Goal: Task Accomplishment & Management: Use online tool/utility

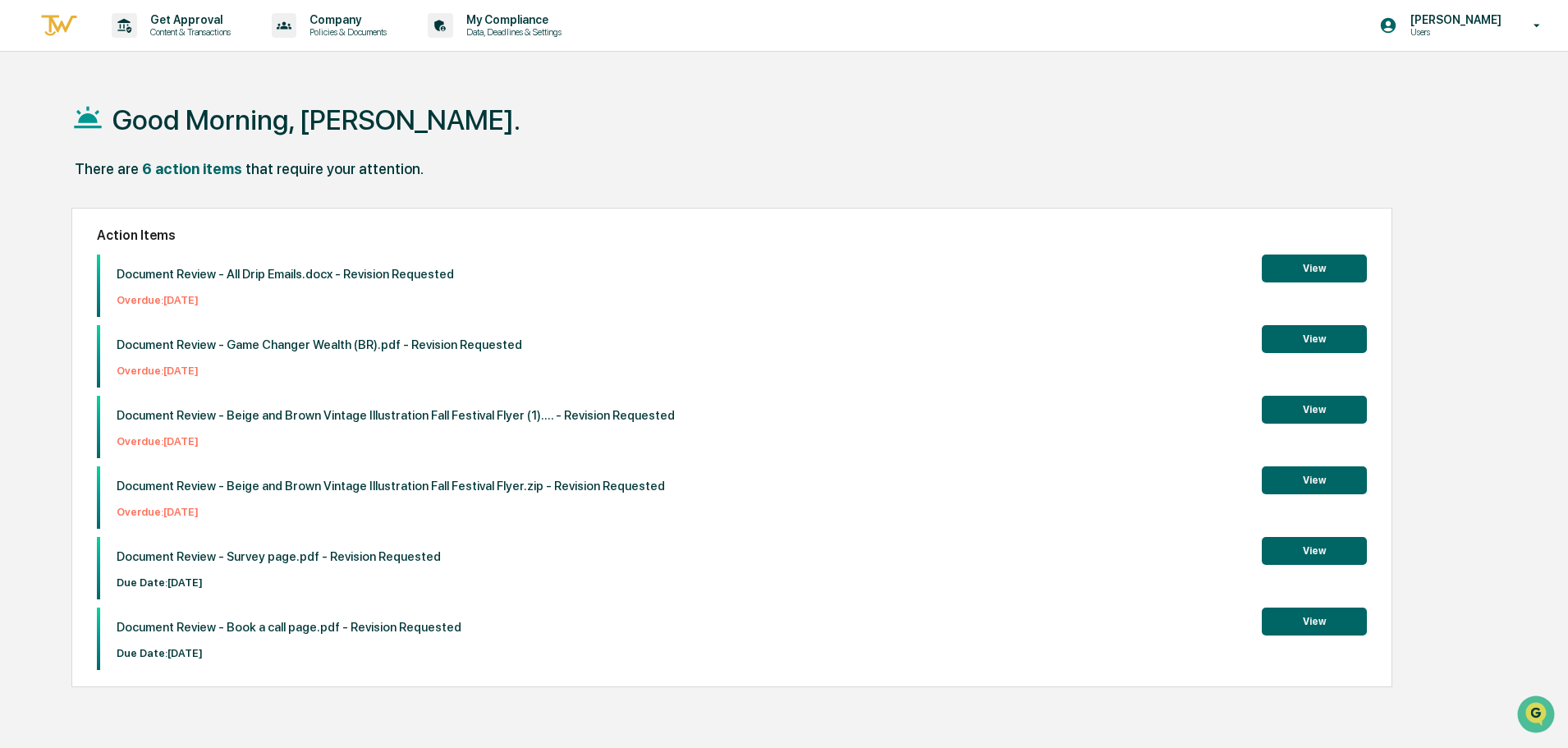
click at [1292, 620] on button "View" at bounding box center [1314, 621] width 105 height 28
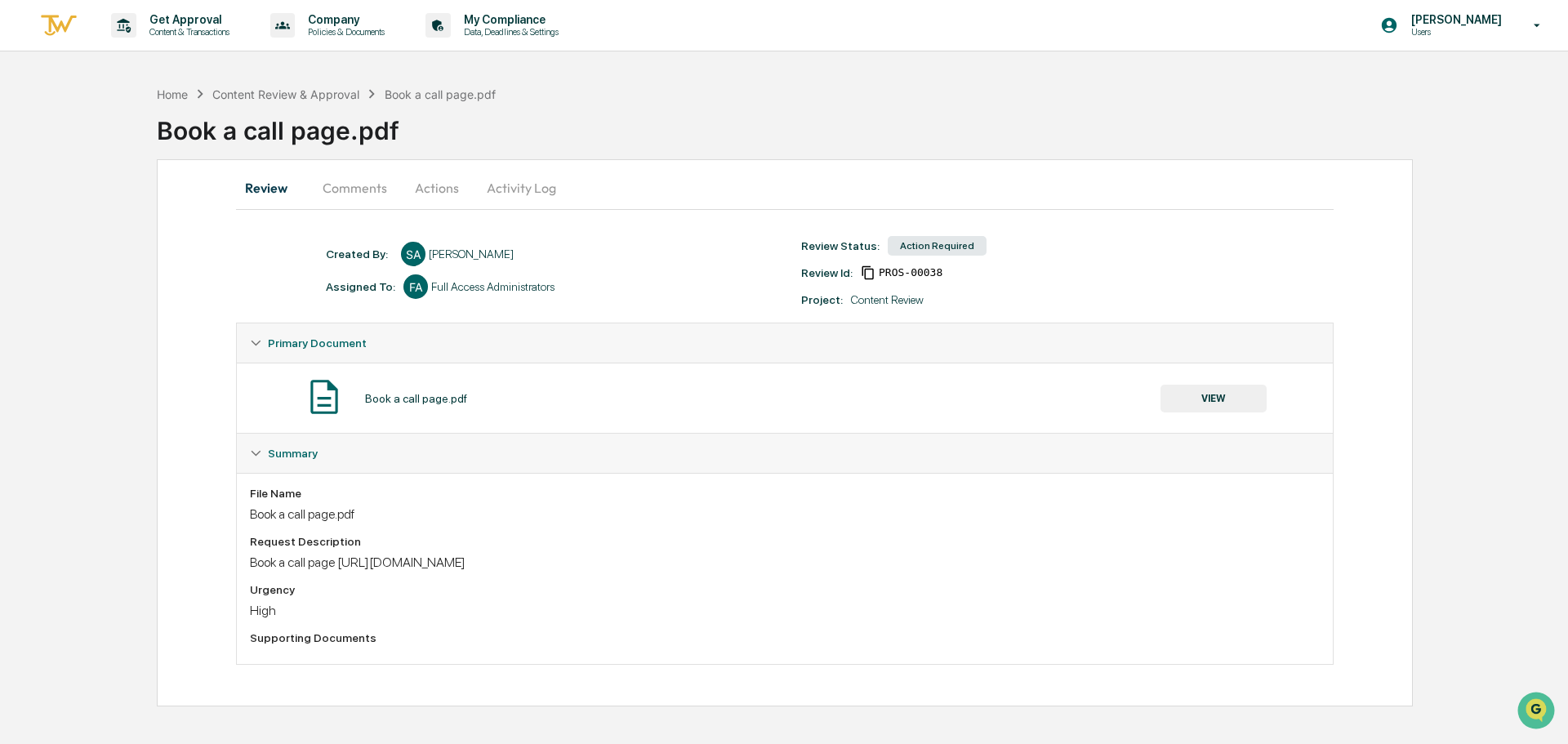
click at [384, 191] on button "Comments" at bounding box center [354, 188] width 91 height 40
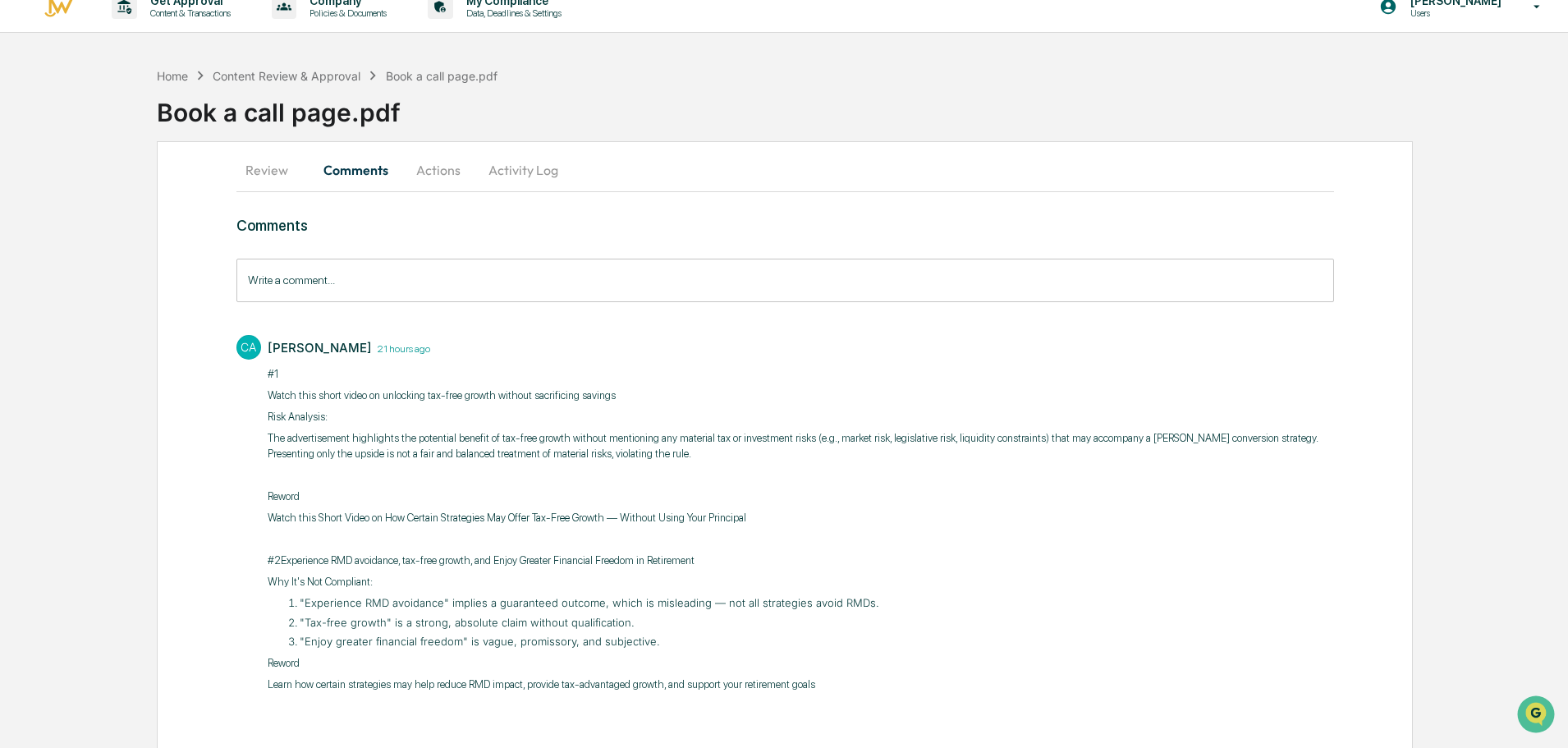
scroll to position [35, 0]
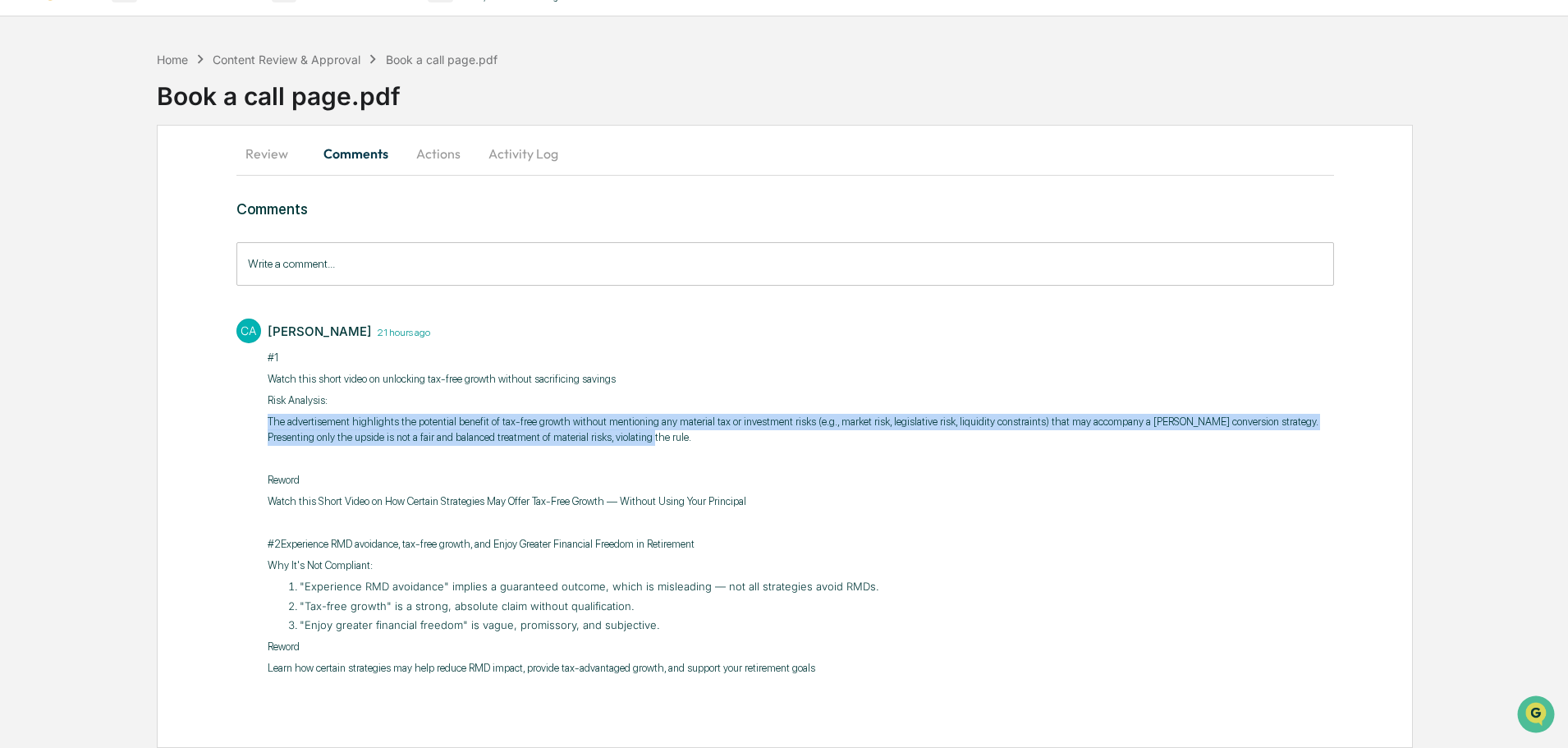
drag, startPoint x: 816, startPoint y: 442, endPoint x: 159, endPoint y: 419, distance: 657.4
click at [159, 419] on div "Review Comments Actions Activity Log Comments Write a comment... Write a commen…" at bounding box center [784, 436] width 1256 height 623
copy p "The advertisement highlights the potential benefit of tax-free growth without m…"
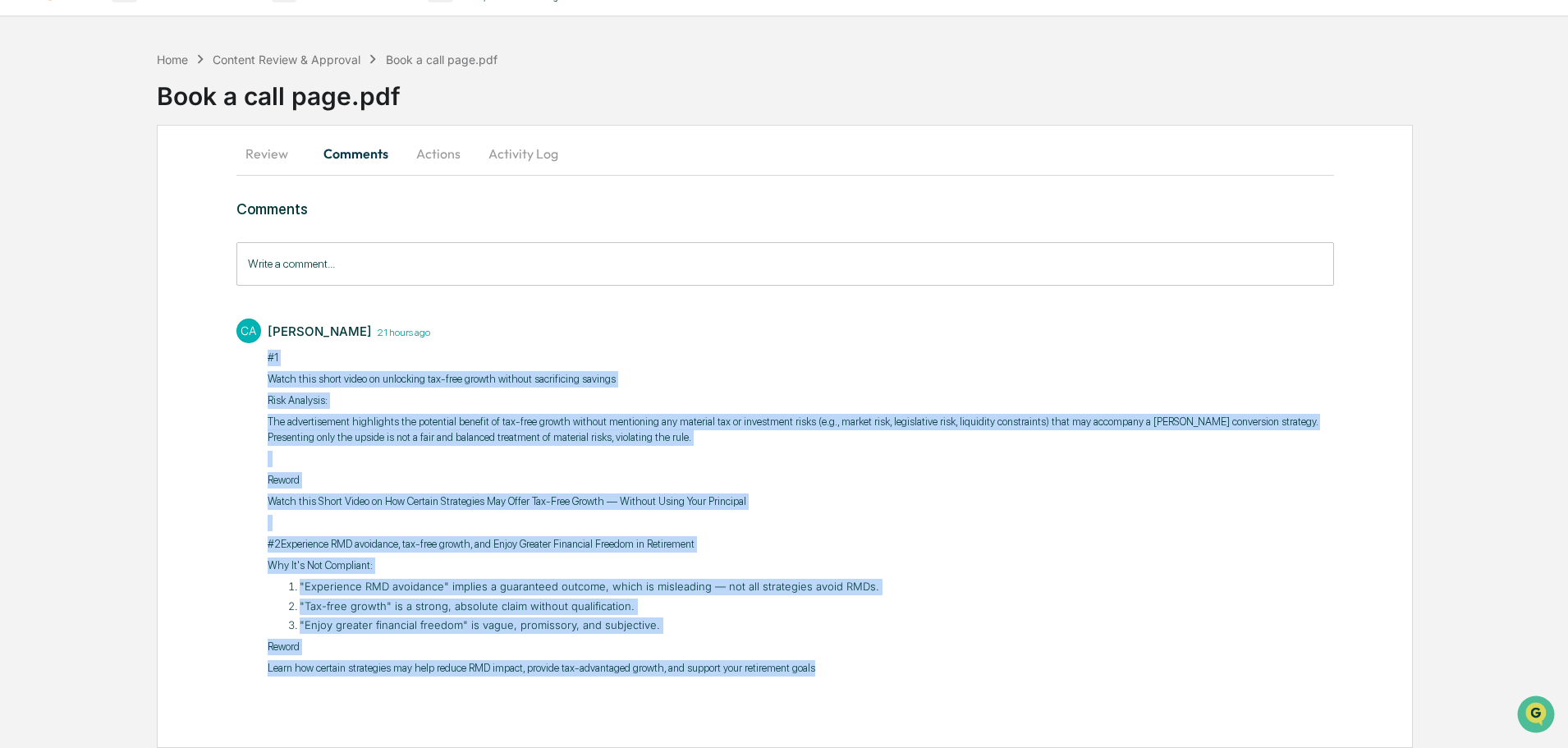
drag, startPoint x: 831, startPoint y: 664, endPoint x: 260, endPoint y: 362, distance: 645.9
click at [260, 362] on div "CA Cierra Alderson 21 hours ago ​#1 Watch this short video on unlocking tax-fre…" at bounding box center [785, 496] width 1098 height 371
copy div "​#1 Watch this short video on unlocking tax-free growth without sacrificing sav…"
click at [682, 369] on div "​#1 Watch this short video on unlocking tax-free growth without sacrificing sav…" at bounding box center [800, 513] width 1066 height 327
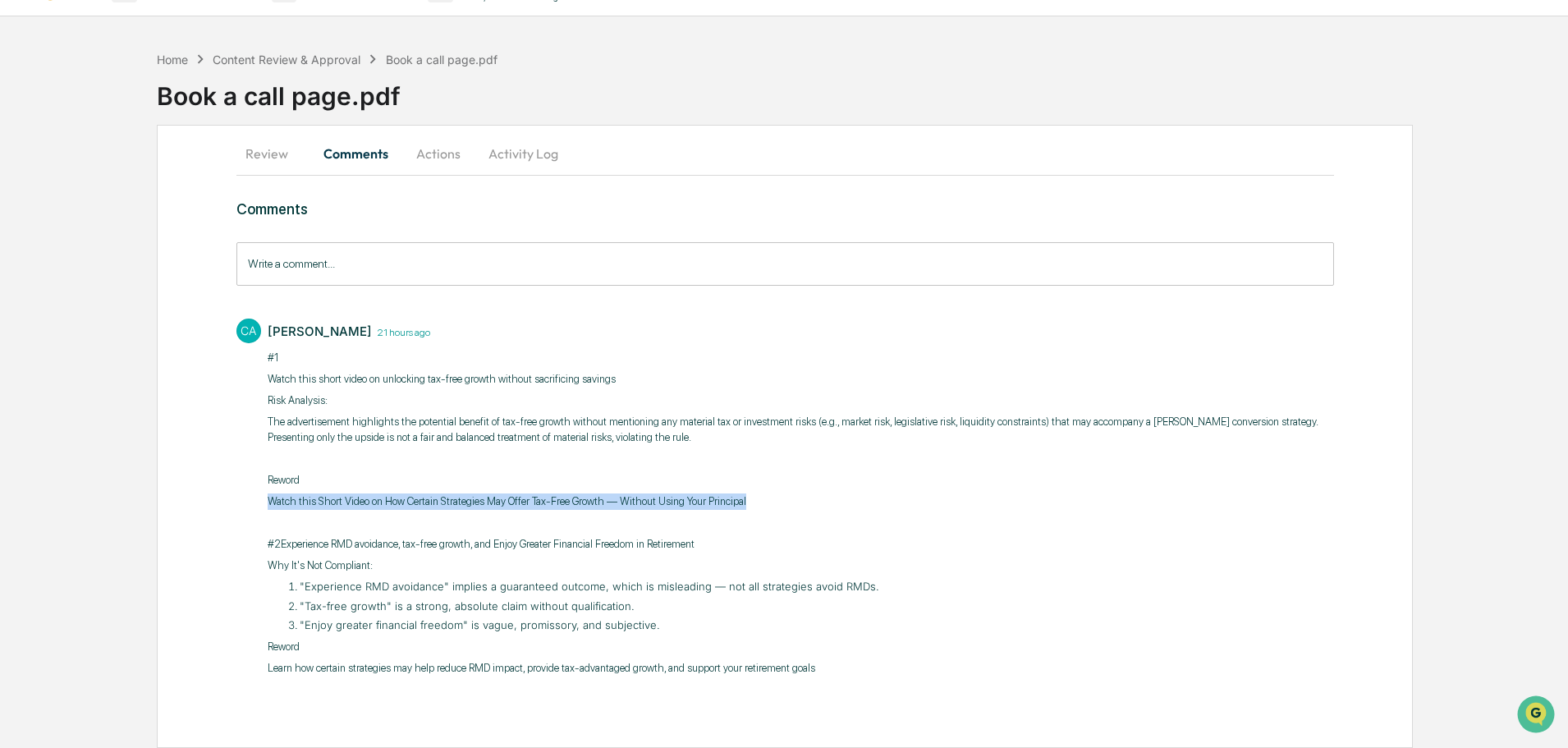
drag, startPoint x: 770, startPoint y: 505, endPoint x: 256, endPoint y: 494, distance: 514.1
click at [256, 494] on div "CA Cierra Alderson 21 hours ago ​#1 Watch this short video on unlocking tax-fre…" at bounding box center [785, 496] width 1098 height 371
copy p "Watch this Short Video on How Certain Strategies May Offer Tax-Free Growth — Wi…"
click at [261, 162] on button "Review" at bounding box center [273, 154] width 74 height 40
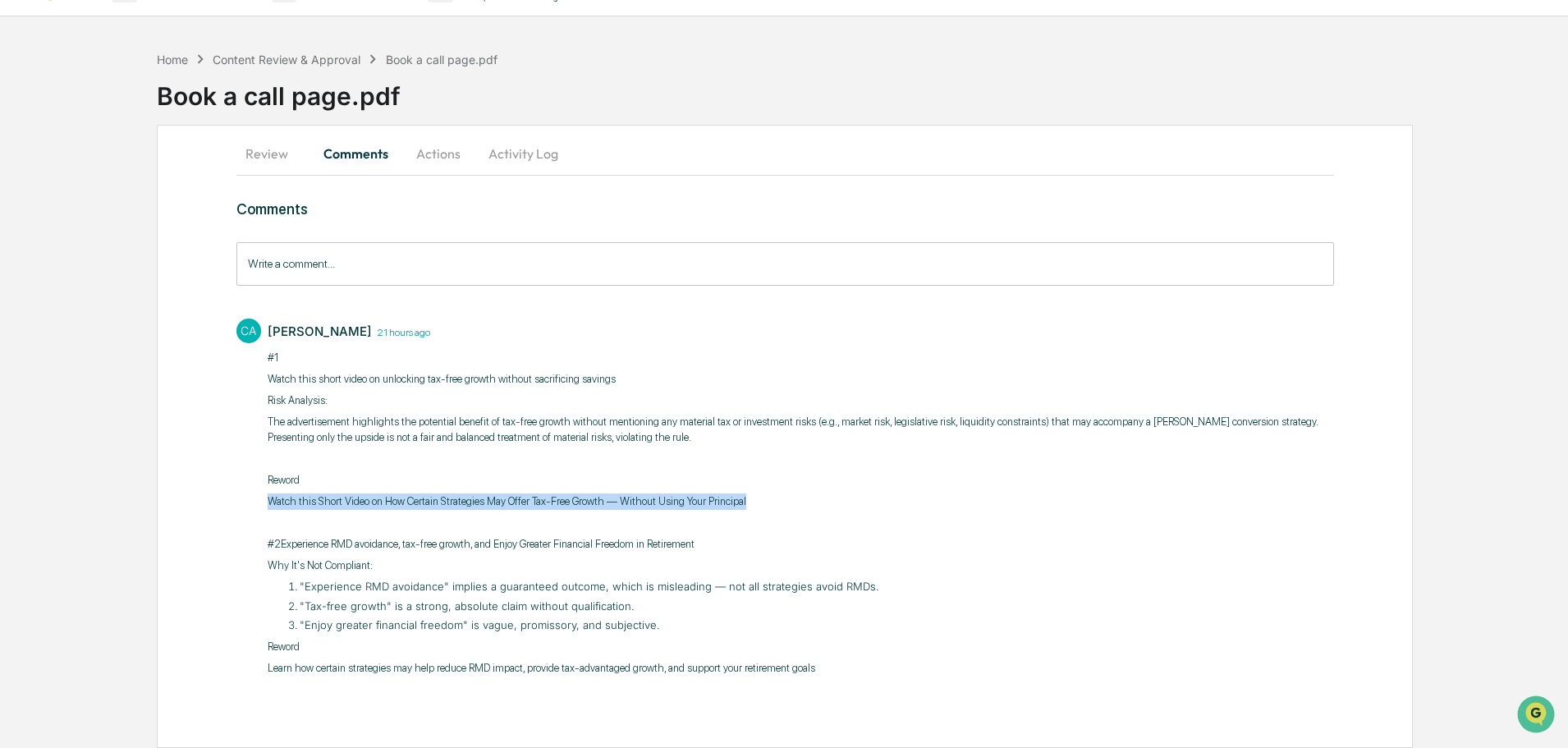
scroll to position [0, 0]
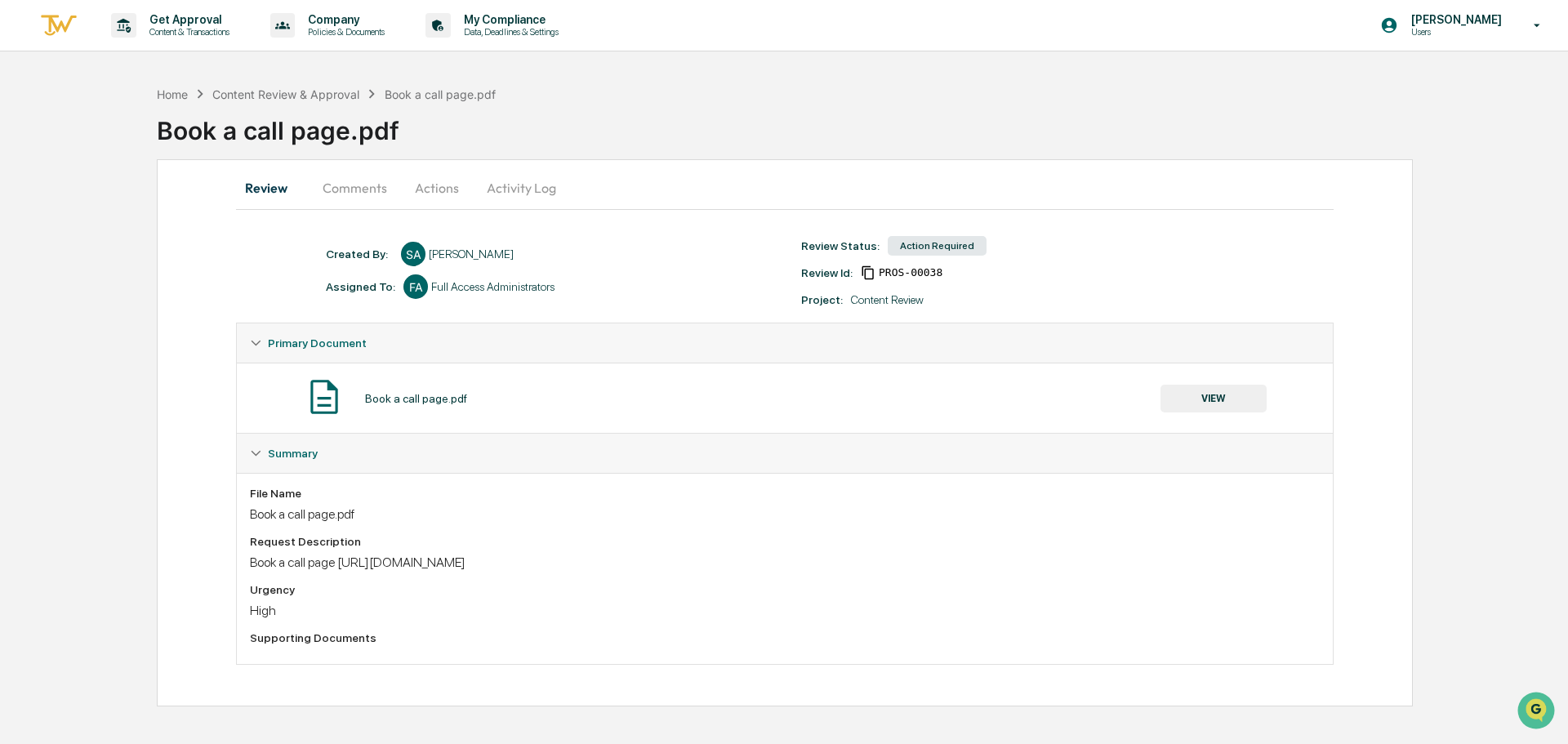
click at [365, 187] on button "Comments" at bounding box center [354, 188] width 91 height 40
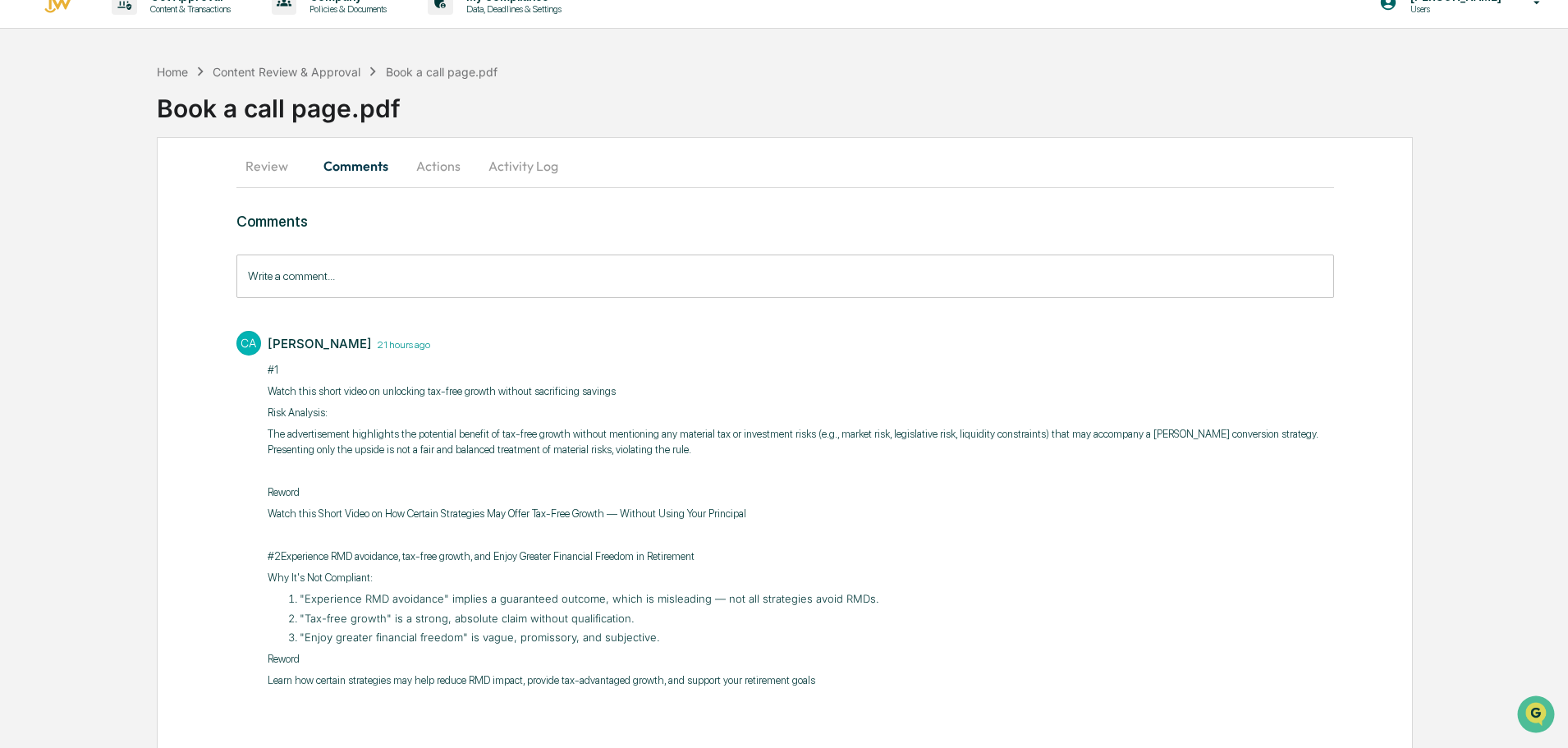
scroll to position [35, 0]
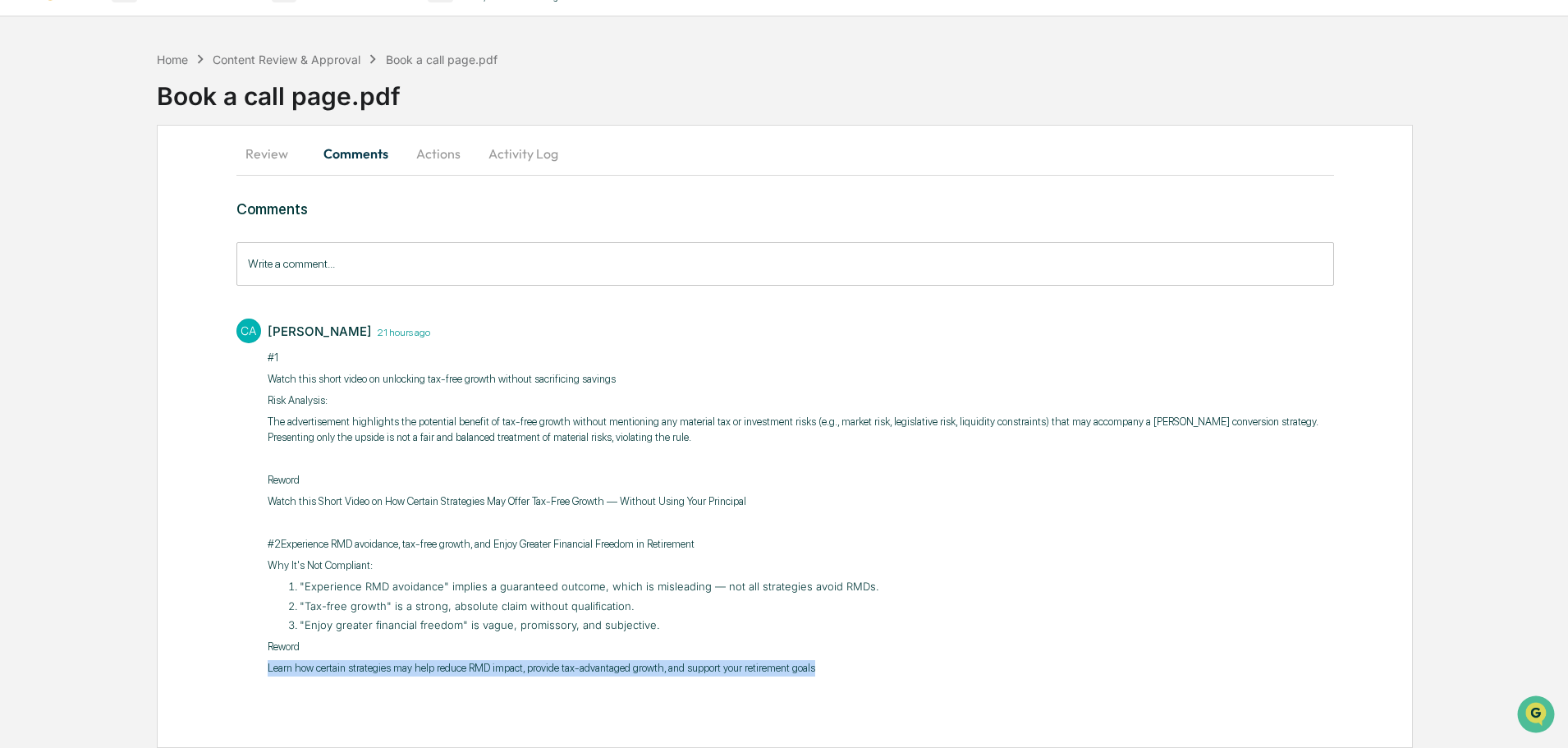
drag, startPoint x: 263, startPoint y: 668, endPoint x: 853, endPoint y: 670, distance: 590.0
click at [853, 670] on div "CA Cierra Alderson 21 hours ago ​#1 Watch this short video on unlocking tax-fre…" at bounding box center [785, 496] width 1098 height 371
copy p "Learn how certain strategies may help reduce RMD impact, provide tax-advantaged…"
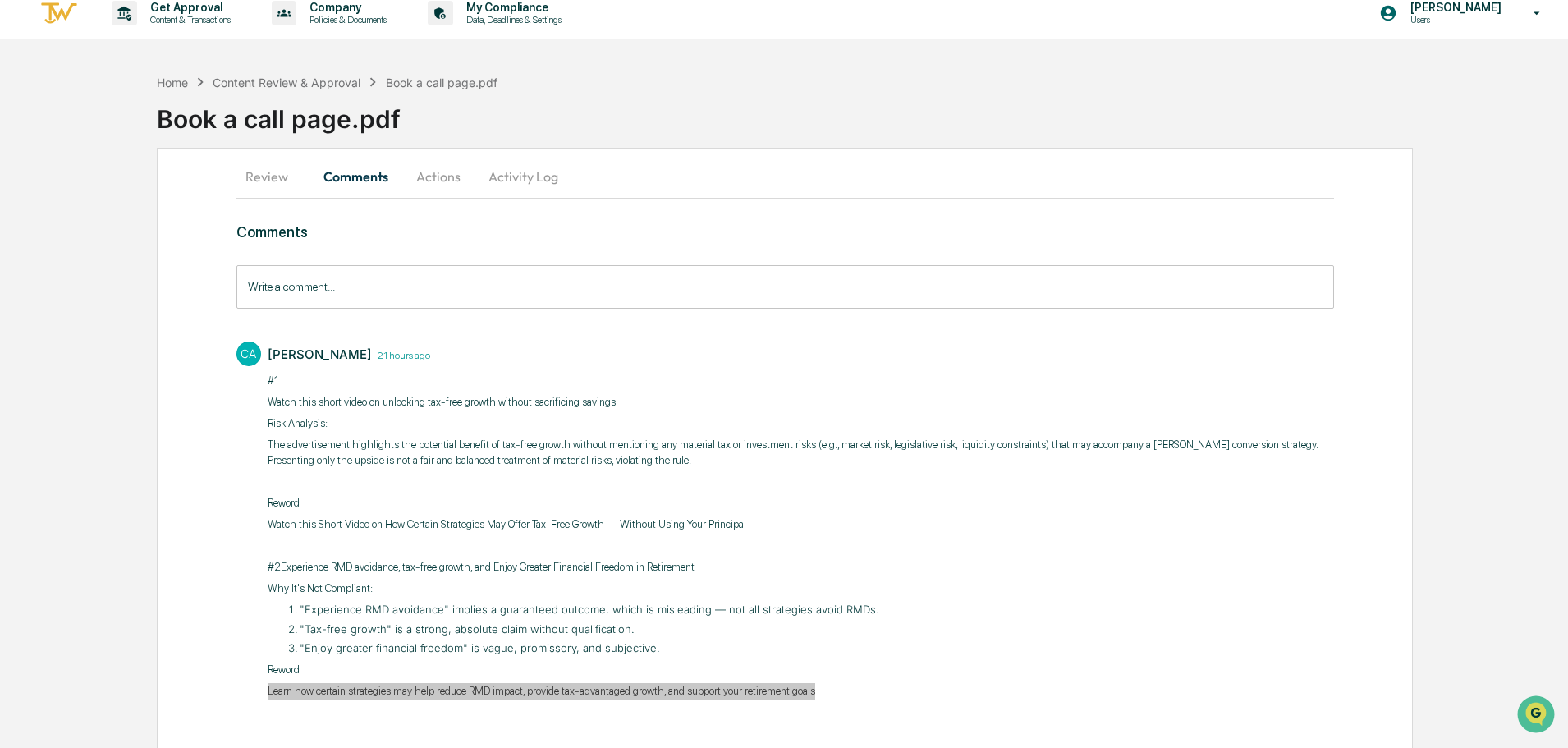
scroll to position [0, 0]
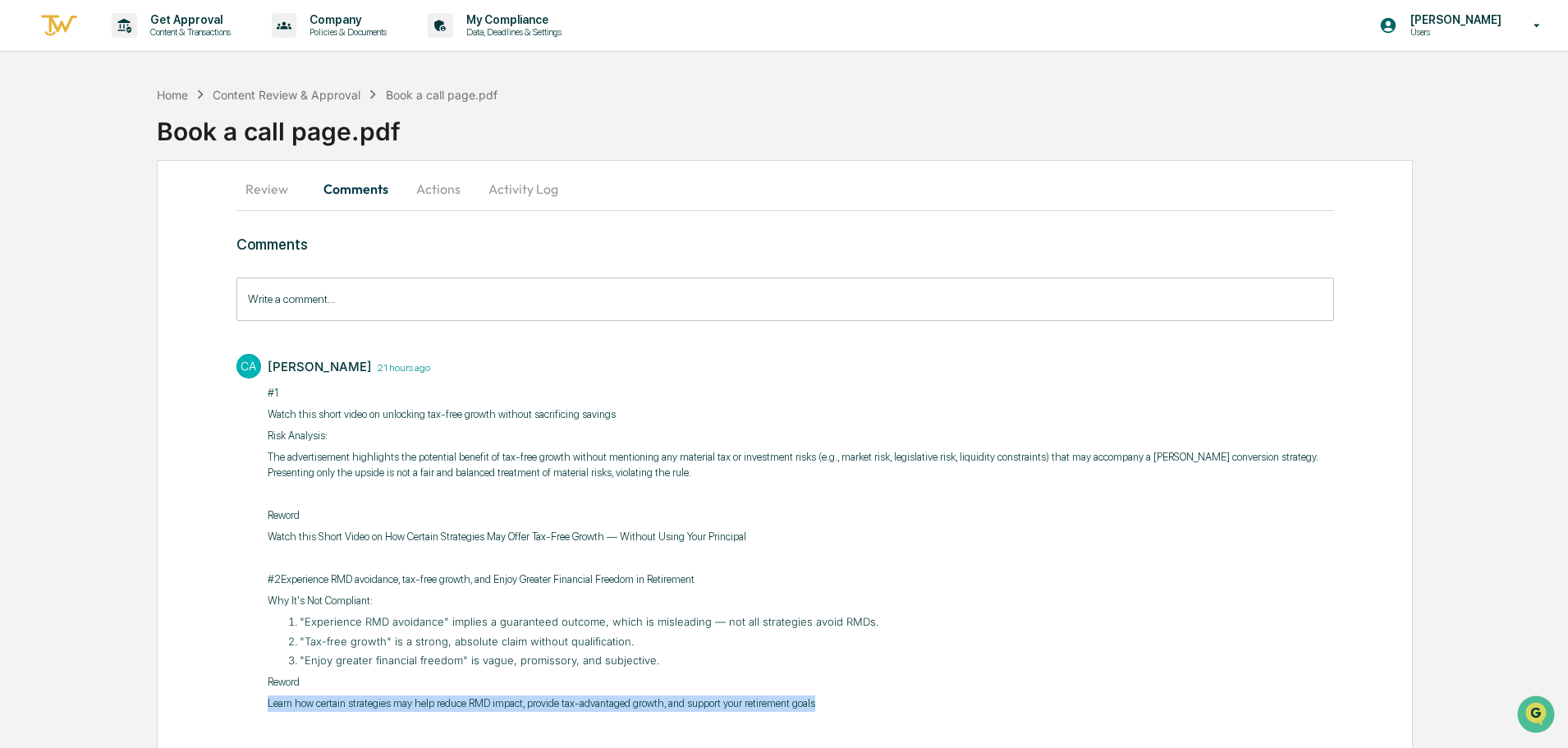
click at [539, 178] on button "Activity Log" at bounding box center [524, 189] width 96 height 40
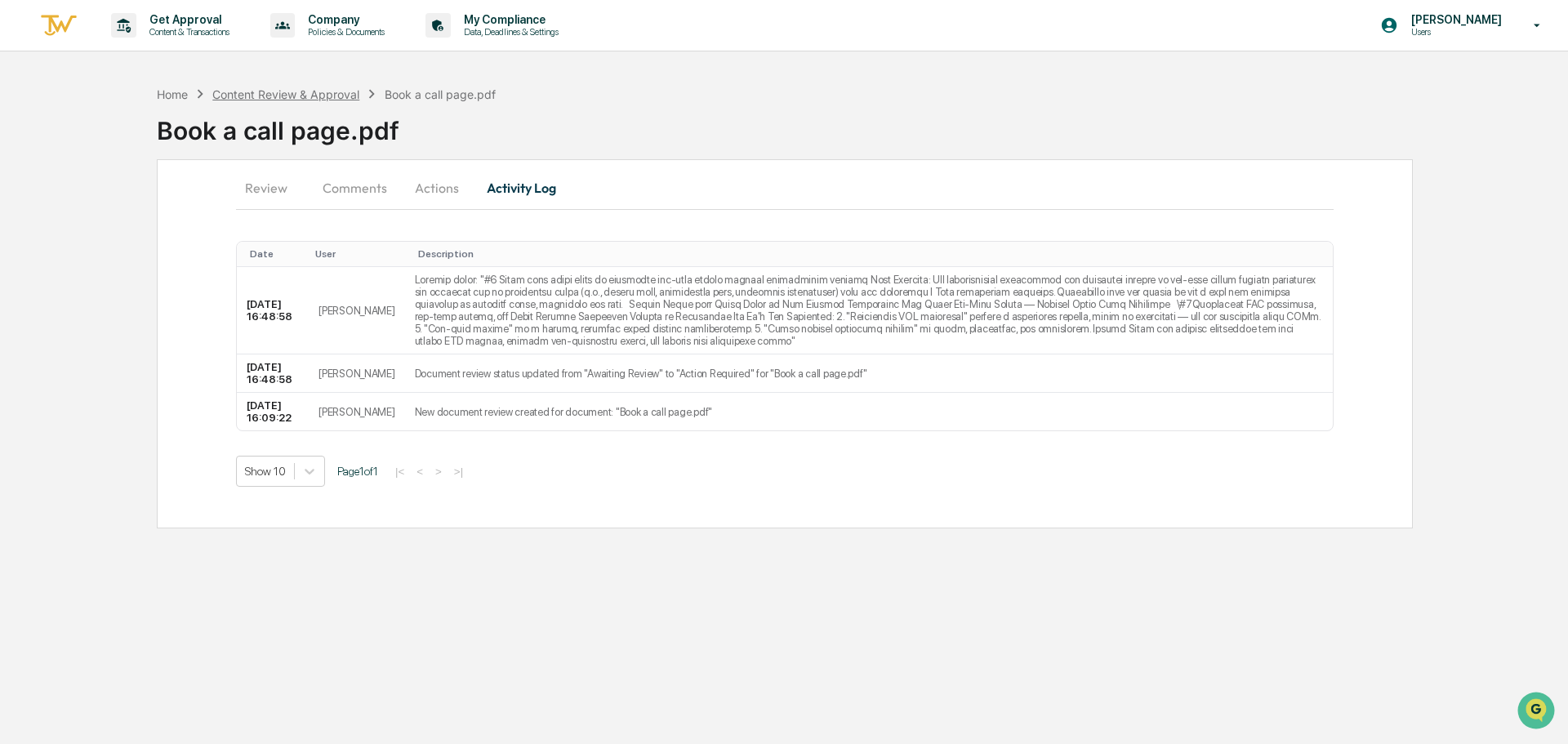
click at [233, 96] on div "Content Review & Approval" at bounding box center [285, 94] width 147 height 13
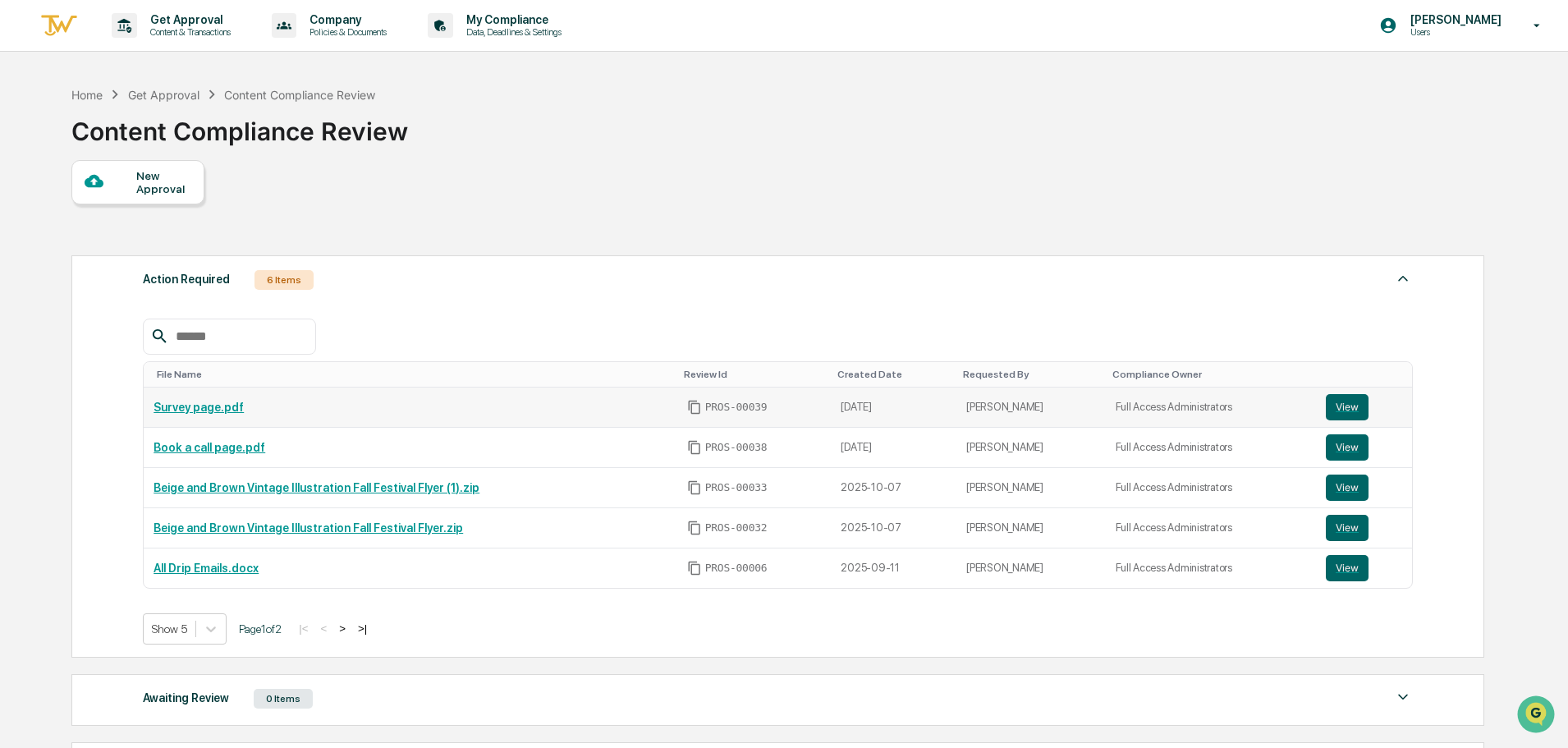
click at [219, 404] on link "Survey page.pdf" at bounding box center [199, 407] width 90 height 14
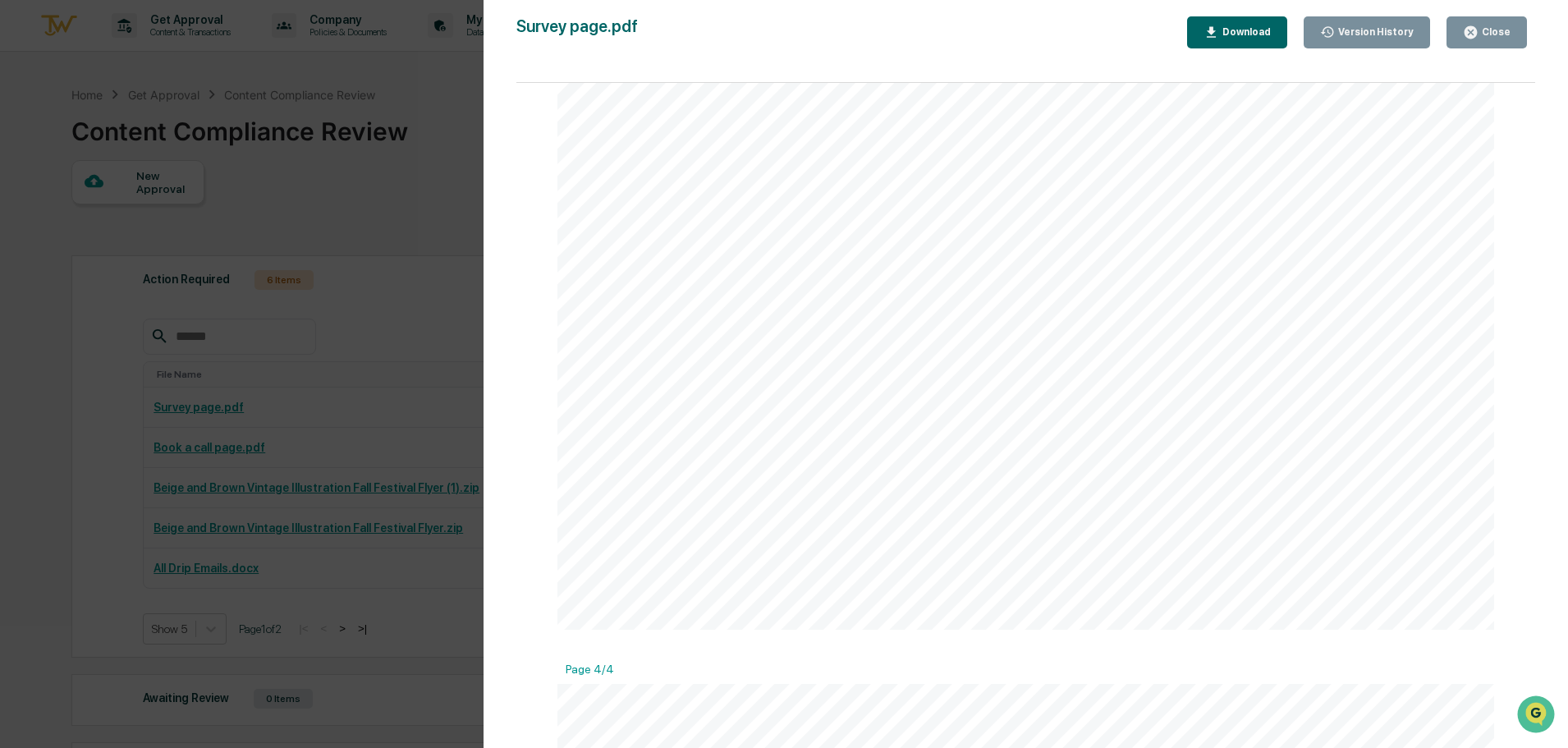
scroll to position [3366, 0]
click at [1514, 33] on button "Close" at bounding box center [1487, 32] width 80 height 32
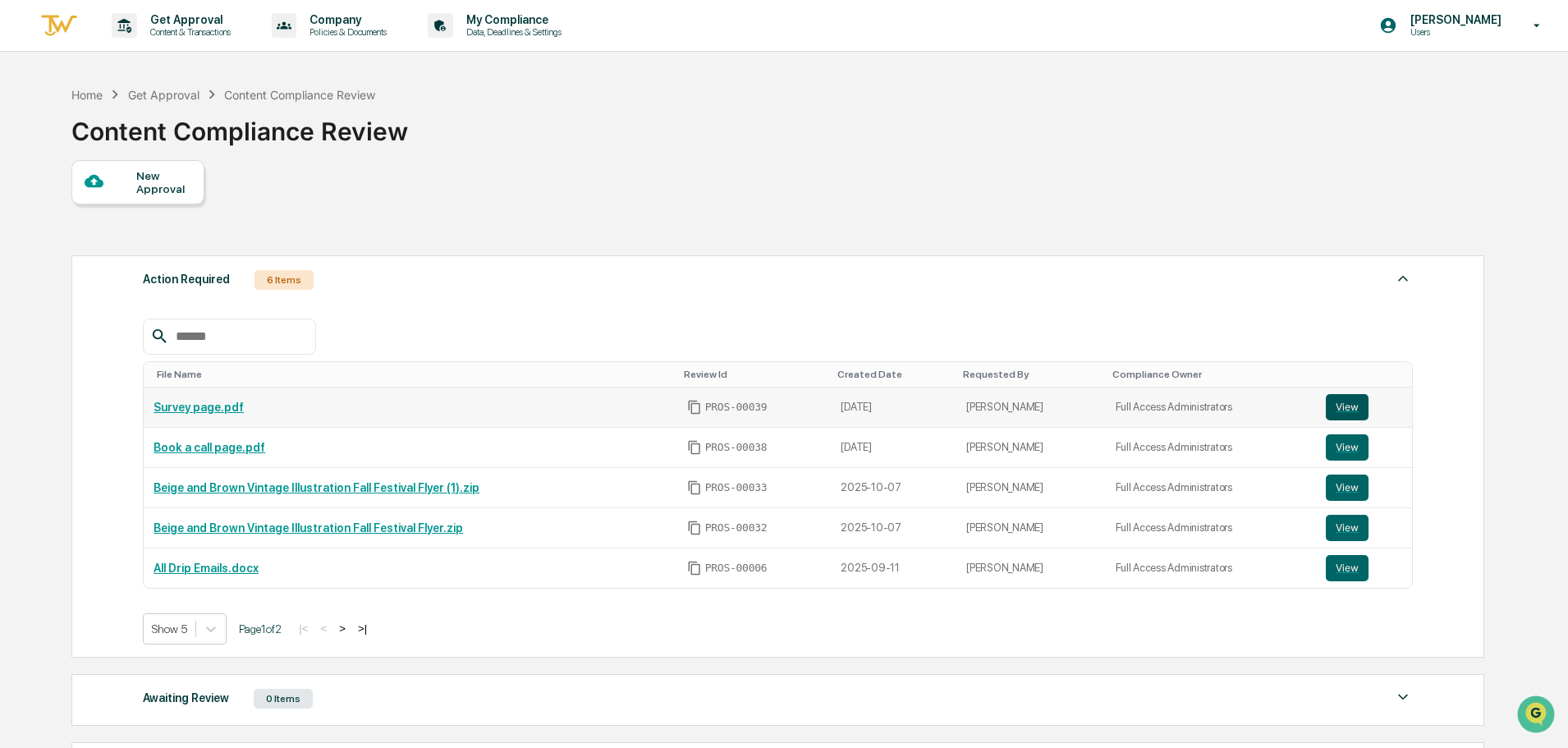
click at [1332, 410] on button "View" at bounding box center [1346, 407] width 43 height 26
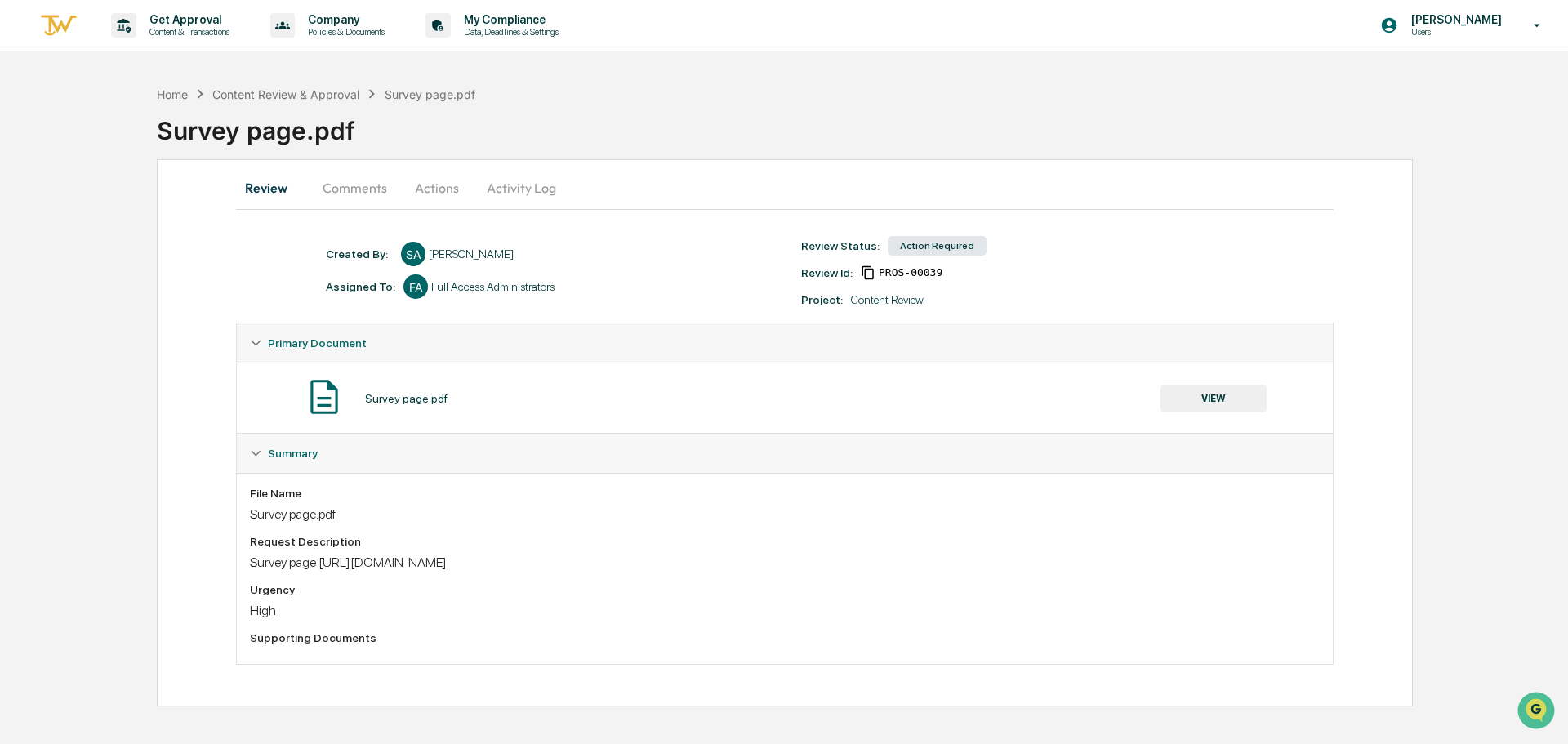
click at [379, 195] on button "Comments" at bounding box center [354, 188] width 91 height 40
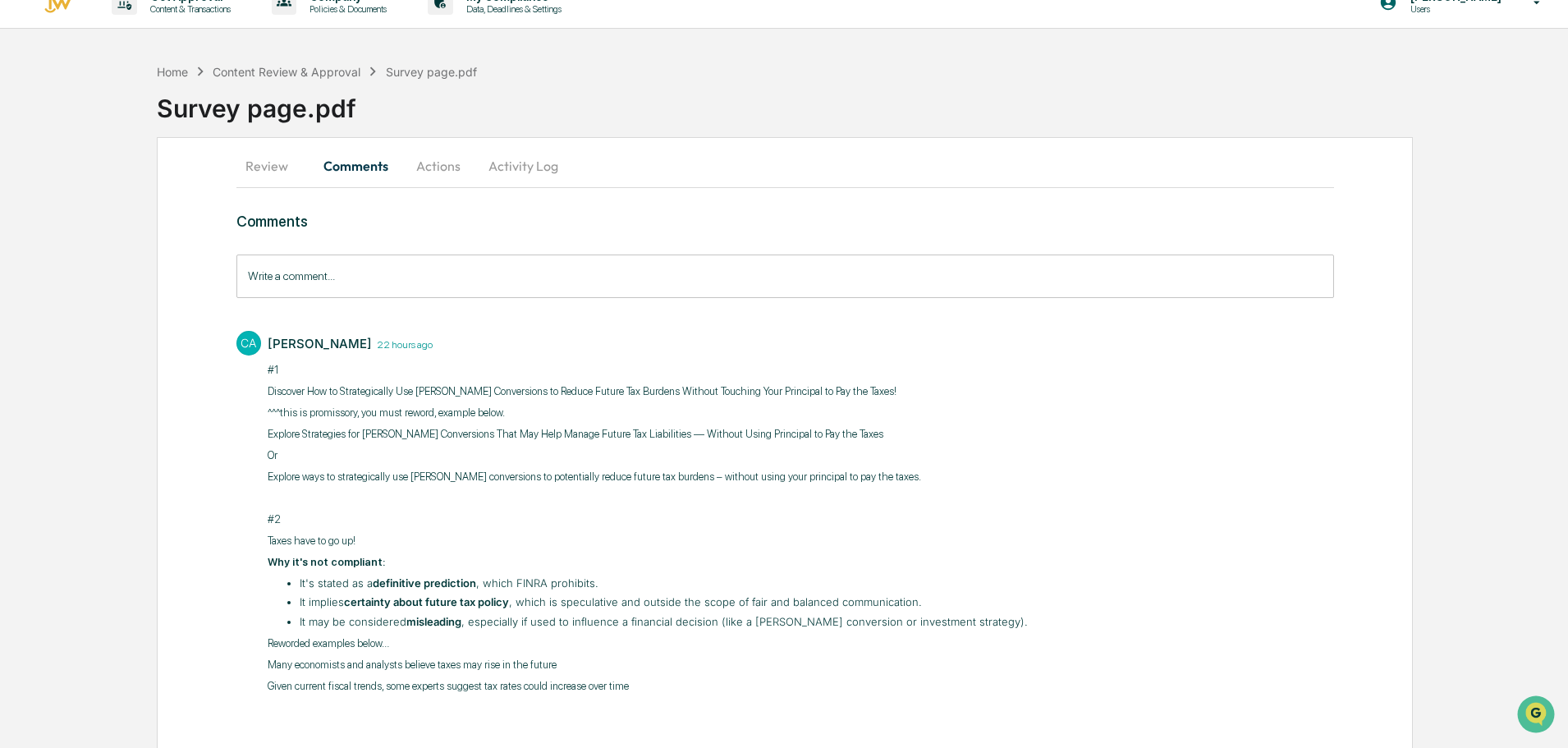
scroll to position [41, 0]
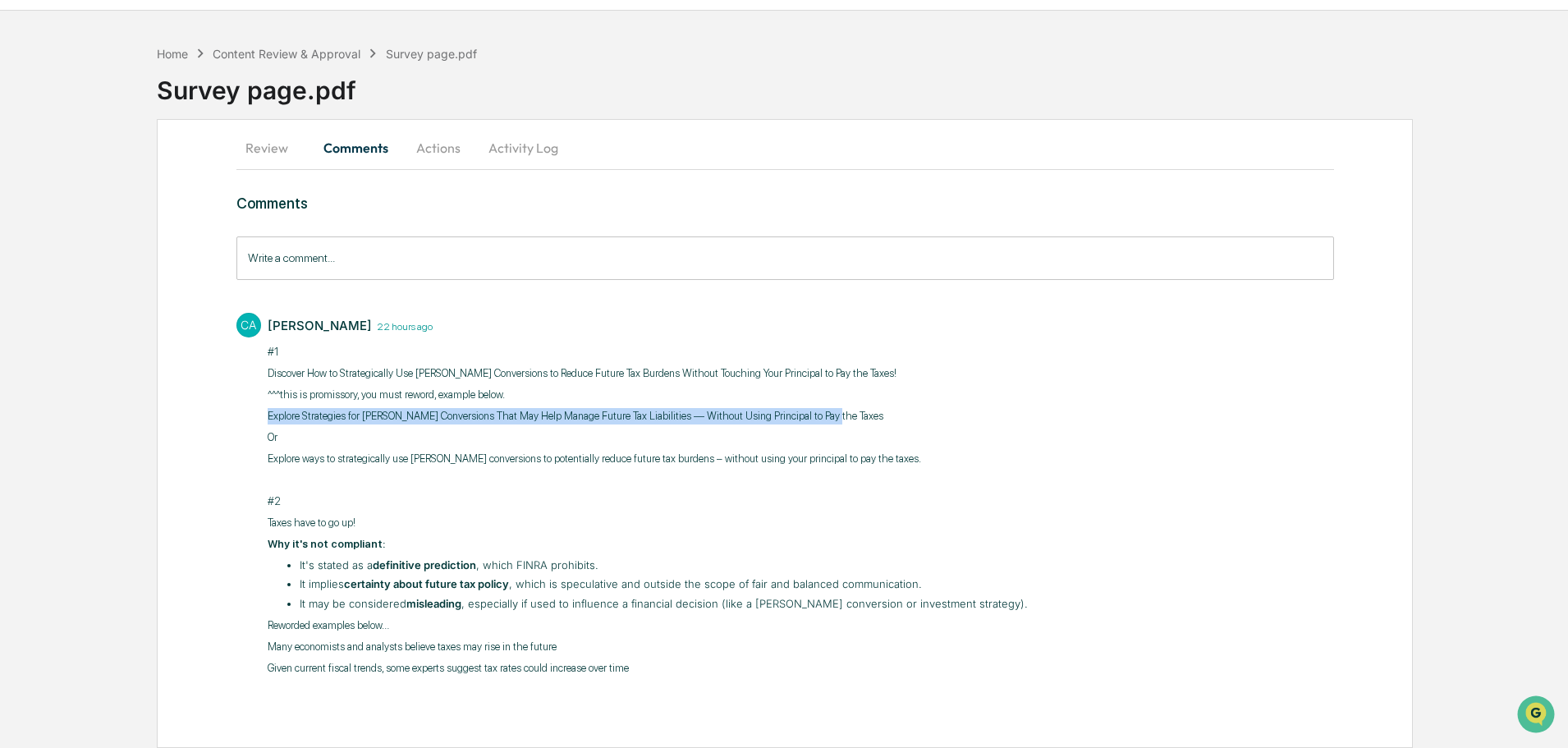
drag, startPoint x: 824, startPoint y: 421, endPoint x: 201, endPoint y: 402, distance: 623.3
click at [197, 406] on div "Review Comments Actions Activity Log Comments Write a comment... Write a commen…" at bounding box center [784, 433] width 1256 height 629
copy p "Explore Strategies for Roth Conversions That May Help Manage Future Tax Liabili…"
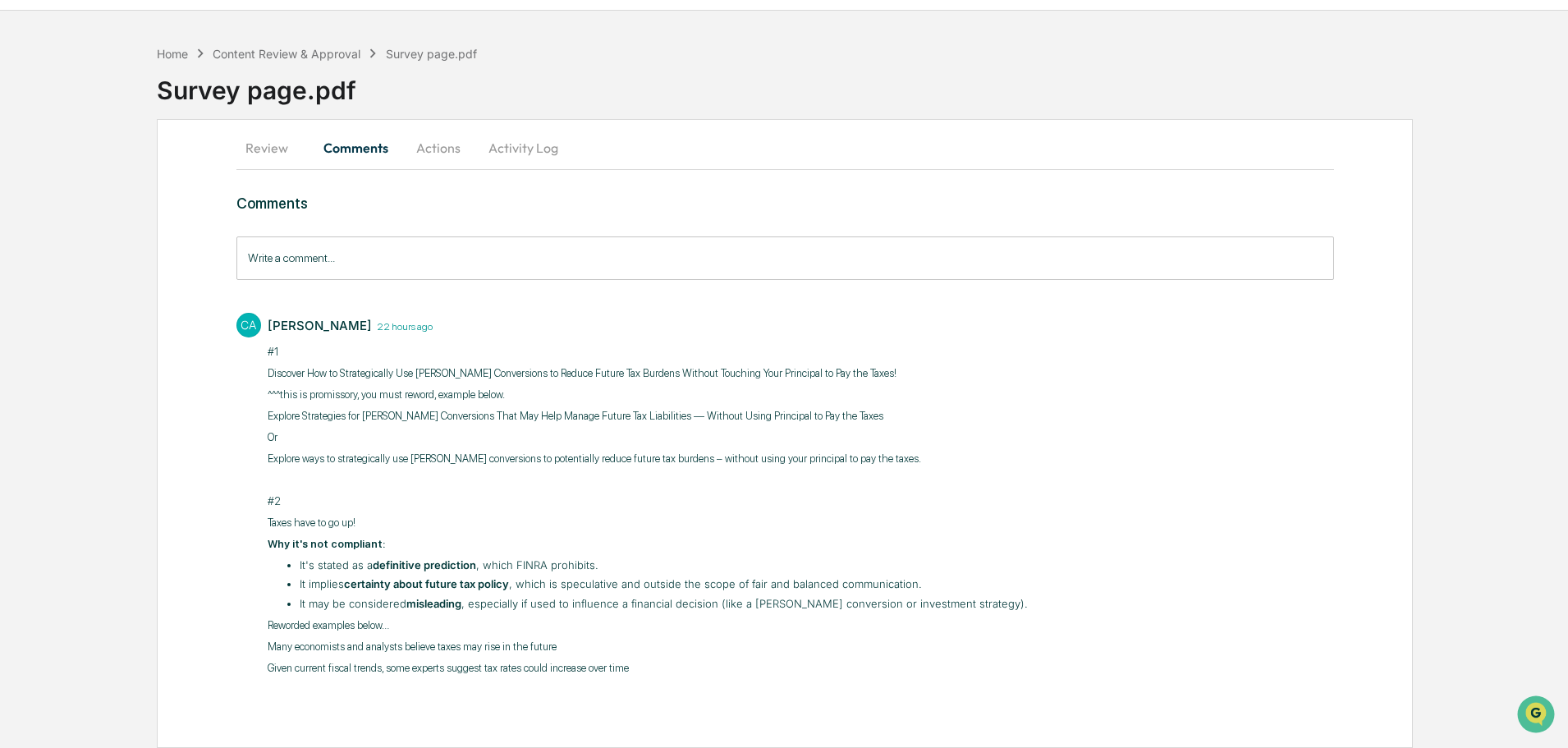
click at [225, 138] on div "Review Comments Actions Activity Log Comments Write a comment... Write a commen…" at bounding box center [784, 433] width 1256 height 629
click at [258, 145] on button "Review" at bounding box center [273, 148] width 74 height 40
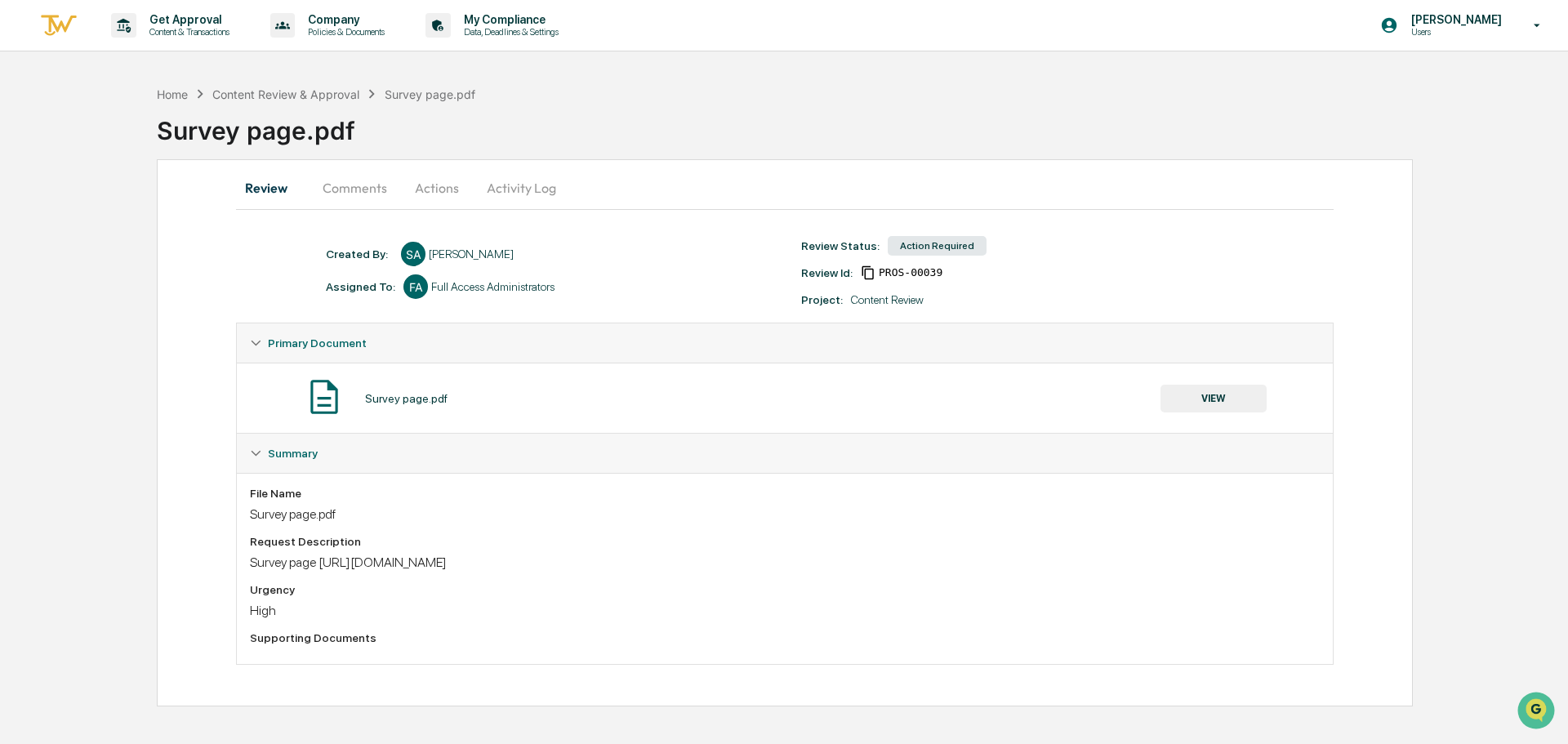
drag, startPoint x: 715, startPoint y: 560, endPoint x: 323, endPoint y: 572, distance: 392.2
click at [323, 572] on div "File Name Survey page.pdf Request Description Survey page https://gamechangerwe…" at bounding box center [784, 569] width 1070 height 164
copy div "https://gamechangerwealthmanagement.com/application-page-6568"
click at [421, 201] on button "Actions" at bounding box center [437, 188] width 74 height 40
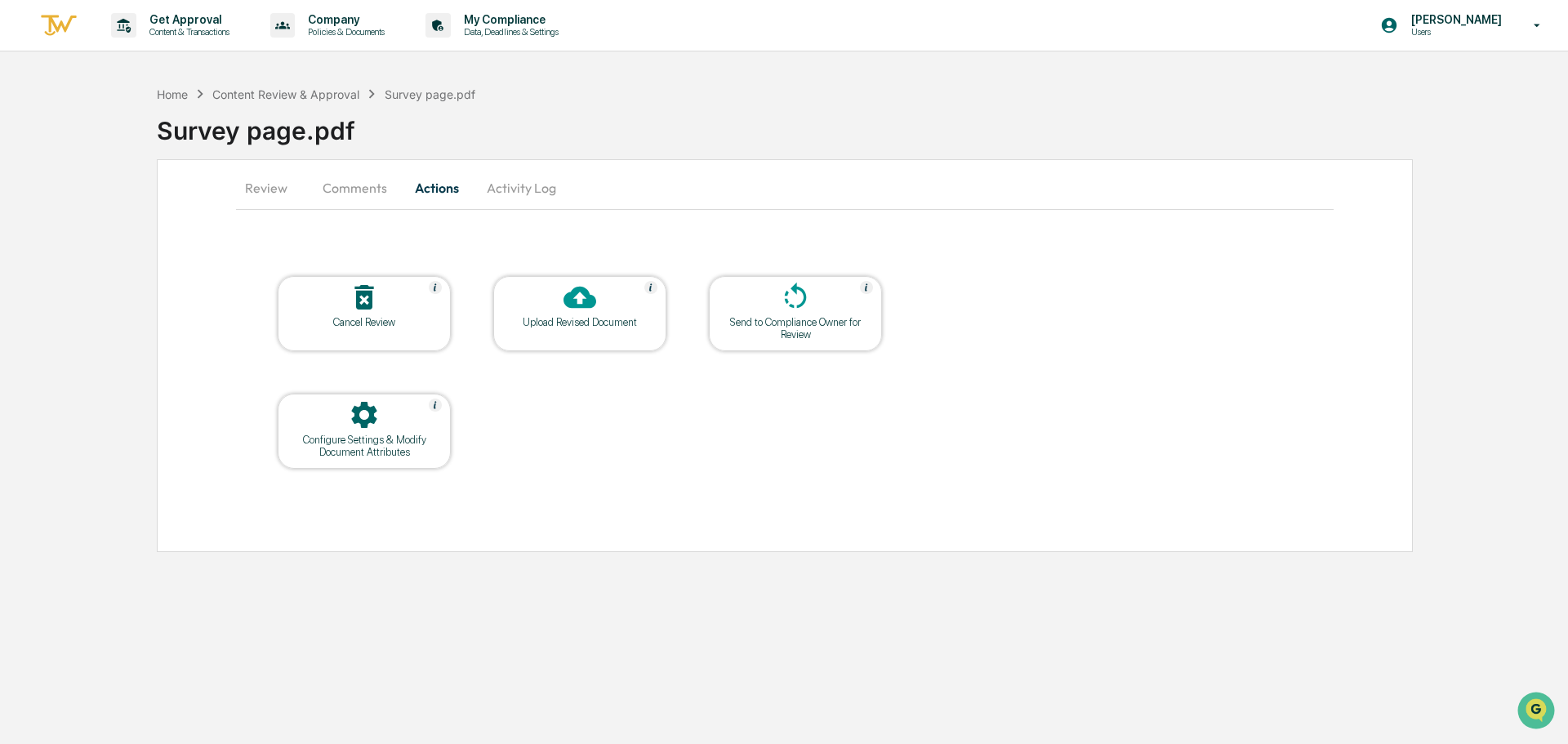
click at [385, 191] on button "Comments" at bounding box center [354, 188] width 91 height 40
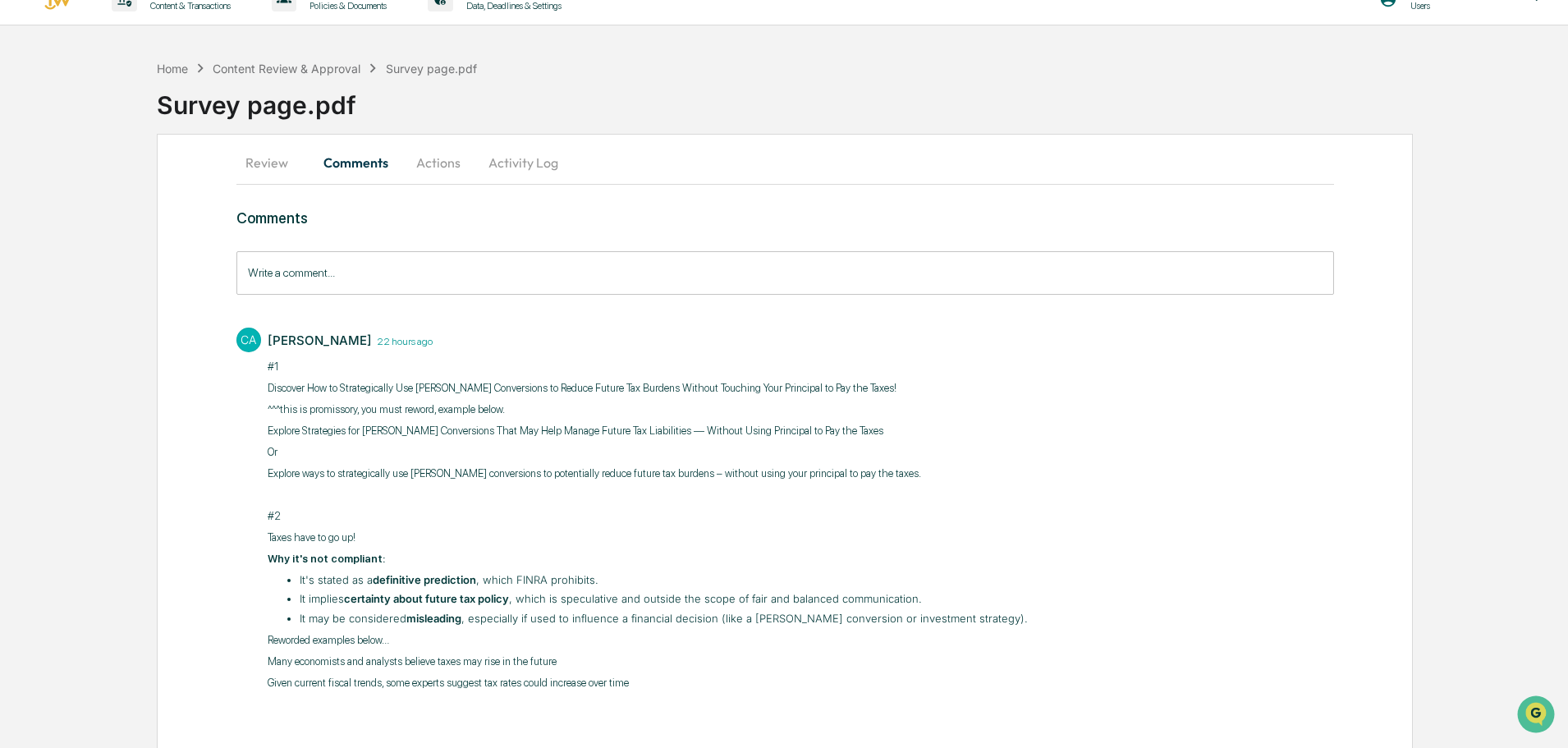
scroll to position [41, 0]
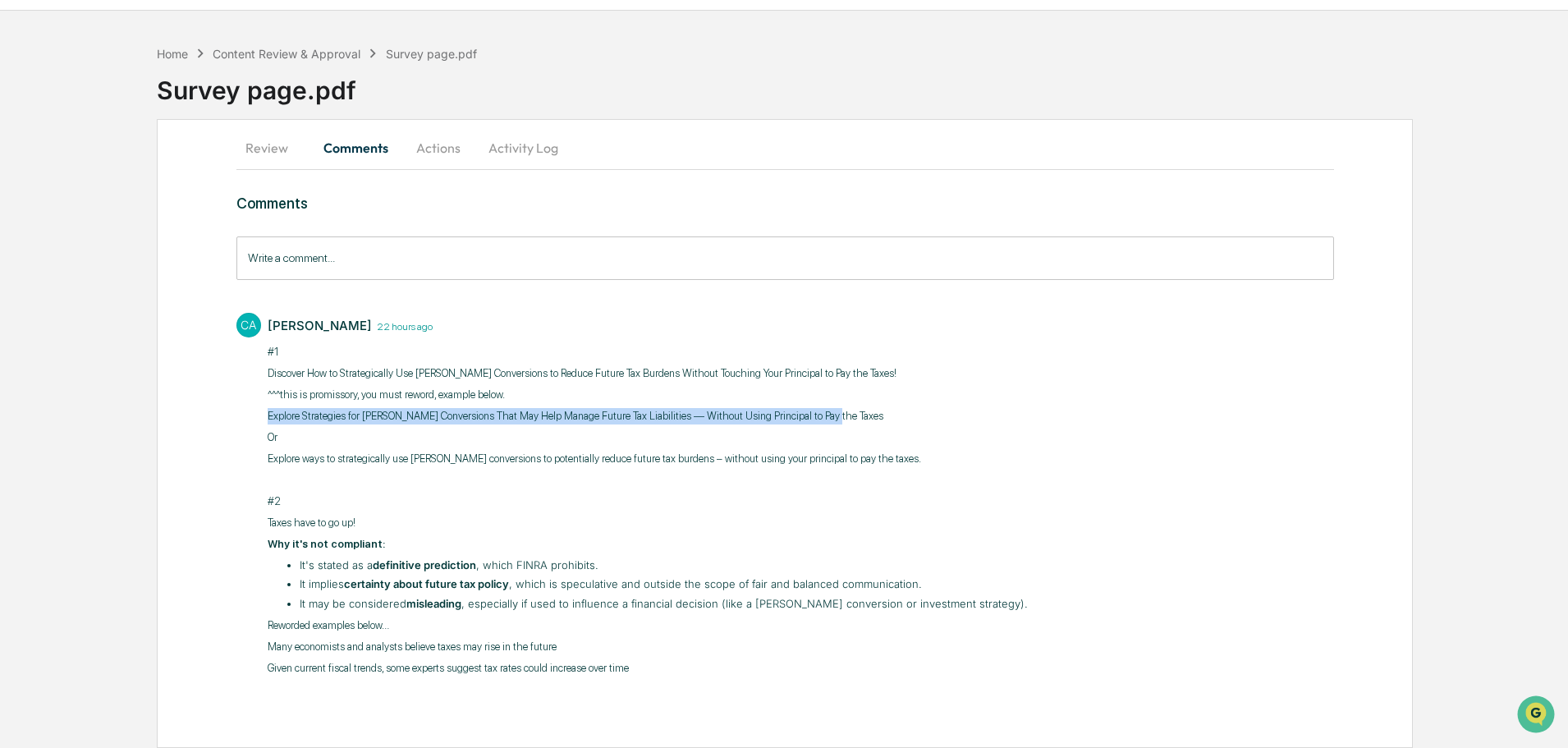
drag, startPoint x: 833, startPoint y: 421, endPoint x: 262, endPoint y: 423, distance: 571.0
click at [262, 423] on div "CA Cierra Alderson 22 hours ago ​#1 Discover How to Strategically Use Roth Conv…" at bounding box center [785, 493] width 1098 height 377
copy p "Explore Strategies for Roth Conversions That May Help Manage Future Tax Liabili…"
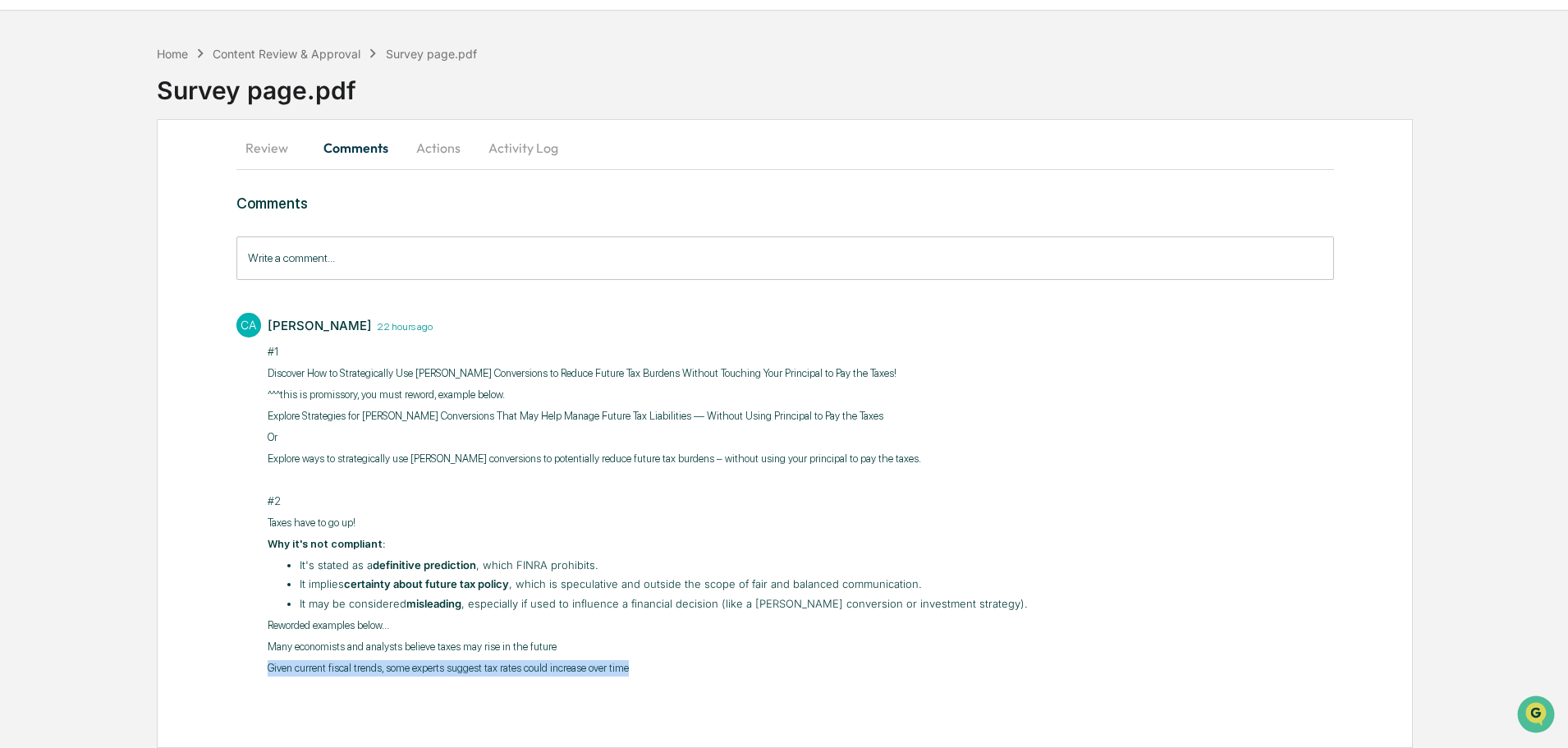
drag, startPoint x: 633, startPoint y: 668, endPoint x: 170, endPoint y: 675, distance: 463.1
click at [170, 675] on div "Review Comments Actions Activity Log Comments Write a comment... Write a commen…" at bounding box center [784, 433] width 1256 height 629
copy p "Given current fiscal trends, some experts suggest tax rates could increase over…"
drag, startPoint x: 255, startPoint y: 45, endPoint x: 250, endPoint y: 56, distance: 12.1
click at [250, 56] on div "Home Content Review & Approval Survey page.pdf" at bounding box center [316, 53] width 320 height 18
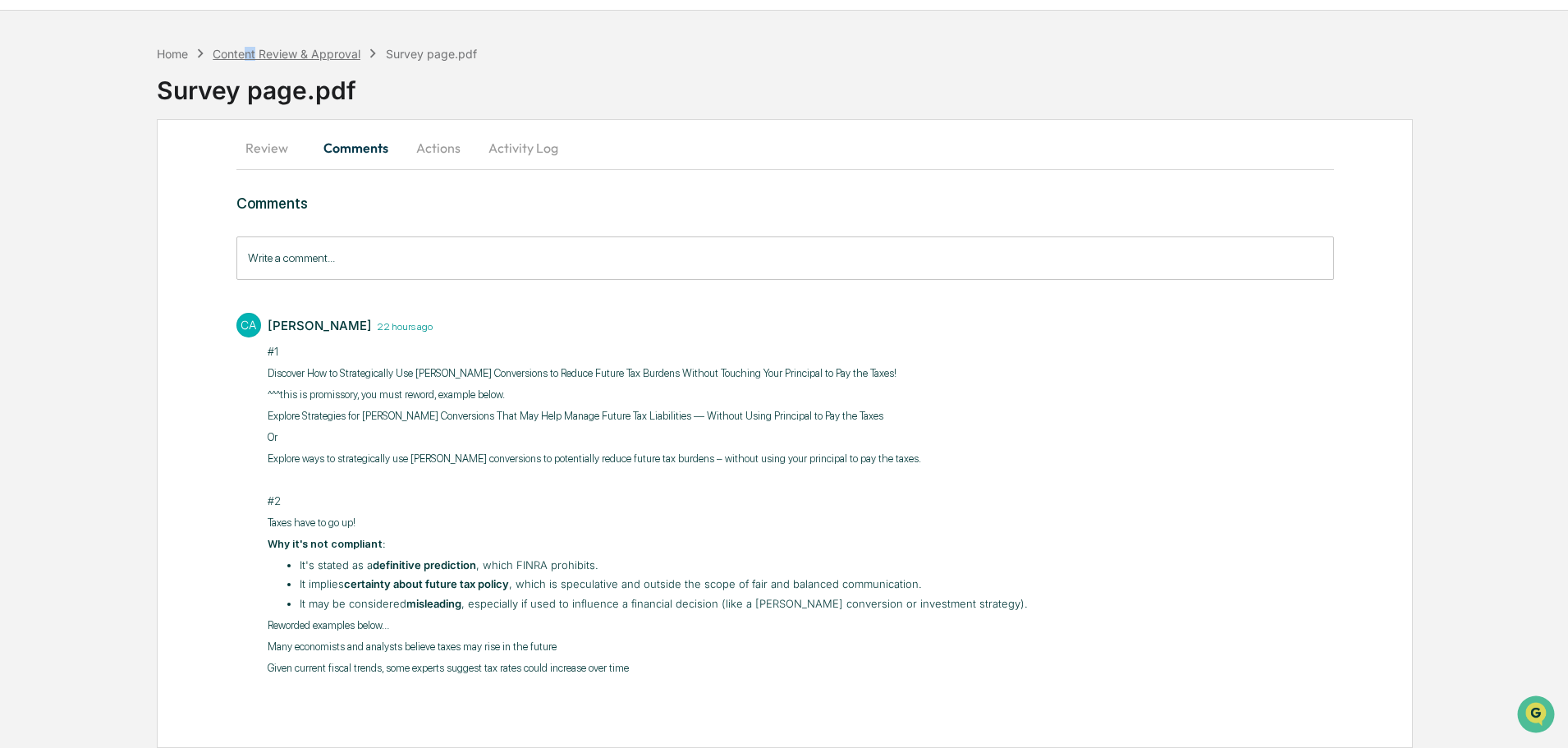
click at [250, 56] on div "Content Review & Approval" at bounding box center [286, 53] width 147 height 14
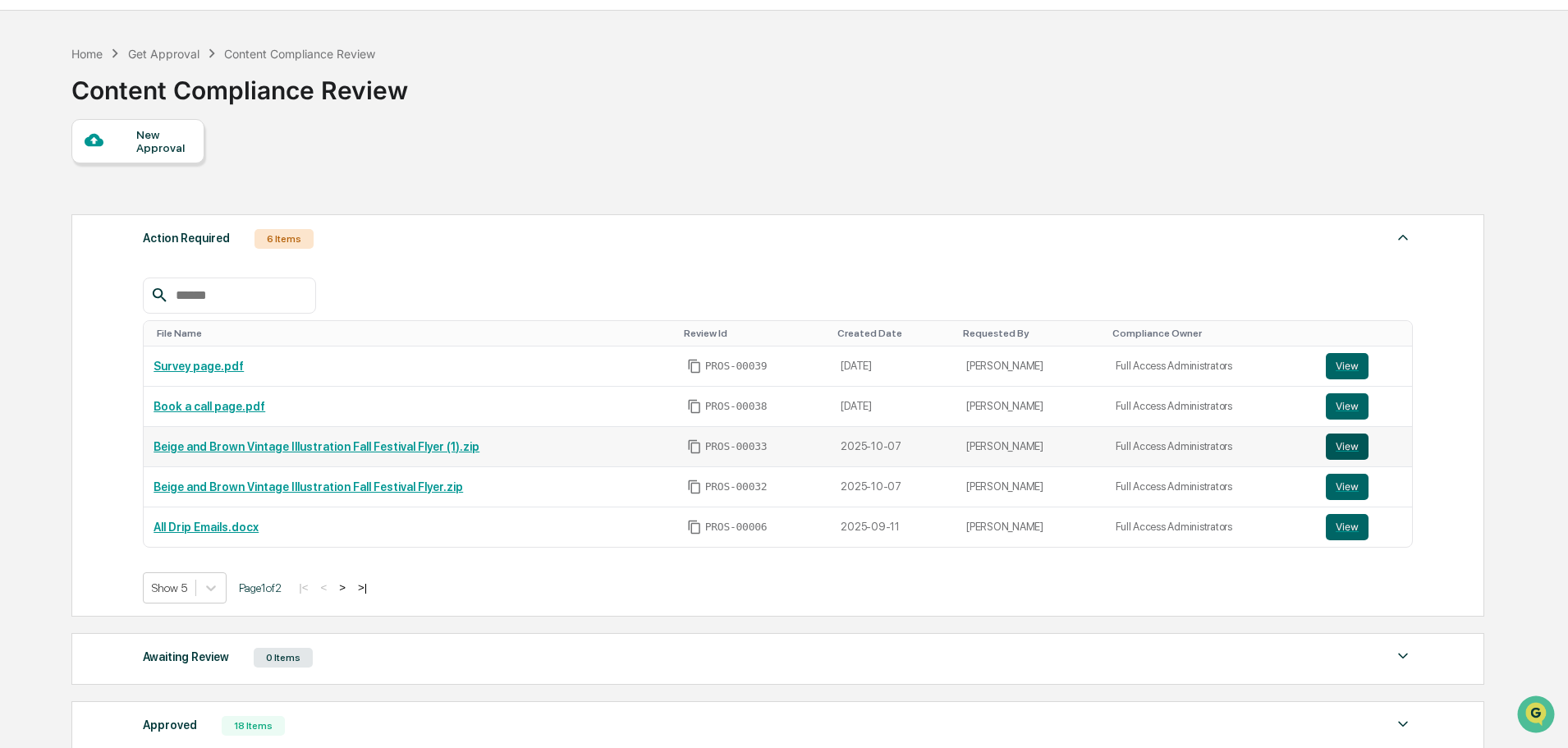
click at [1347, 450] on button "View" at bounding box center [1346, 446] width 43 height 26
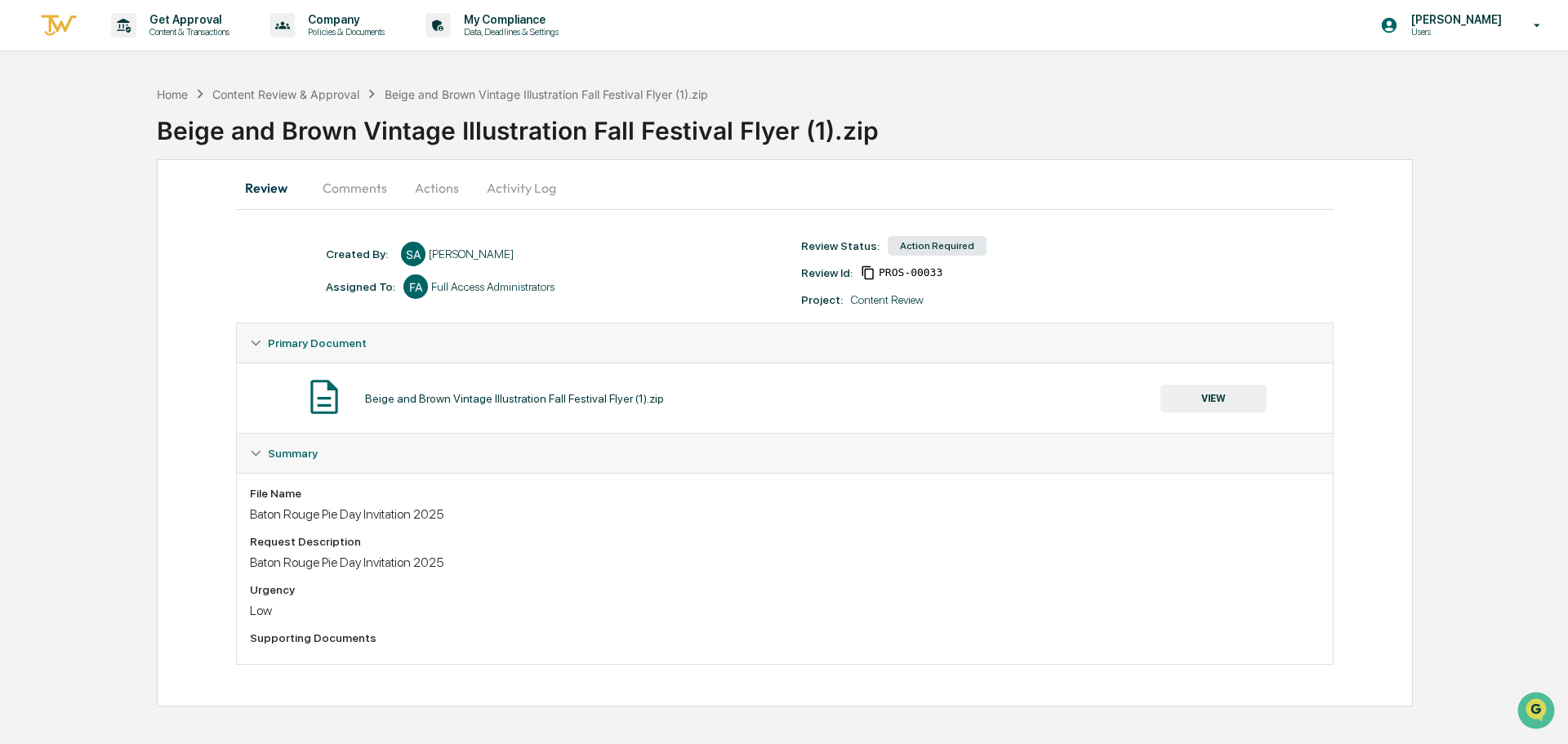
click at [354, 189] on button "Comments" at bounding box center [354, 188] width 91 height 40
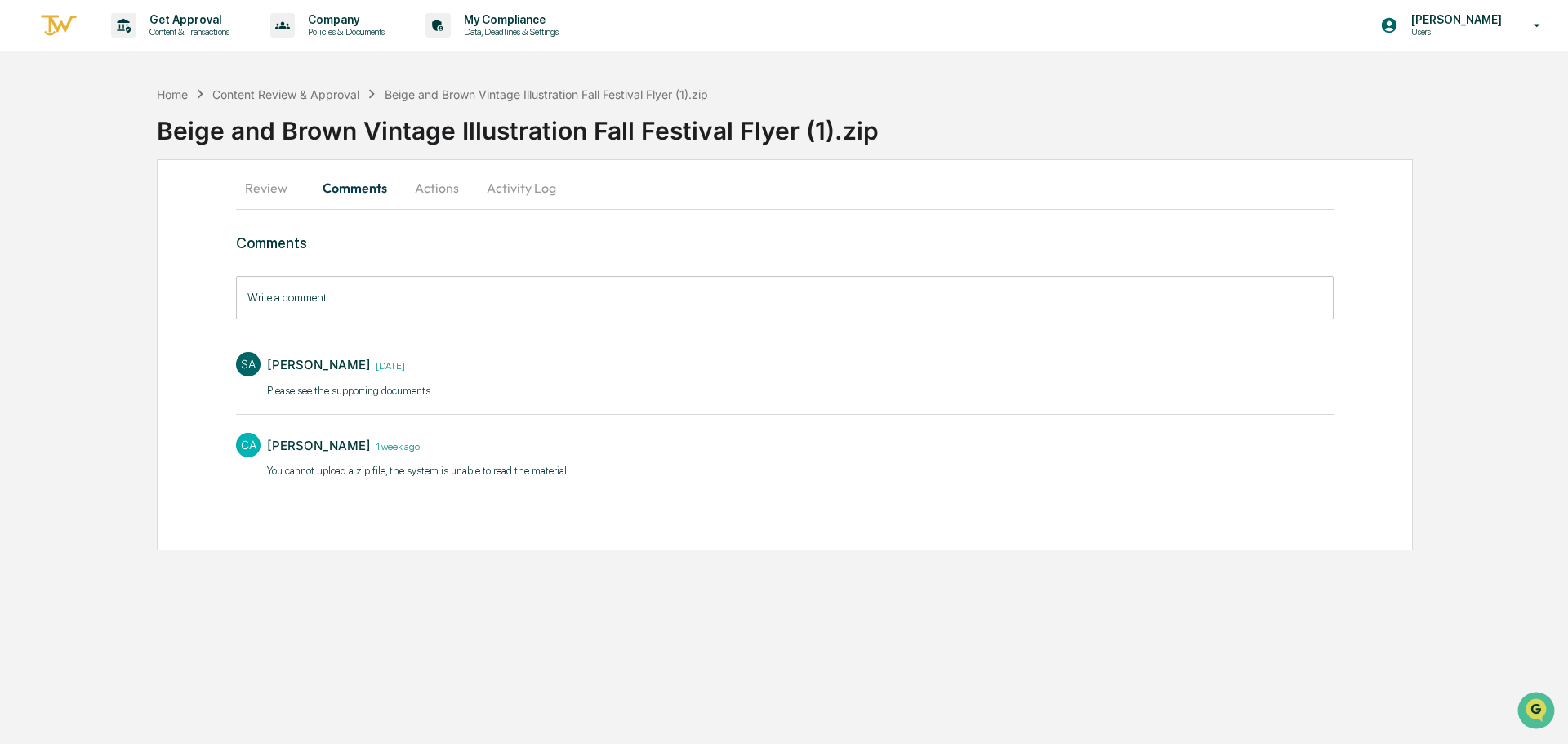
click at [439, 191] on button "Actions" at bounding box center [437, 188] width 74 height 40
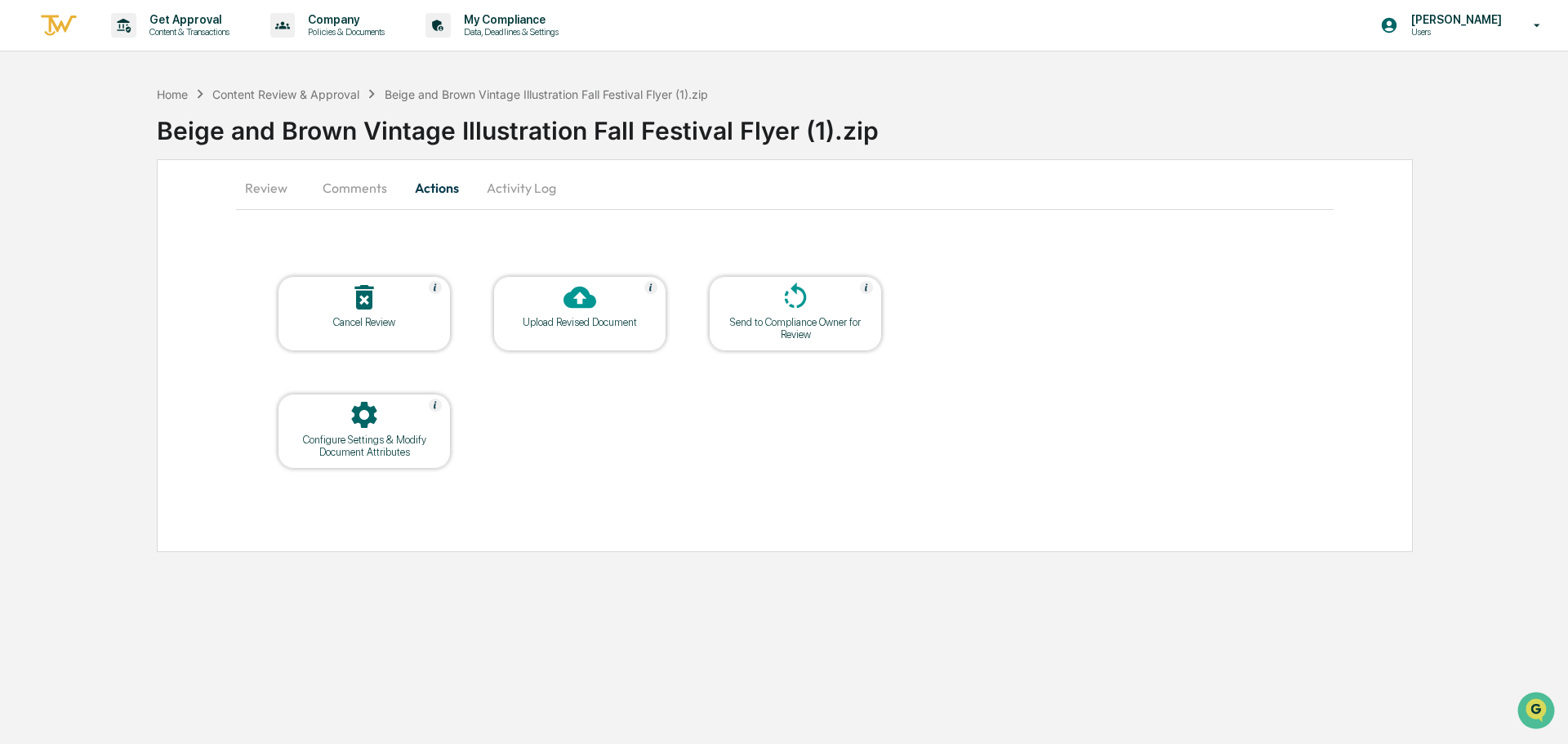
click at [580, 332] on div "Upload Revised Document" at bounding box center [579, 314] width 173 height 76
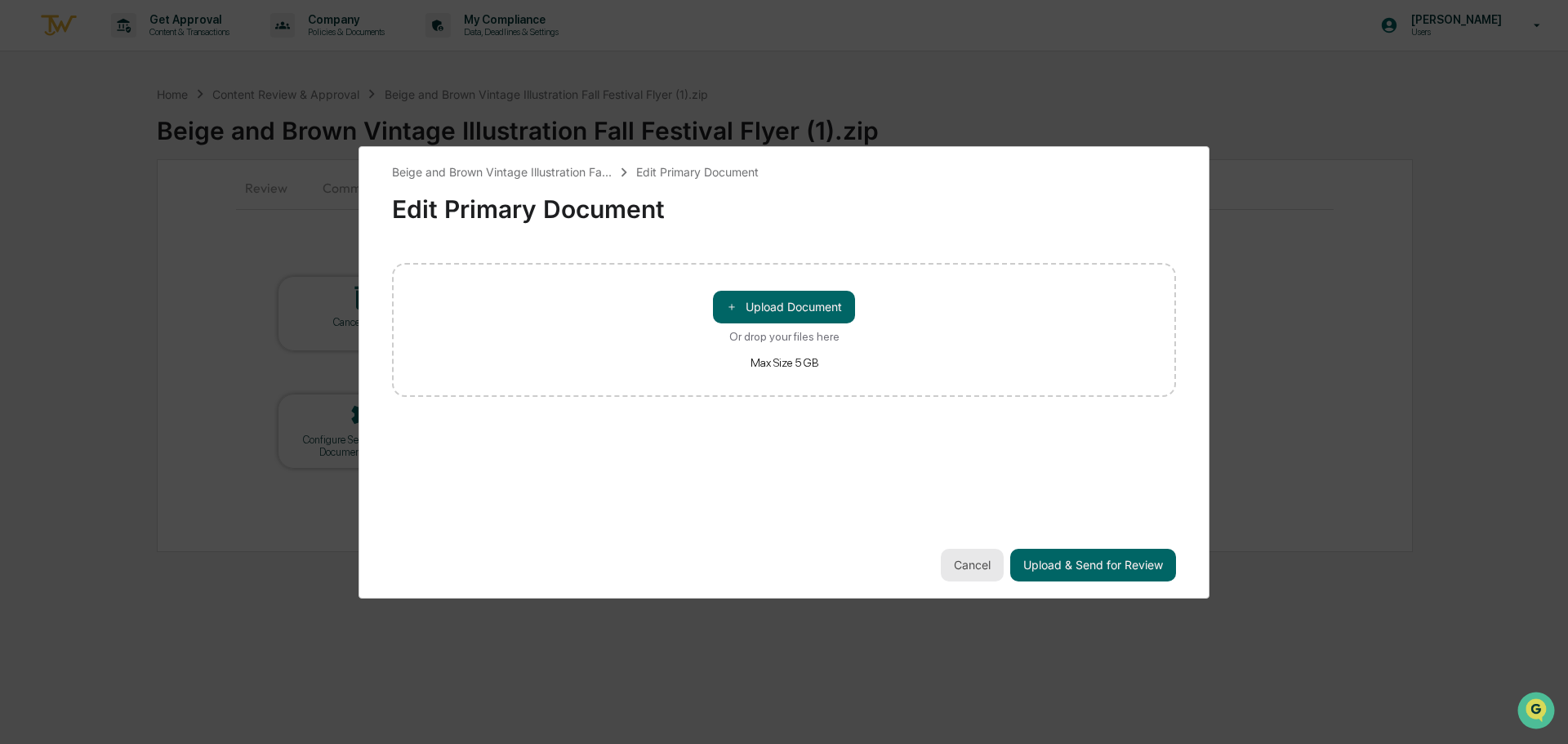
click at [949, 558] on button "Cancel" at bounding box center [972, 565] width 63 height 32
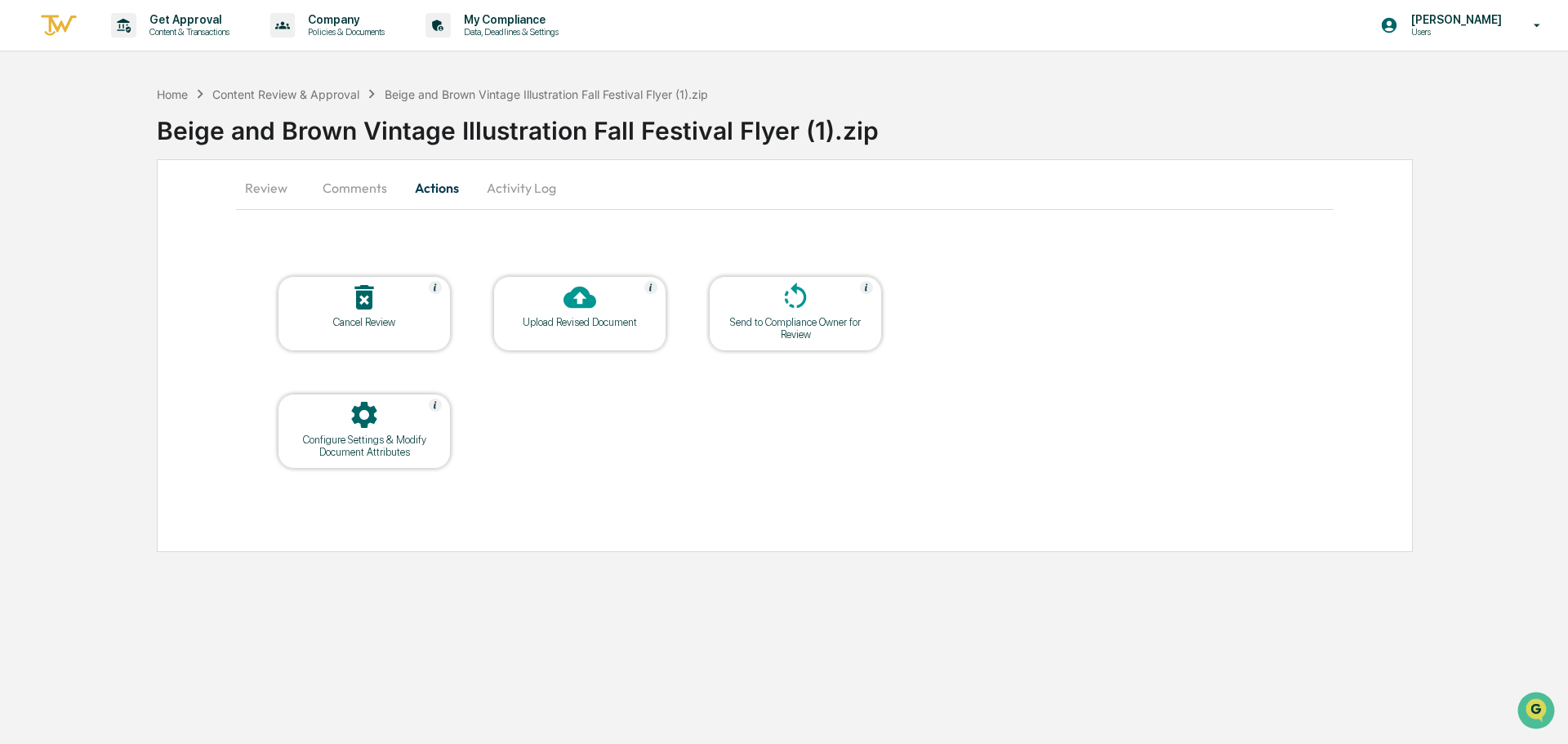
click at [372, 186] on button "Comments" at bounding box center [354, 188] width 91 height 40
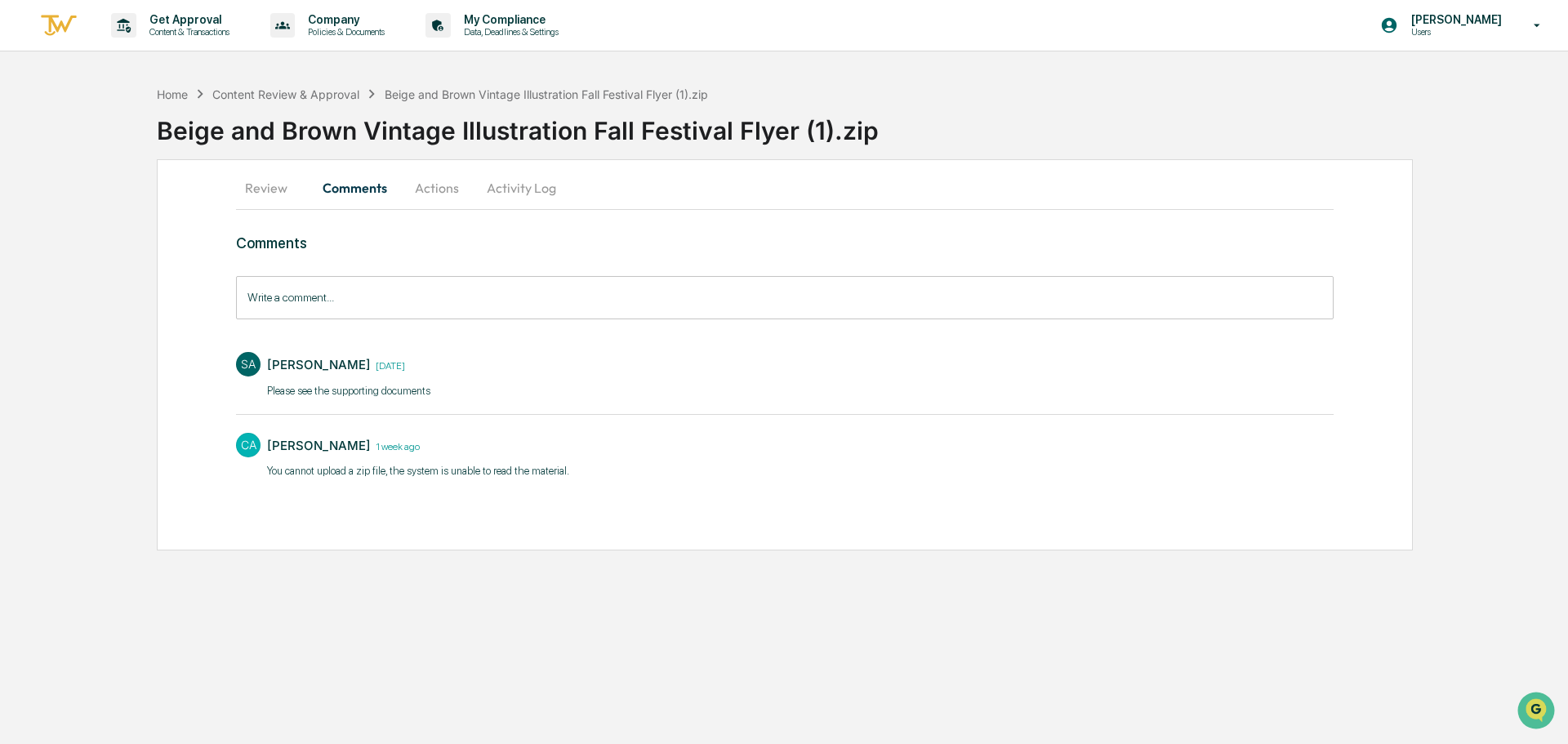
click at [432, 187] on button "Actions" at bounding box center [437, 188] width 74 height 40
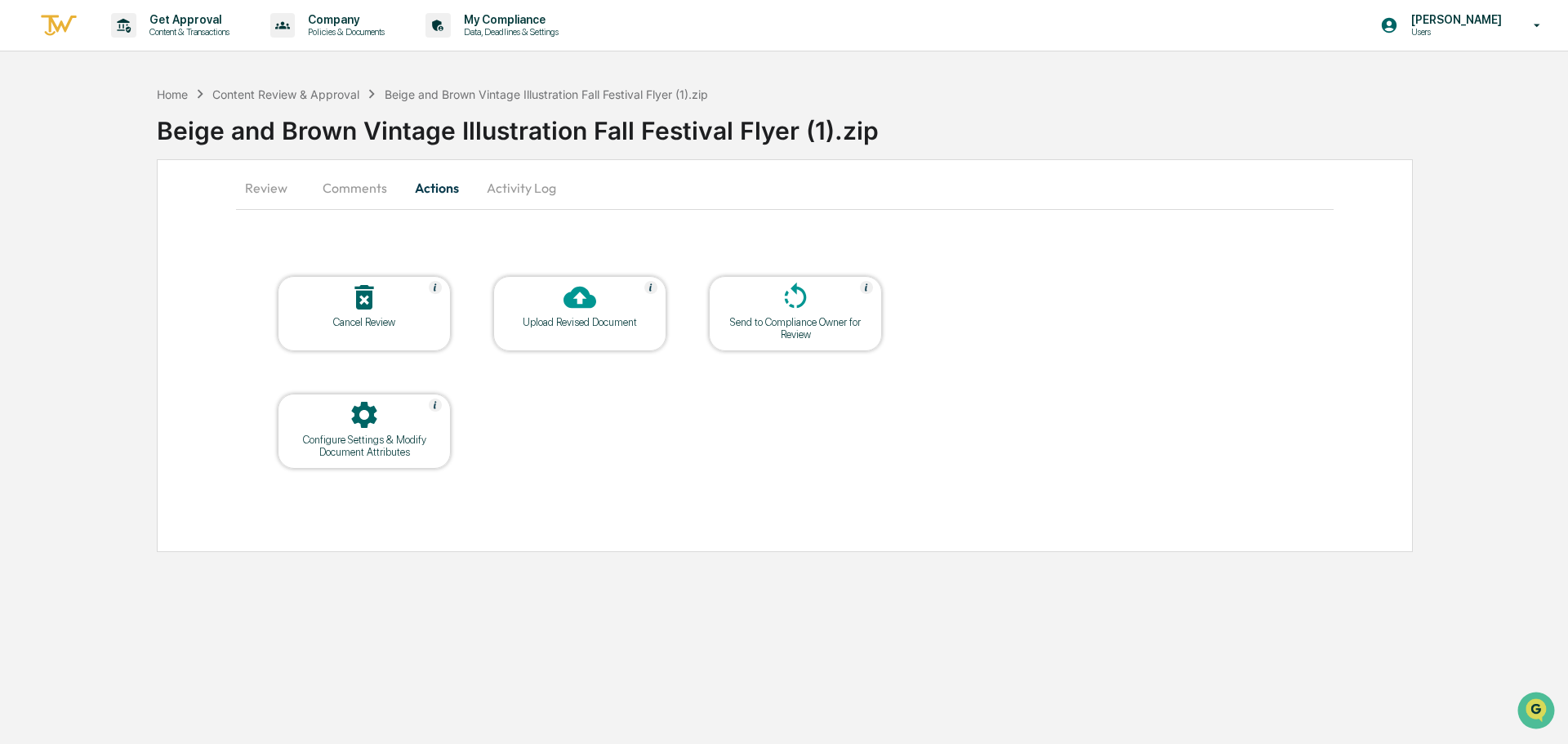
click at [619, 323] on div "Upload Revised Document" at bounding box center [579, 322] width 147 height 13
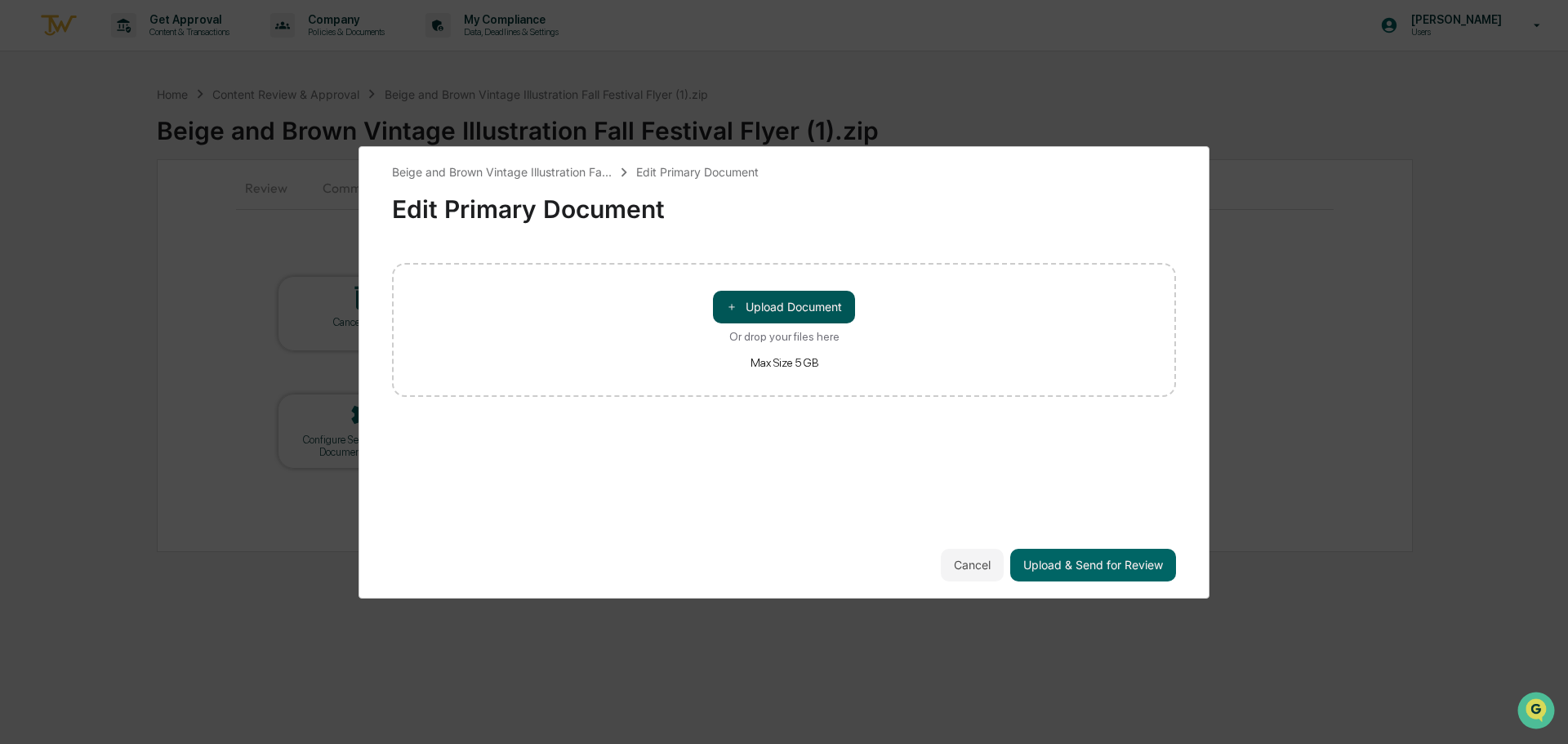
click at [772, 315] on button "＋ Upload Document" at bounding box center [784, 307] width 142 height 32
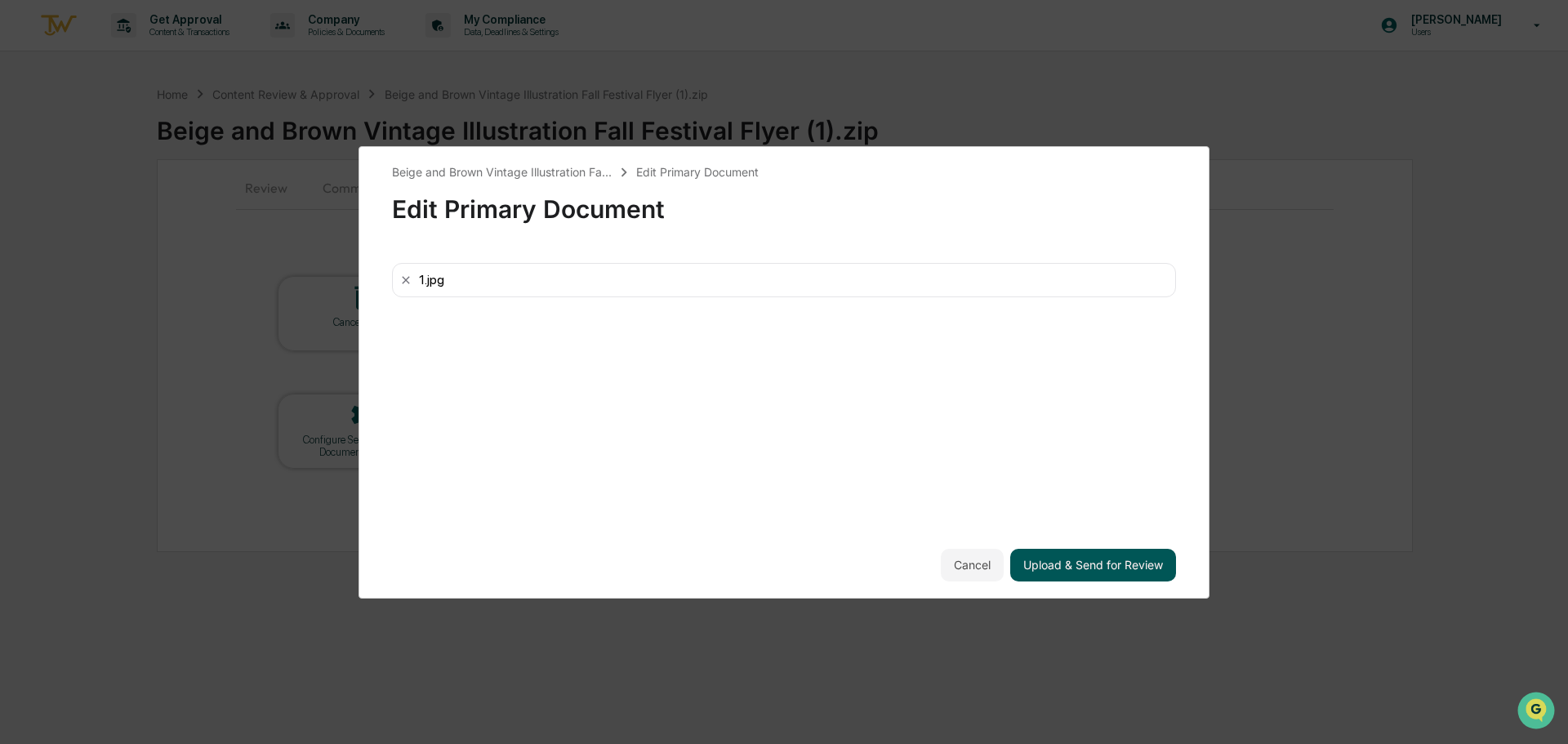
click at [1042, 564] on button "Upload & Send for Review" at bounding box center [1093, 565] width 166 height 32
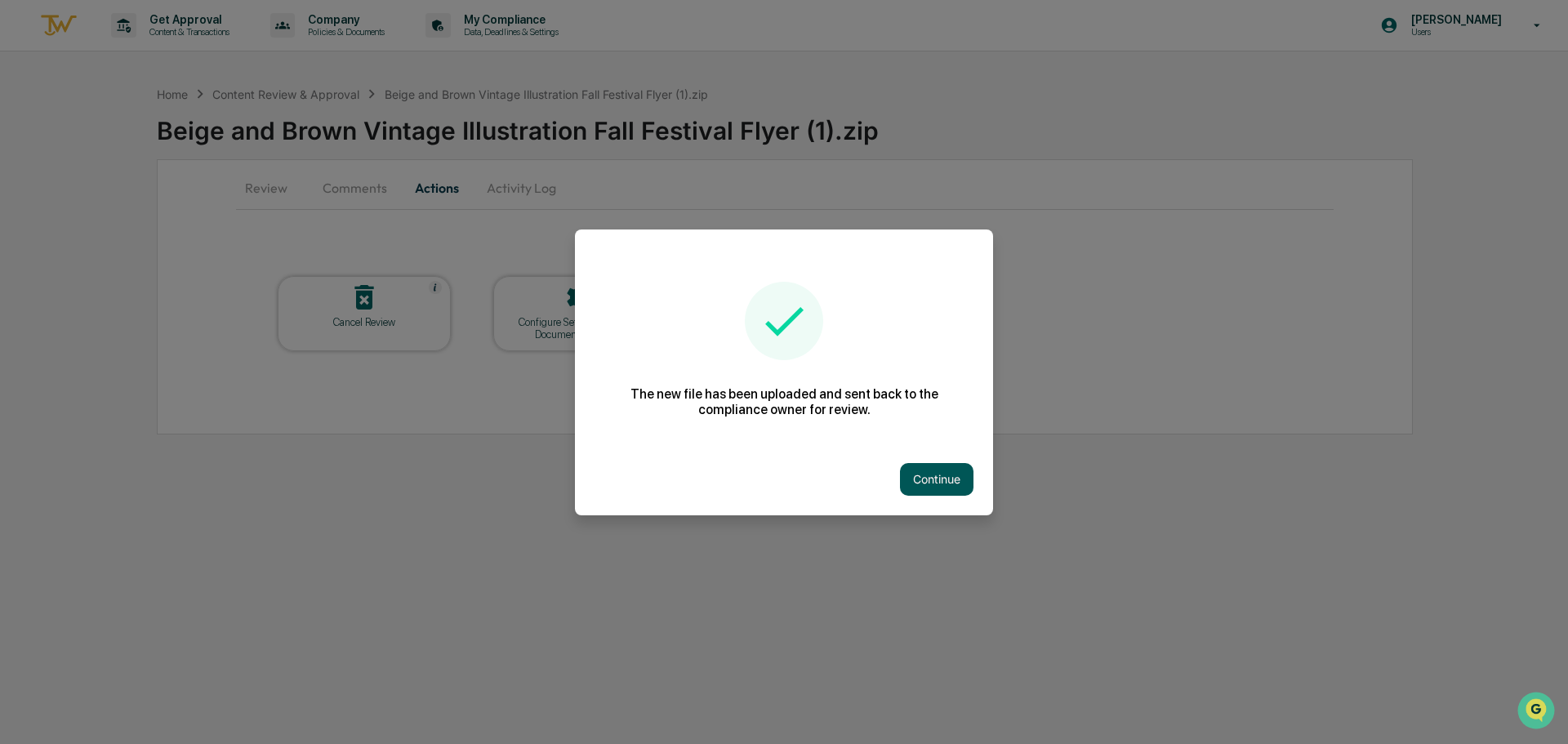
click at [936, 471] on button "Continue" at bounding box center [936, 480] width 74 height 32
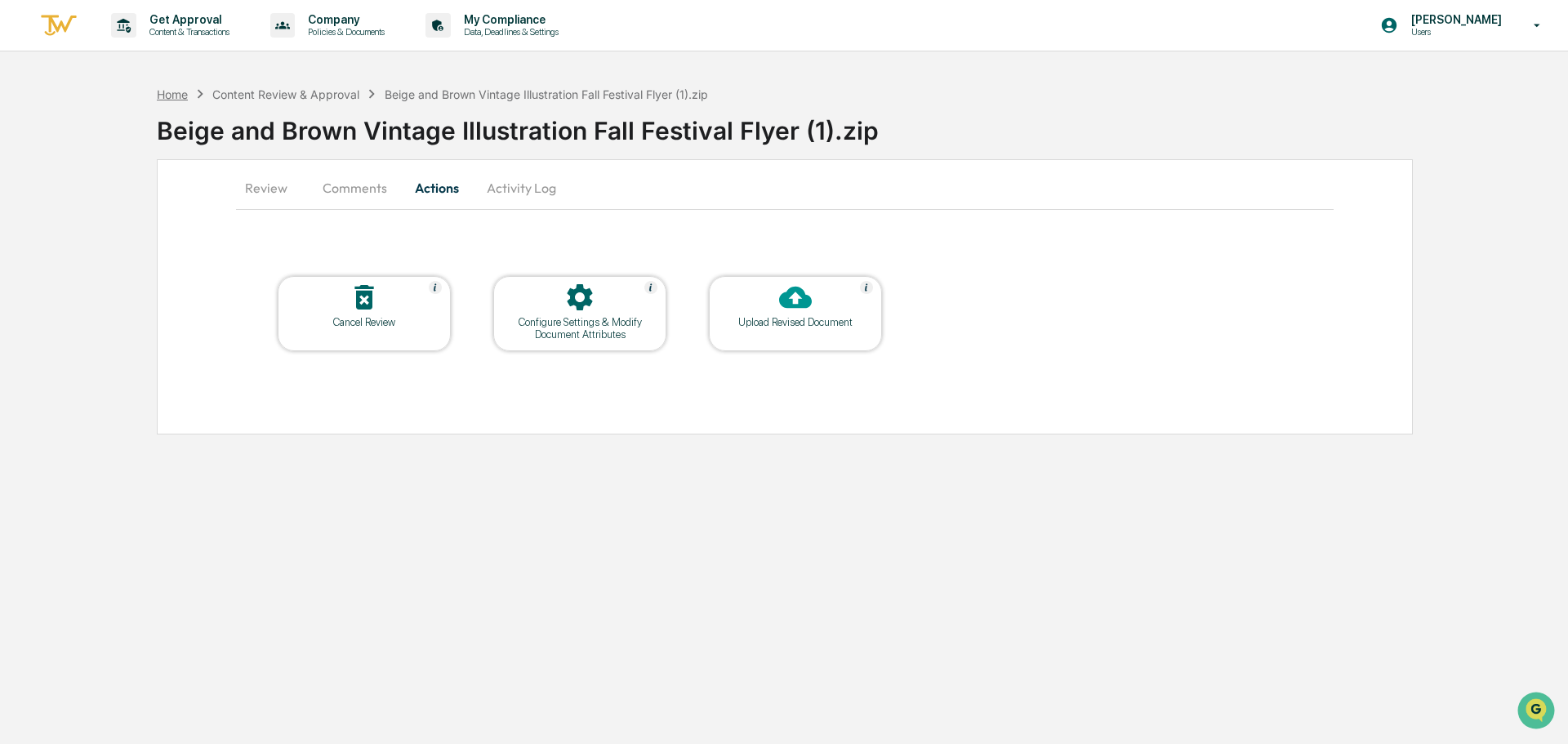
click at [173, 96] on div "Home" at bounding box center [172, 94] width 31 height 13
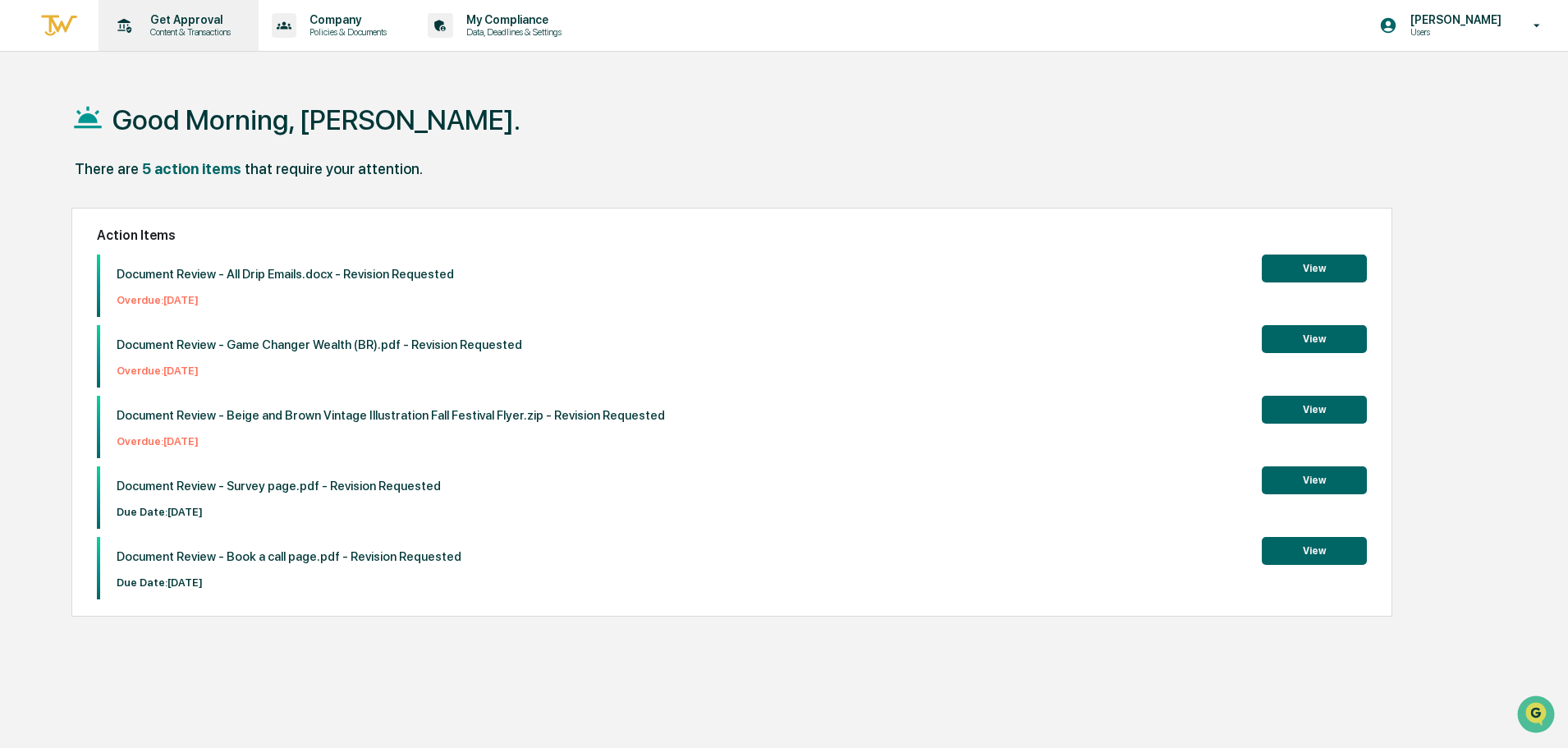
click at [153, 23] on p "Get Approval" at bounding box center [188, 20] width 102 height 14
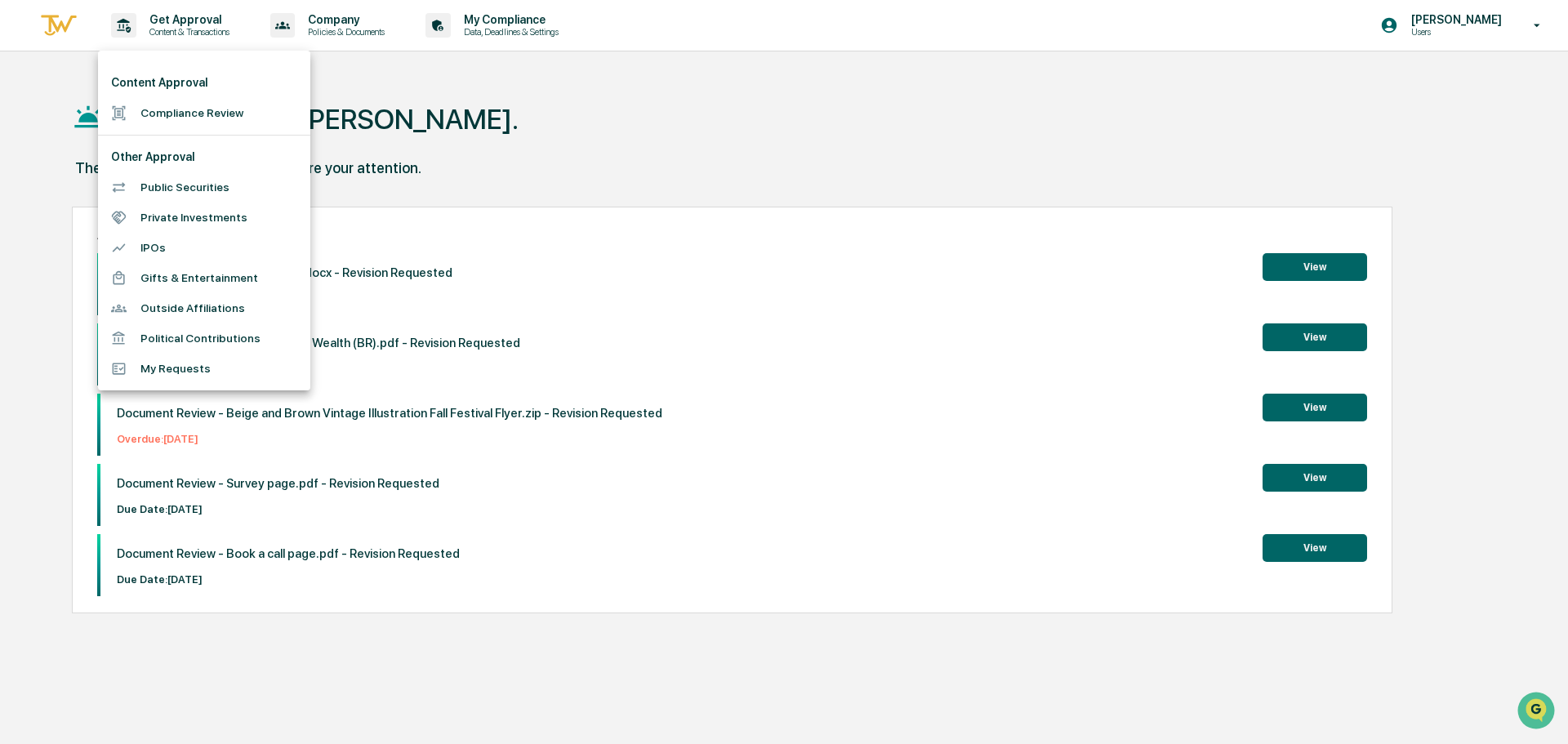
click at [202, 114] on li "Compliance Review" at bounding box center [204, 113] width 212 height 31
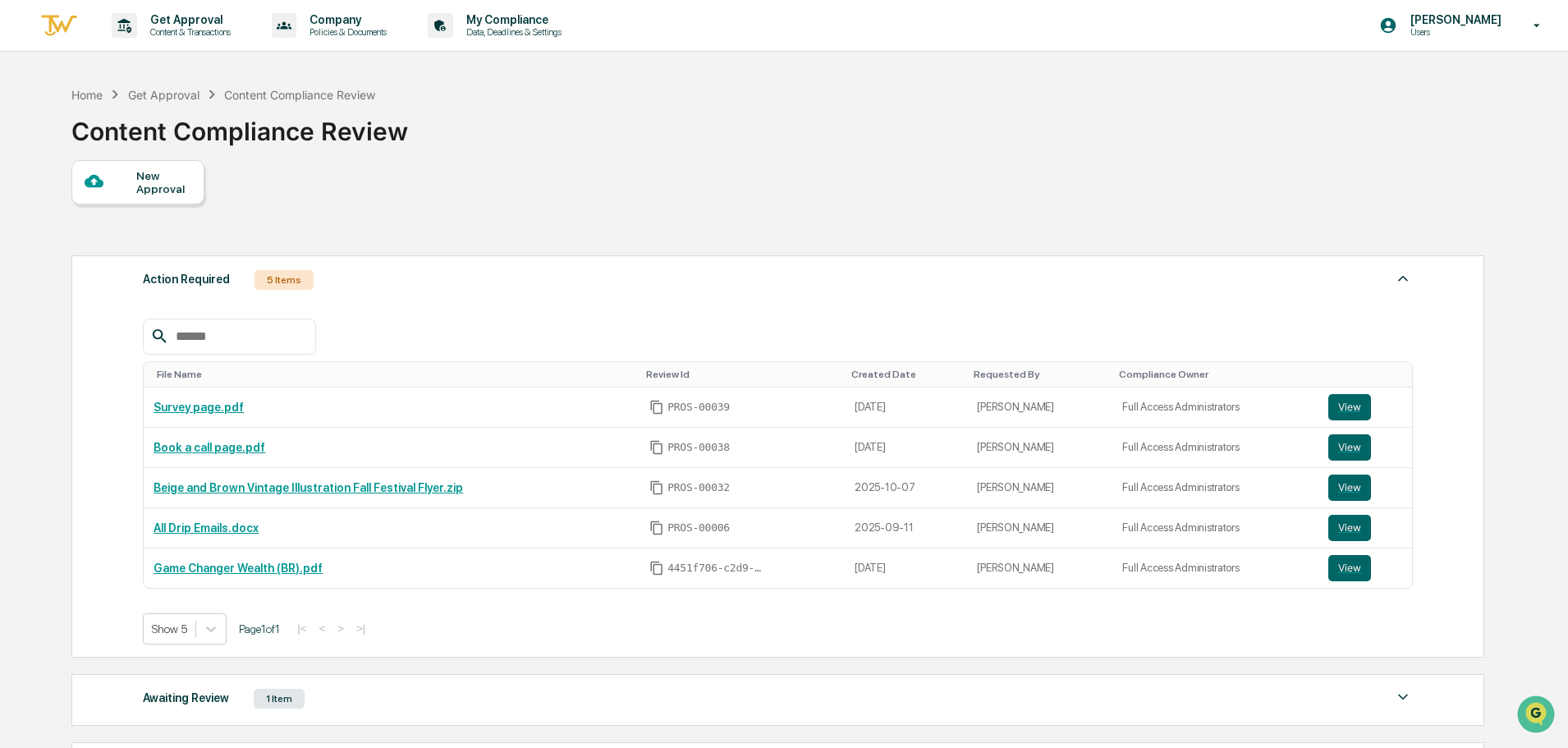
click at [50, 162] on div "Home Get Approval Content Compliance Review Content Compliance Review New Appro…" at bounding box center [777, 544] width 1460 height 933
click at [128, 173] on div at bounding box center [110, 182] width 52 height 21
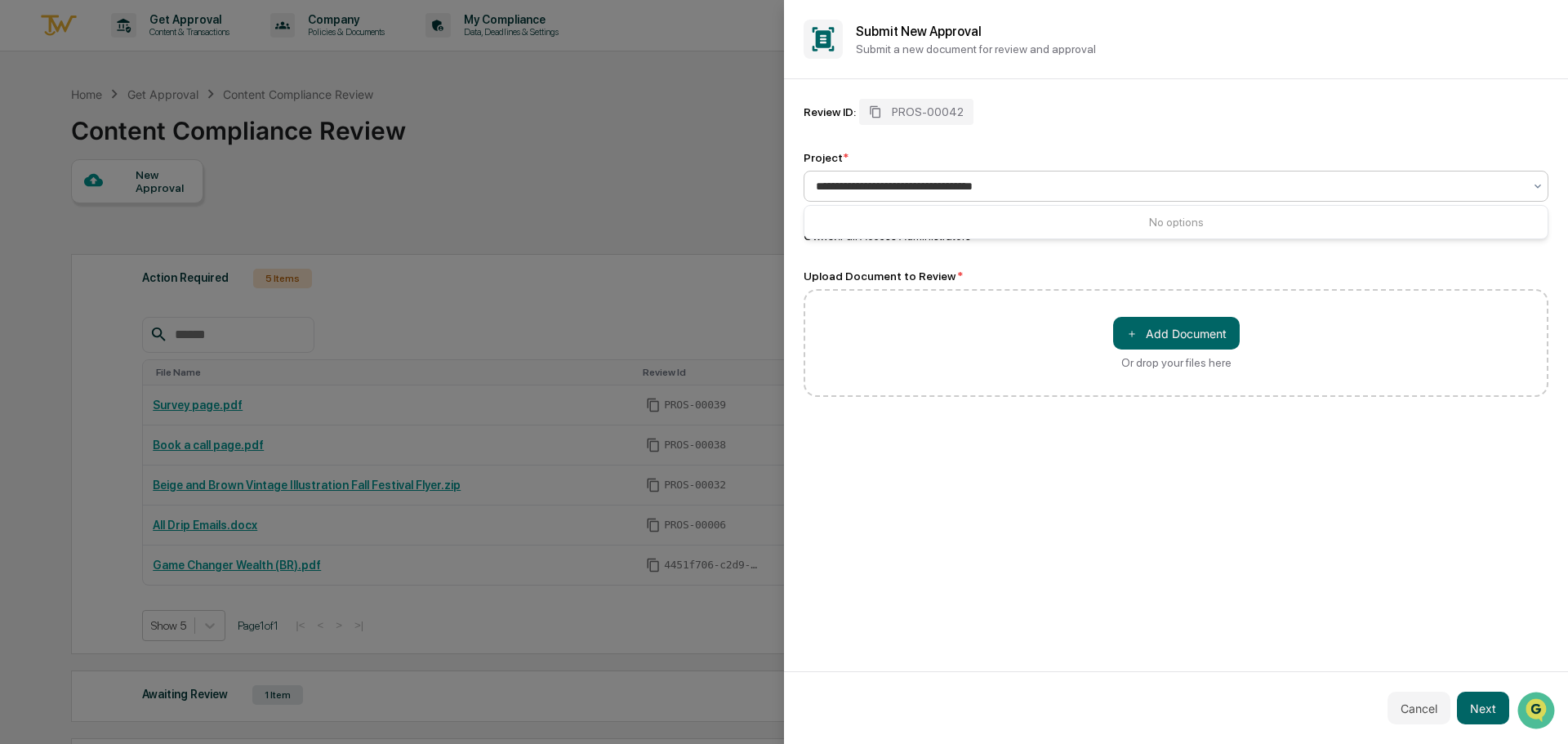
type input "**********"
click at [1139, 465] on div "Review ID: PROS-00042 Project * 0 results available for search term Pie List th…" at bounding box center [1177, 375] width 784 height 592
click at [1145, 345] on button "＋ Add Document" at bounding box center [1176, 333] width 127 height 32
click at [1473, 711] on button "Next" at bounding box center [1483, 708] width 52 height 32
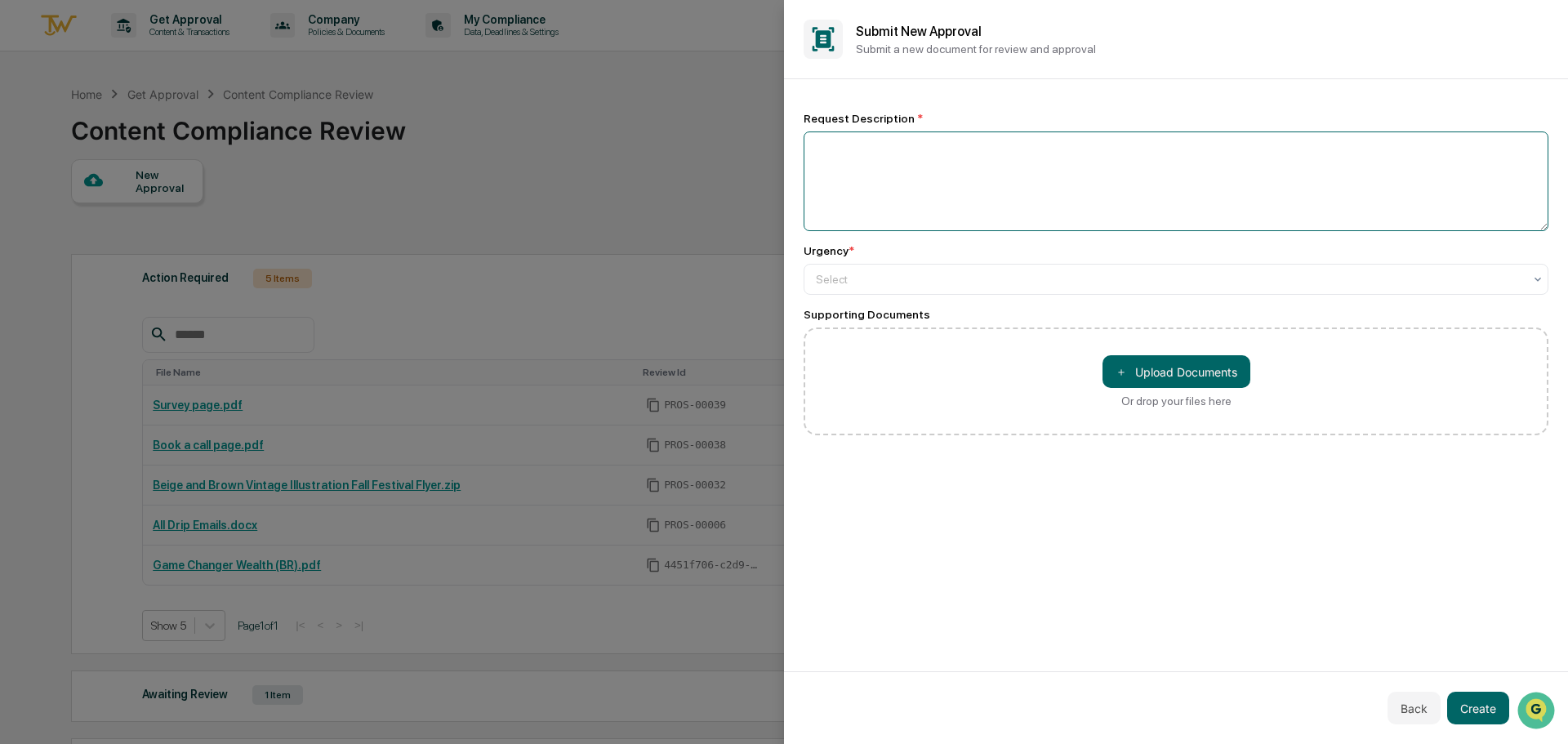
click at [951, 189] on textarea at bounding box center [1176, 181] width 745 height 100
type textarea "**********"
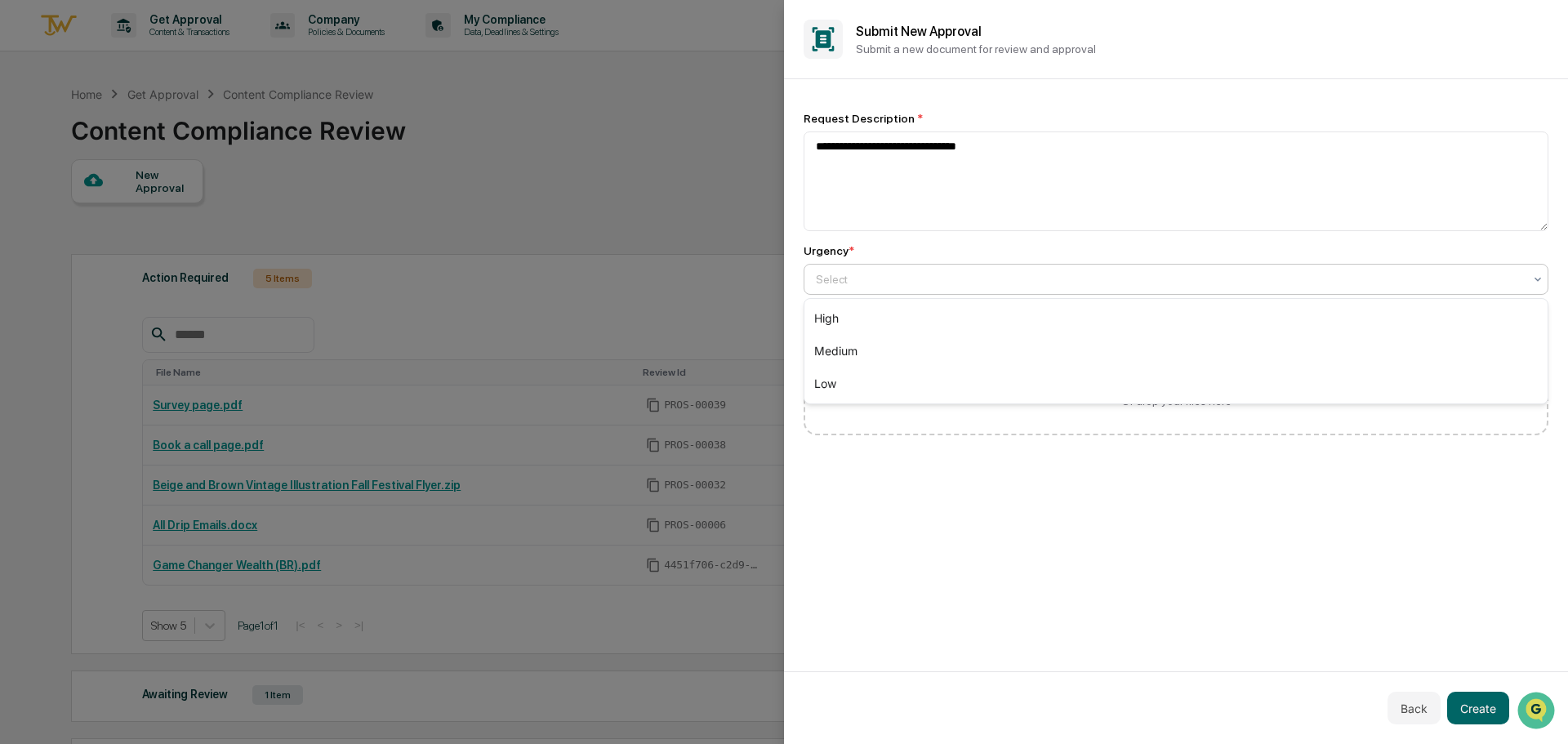
click at [946, 288] on div "Select" at bounding box center [1169, 279] width 723 height 22
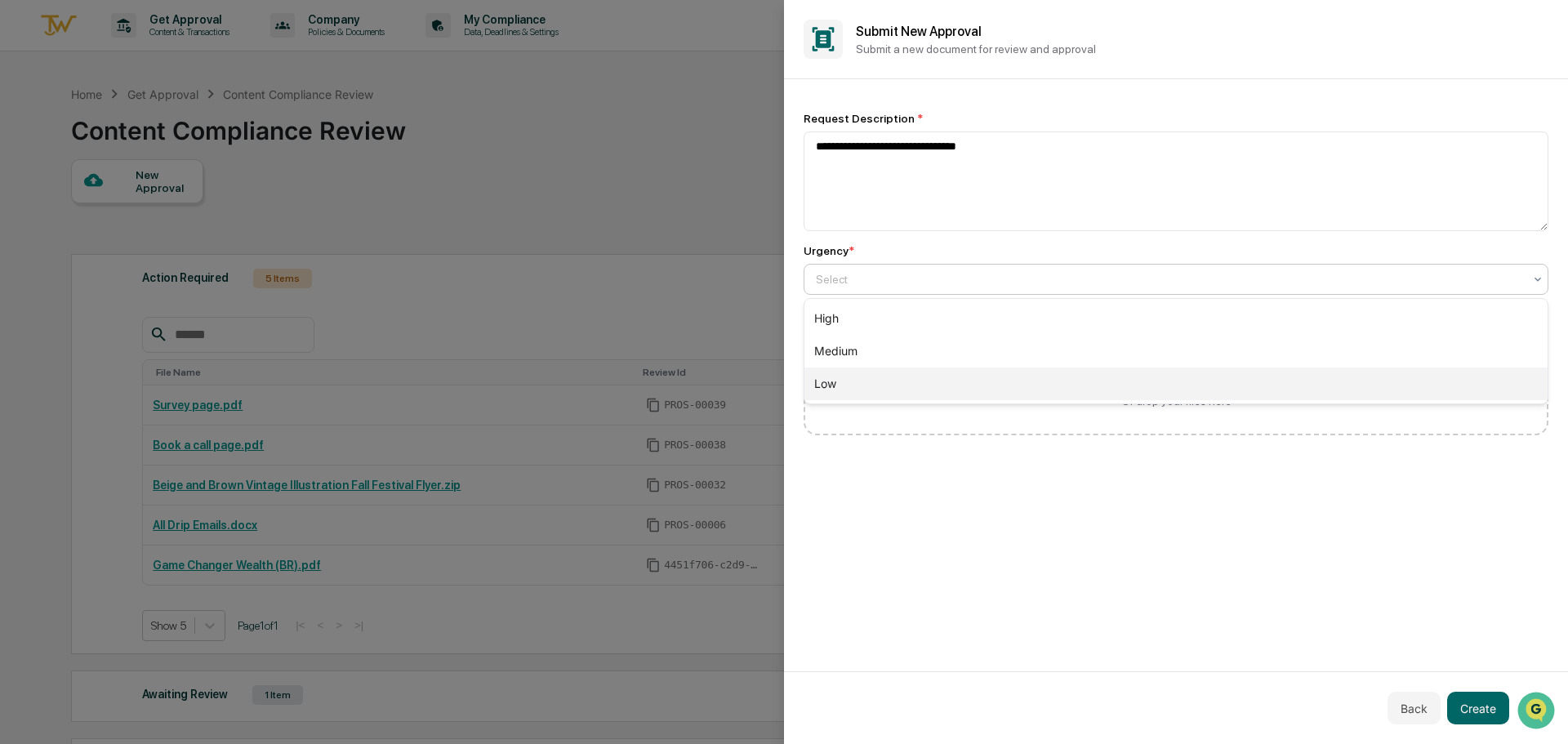
click at [941, 381] on div "Low" at bounding box center [1176, 384] width 743 height 32
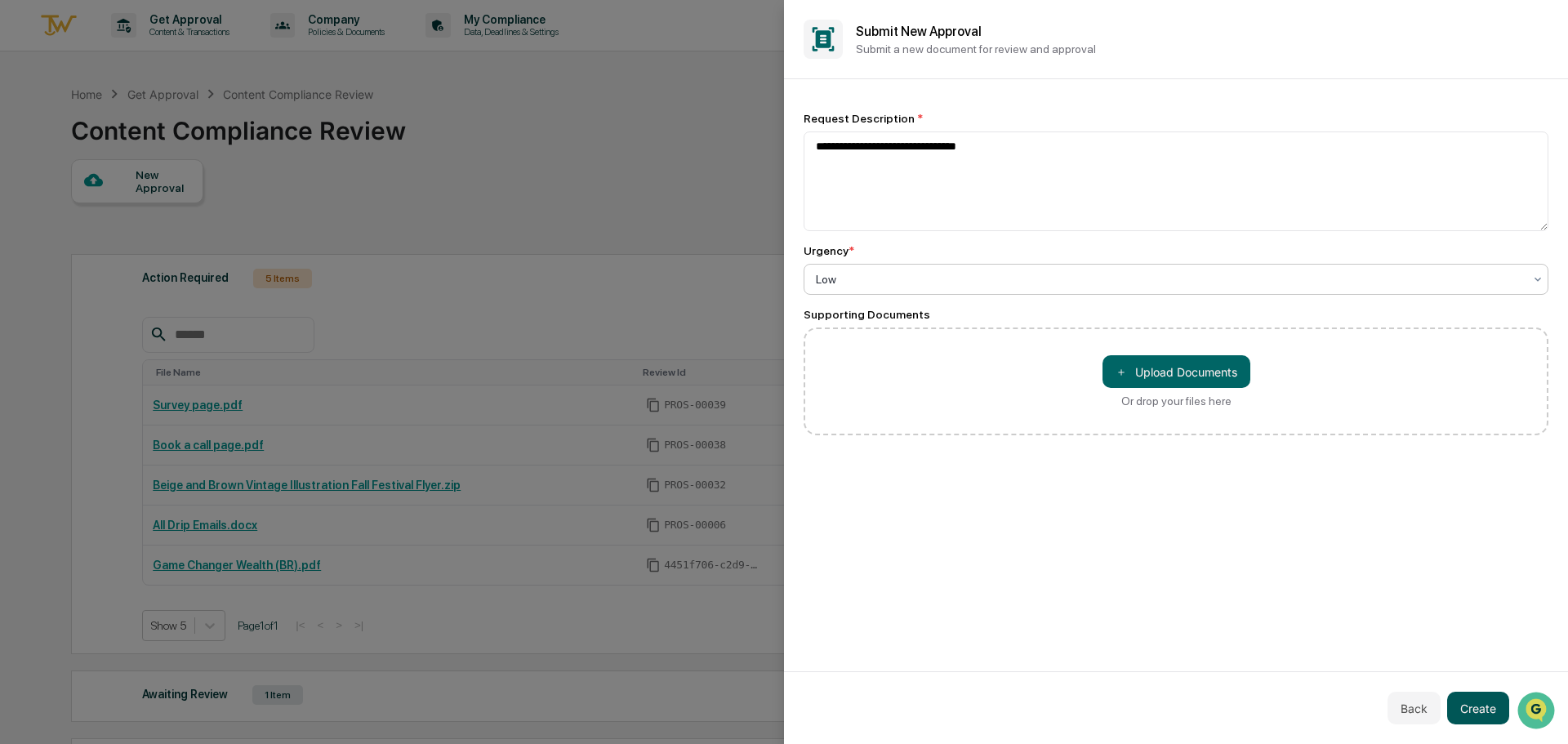
click at [1490, 705] on button "Create" at bounding box center [1478, 708] width 62 height 32
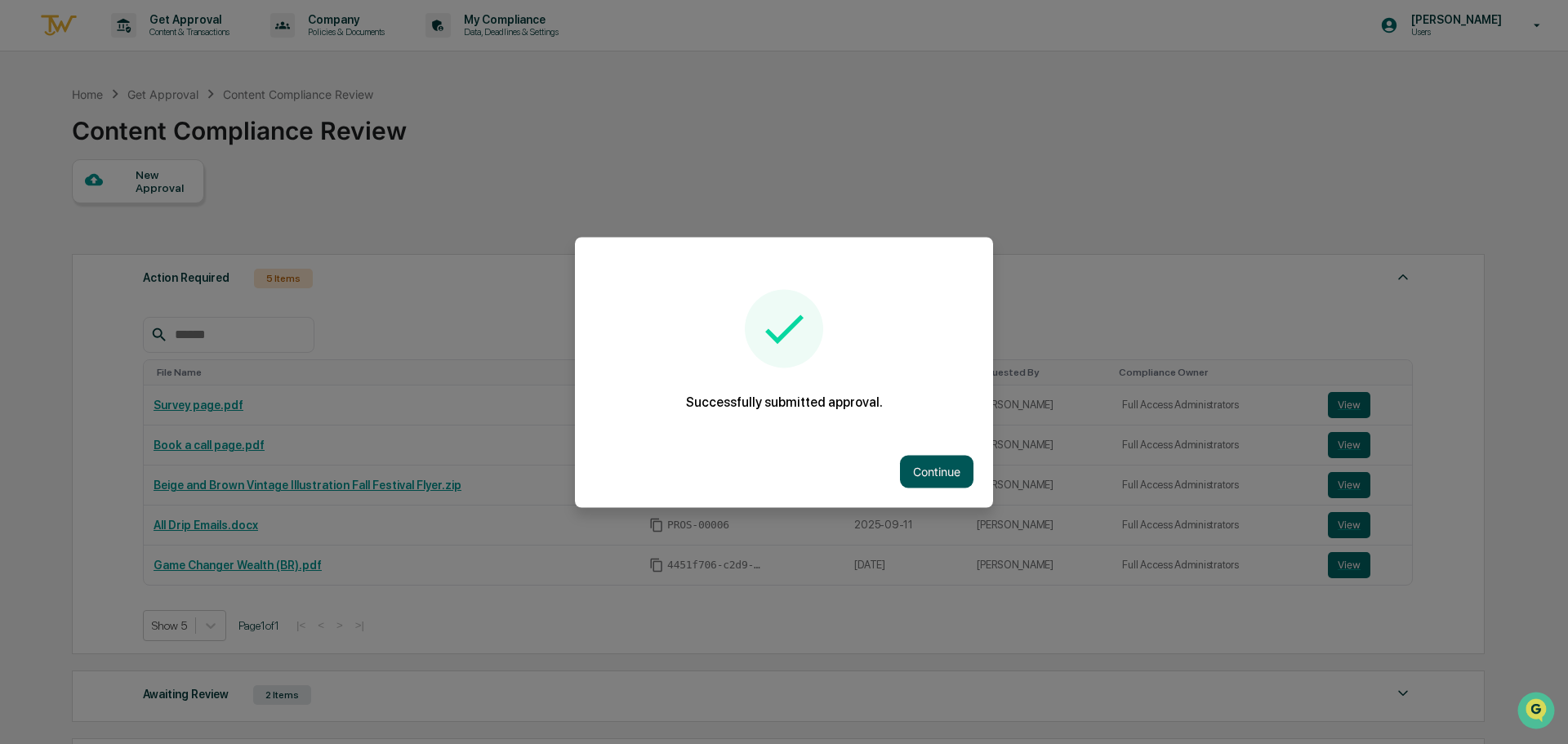
click at [923, 465] on button "Continue" at bounding box center [936, 471] width 74 height 32
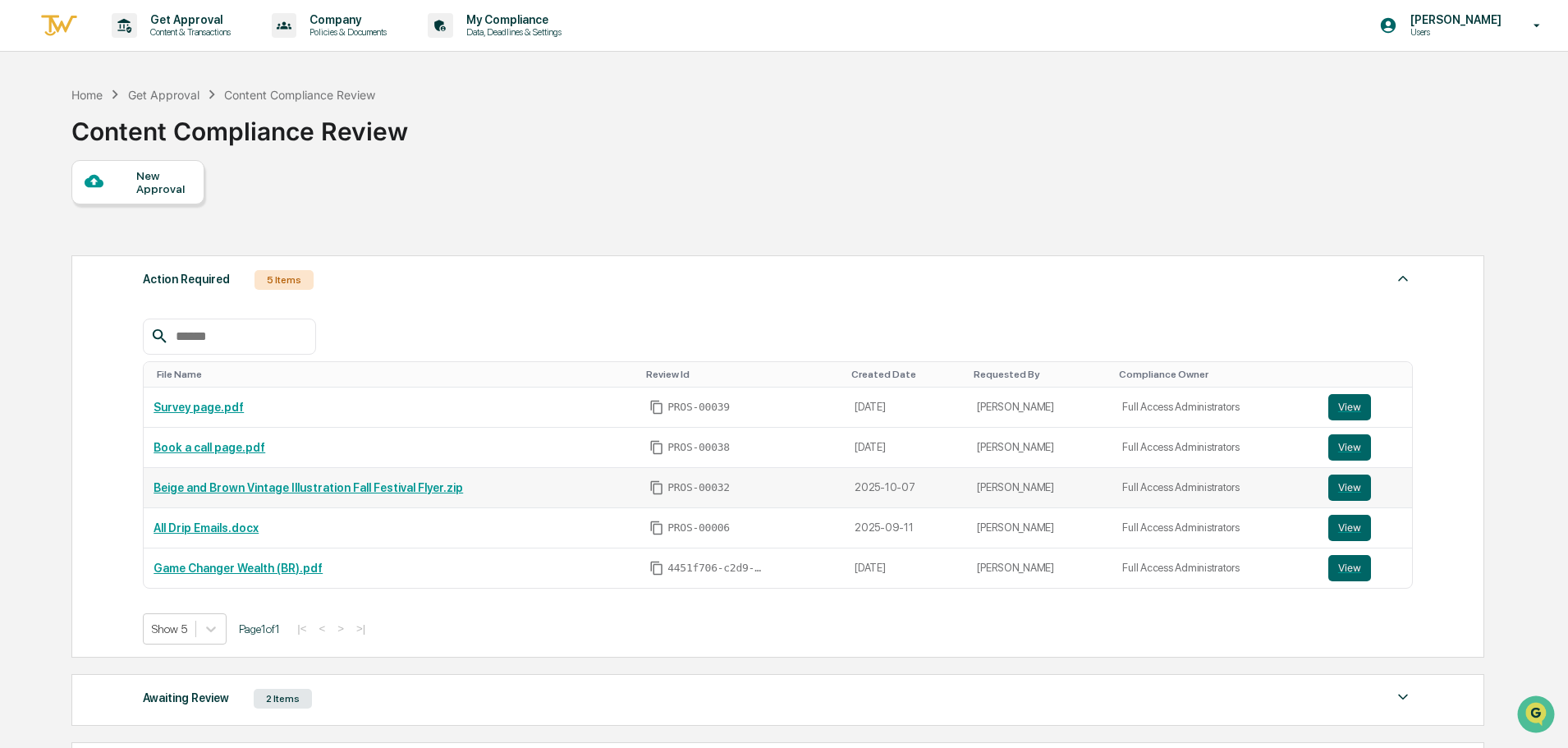
click at [331, 488] on link "Beige and Brown Vintage Illustration Fall Festival Flyer.zip" at bounding box center [308, 488] width 309 height 14
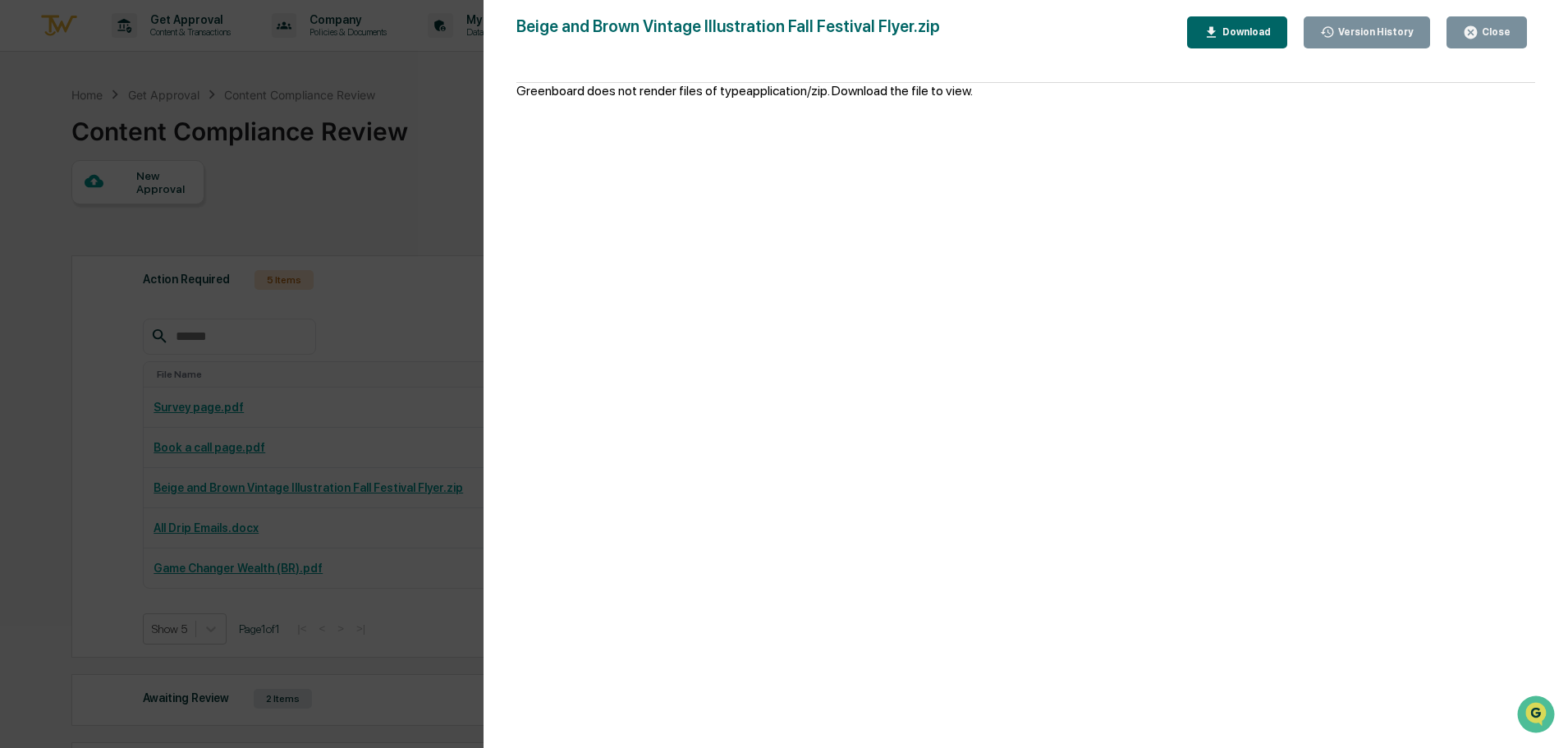
click at [1498, 40] on button "Close" at bounding box center [1487, 32] width 80 height 32
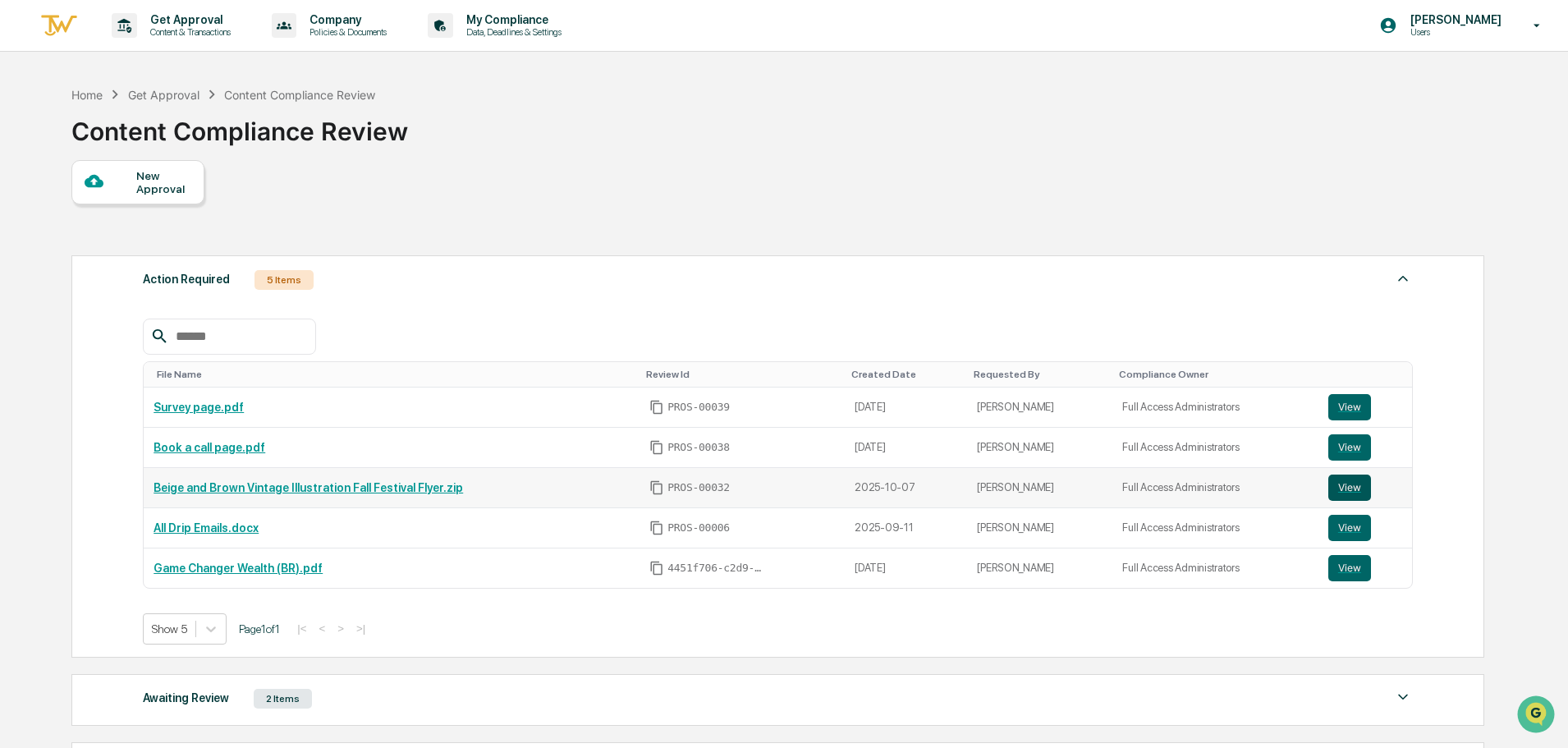
click at [1350, 496] on button "View" at bounding box center [1349, 488] width 43 height 26
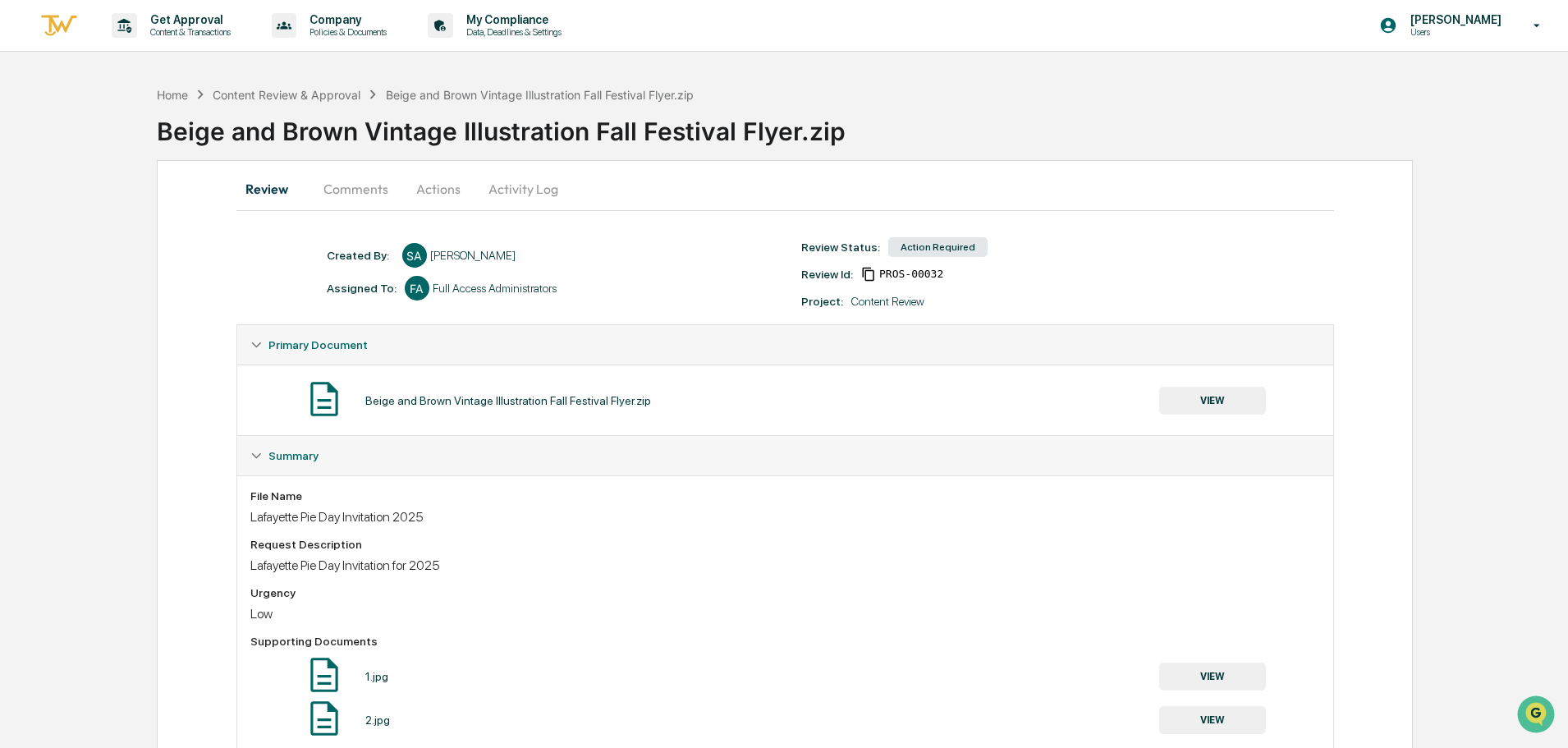
click at [441, 197] on button "Actions" at bounding box center [439, 189] width 74 height 40
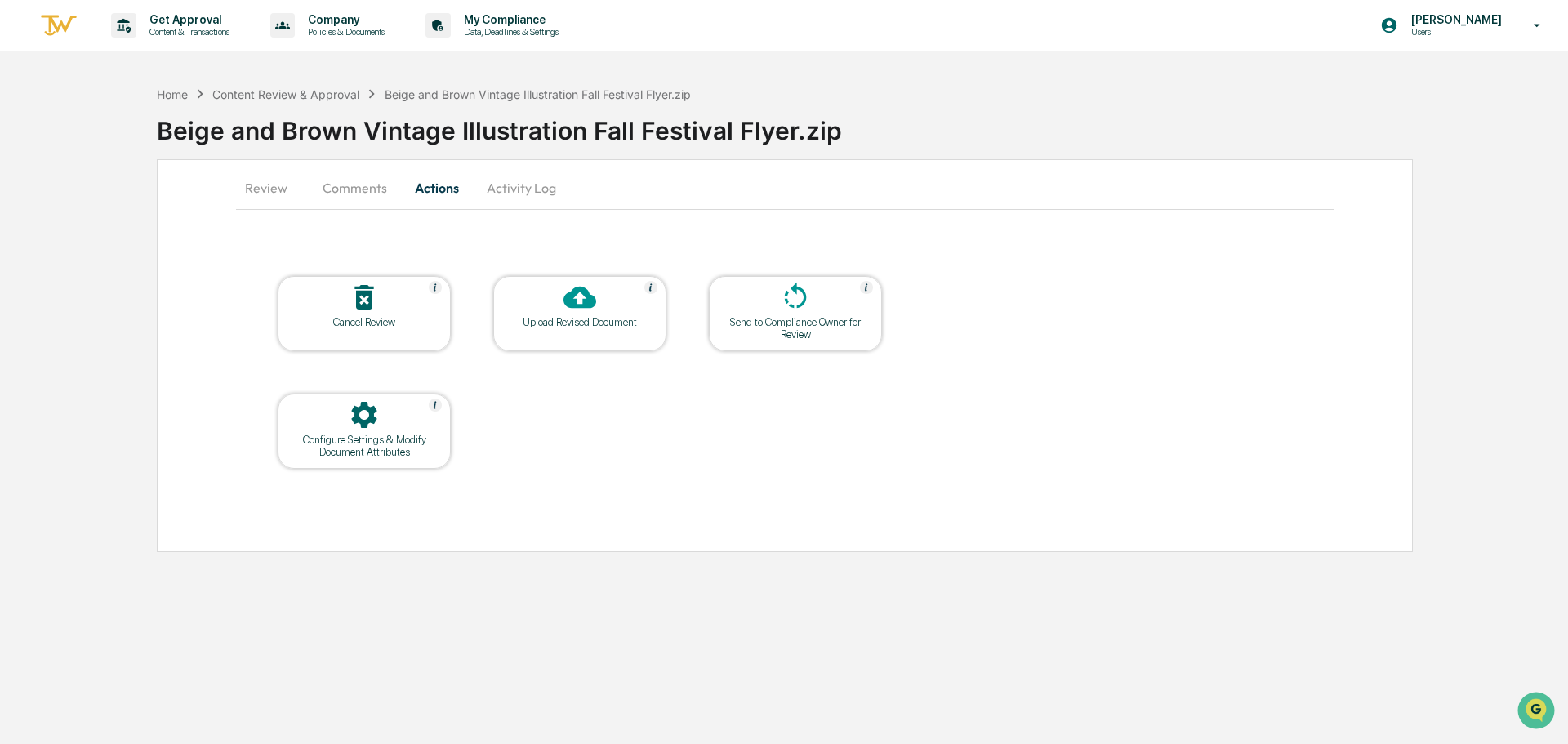
click at [581, 324] on div "Upload Revised Document" at bounding box center [579, 322] width 147 height 13
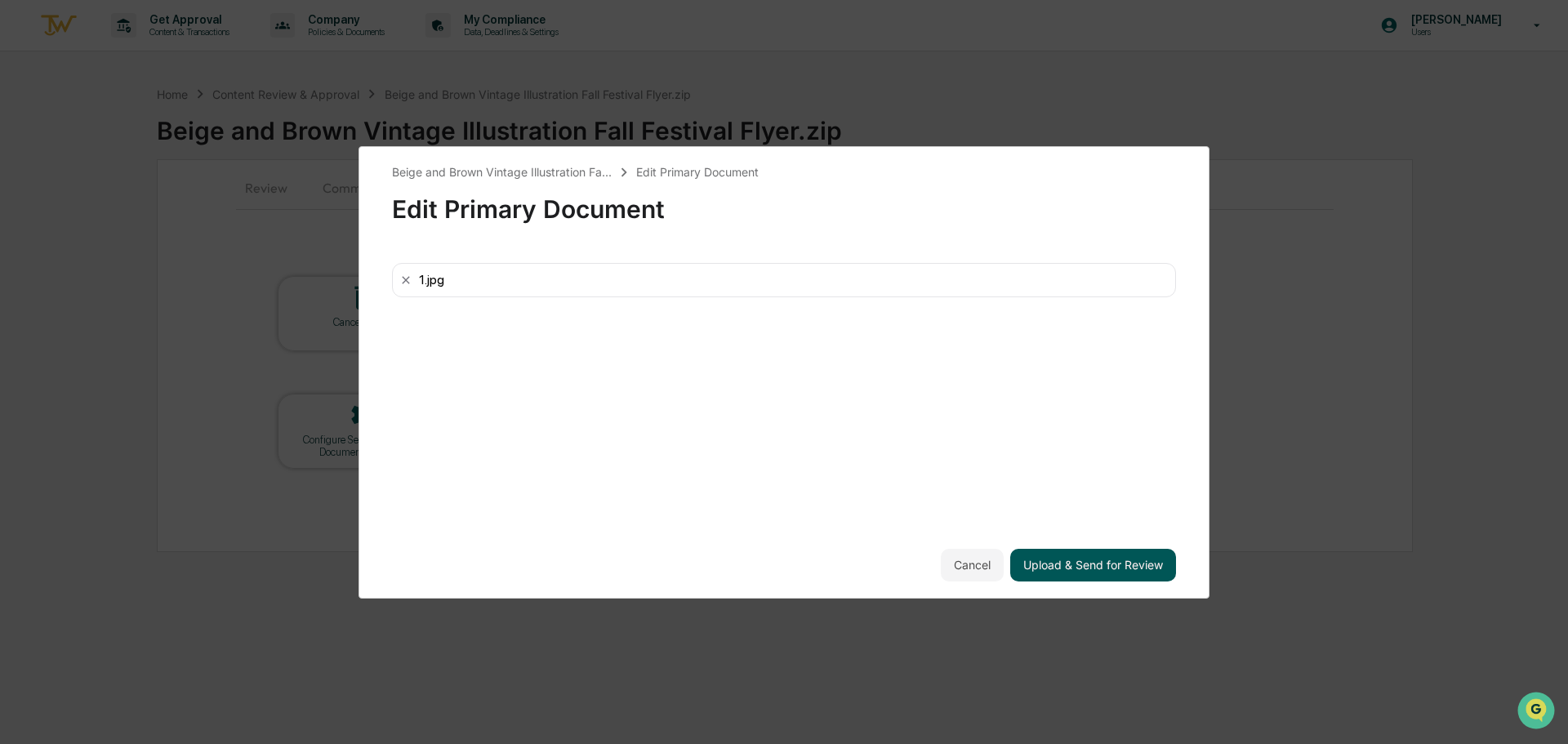
click at [1044, 579] on button "Upload & Send for Review" at bounding box center [1093, 565] width 166 height 32
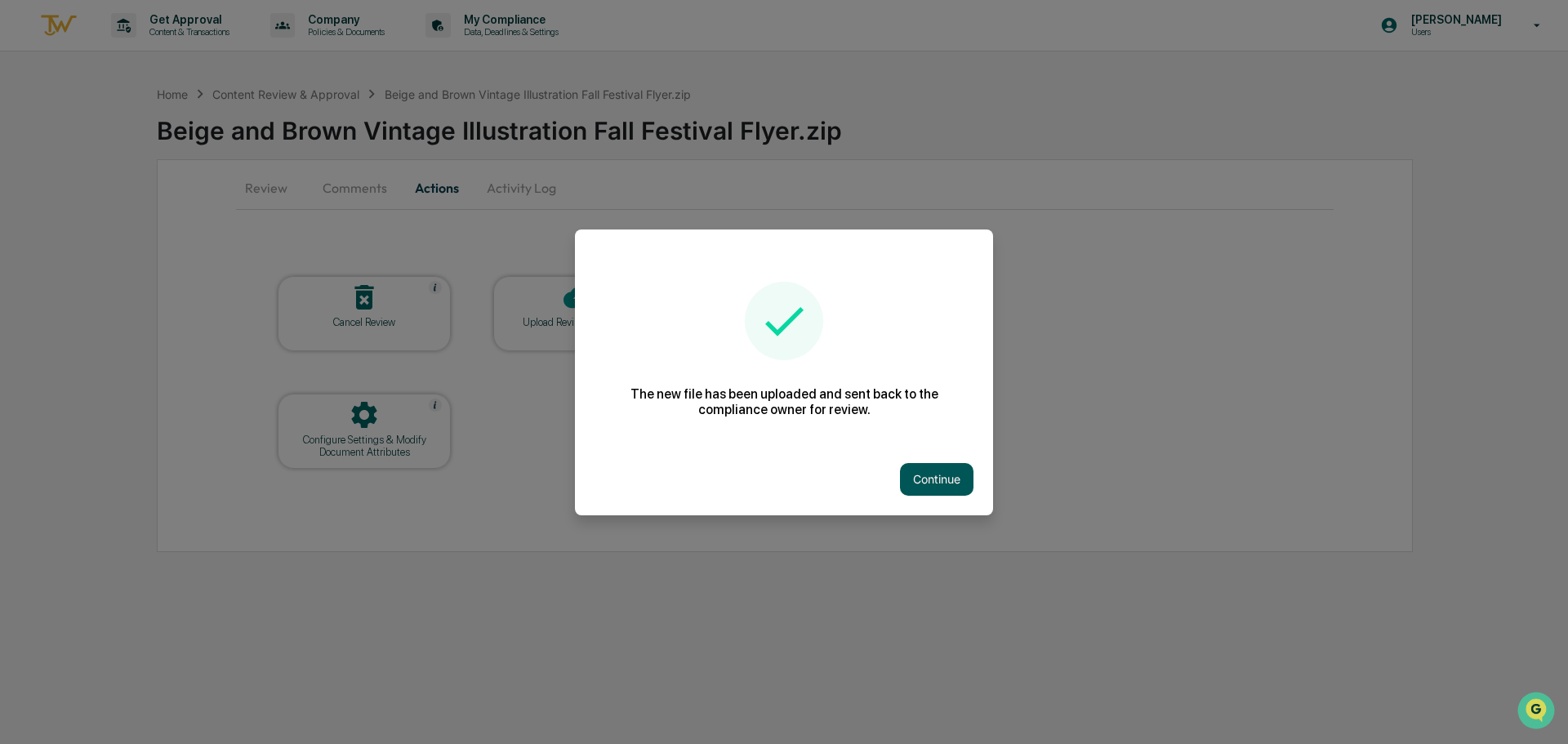
click at [924, 483] on button "Continue" at bounding box center [936, 480] width 74 height 32
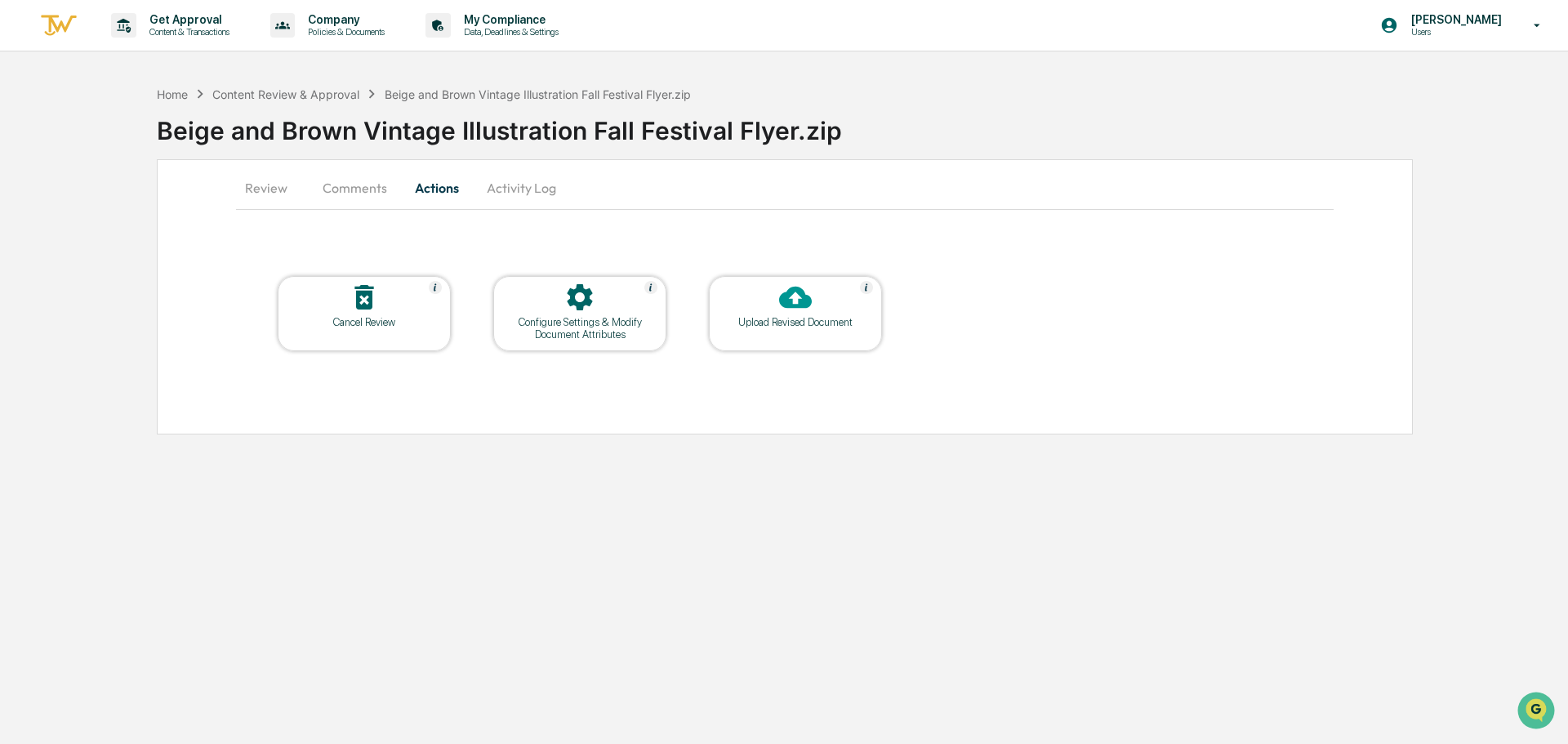
click at [316, 105] on div "Beige and Brown Vintage Illustration Fall Festival Flyer.zip" at bounding box center [862, 123] width 1411 height 42
click at [316, 94] on div "Content Review & Approval" at bounding box center [285, 94] width 147 height 13
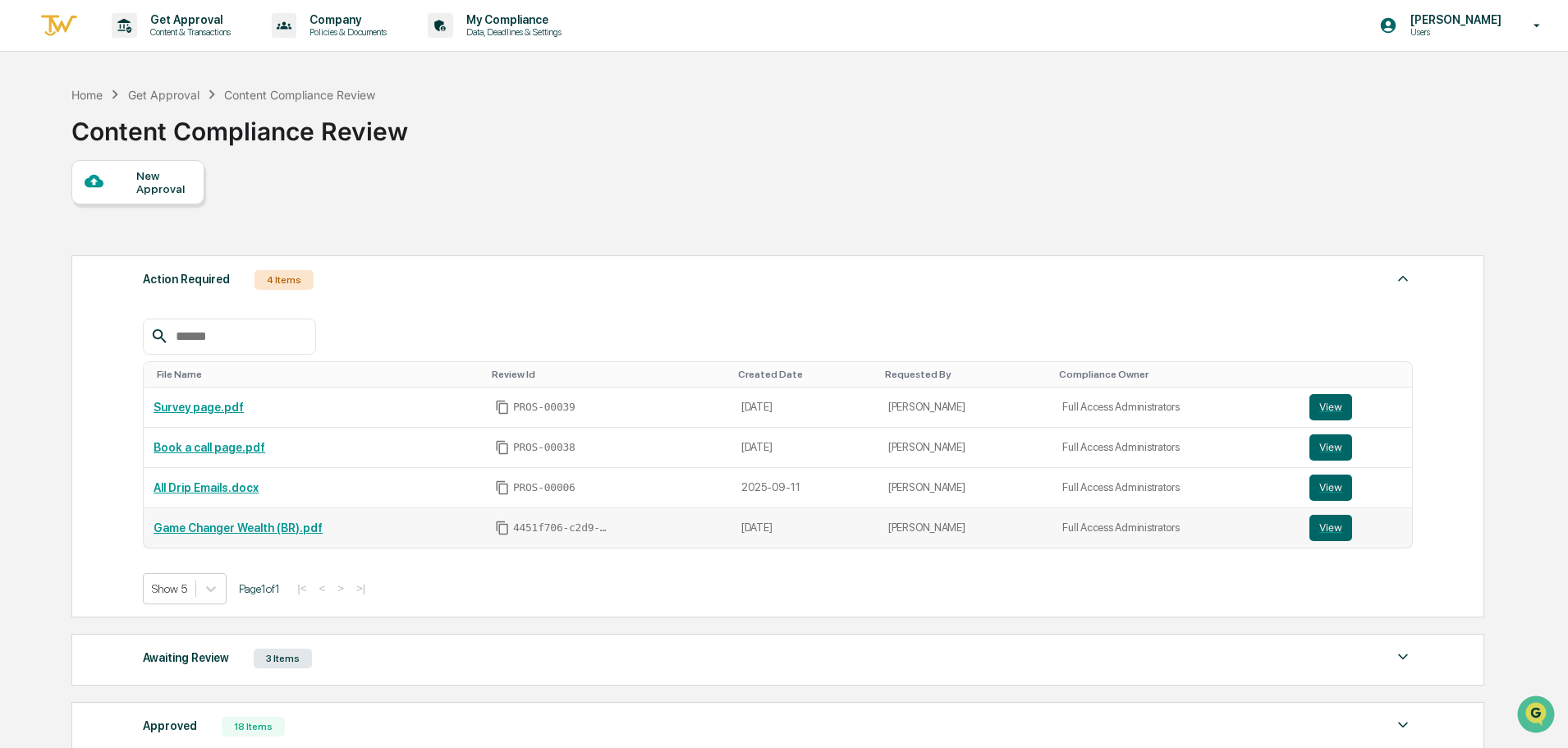
click at [277, 528] on link "Game Changer Wealth (BR).pdf" at bounding box center [238, 527] width 169 height 14
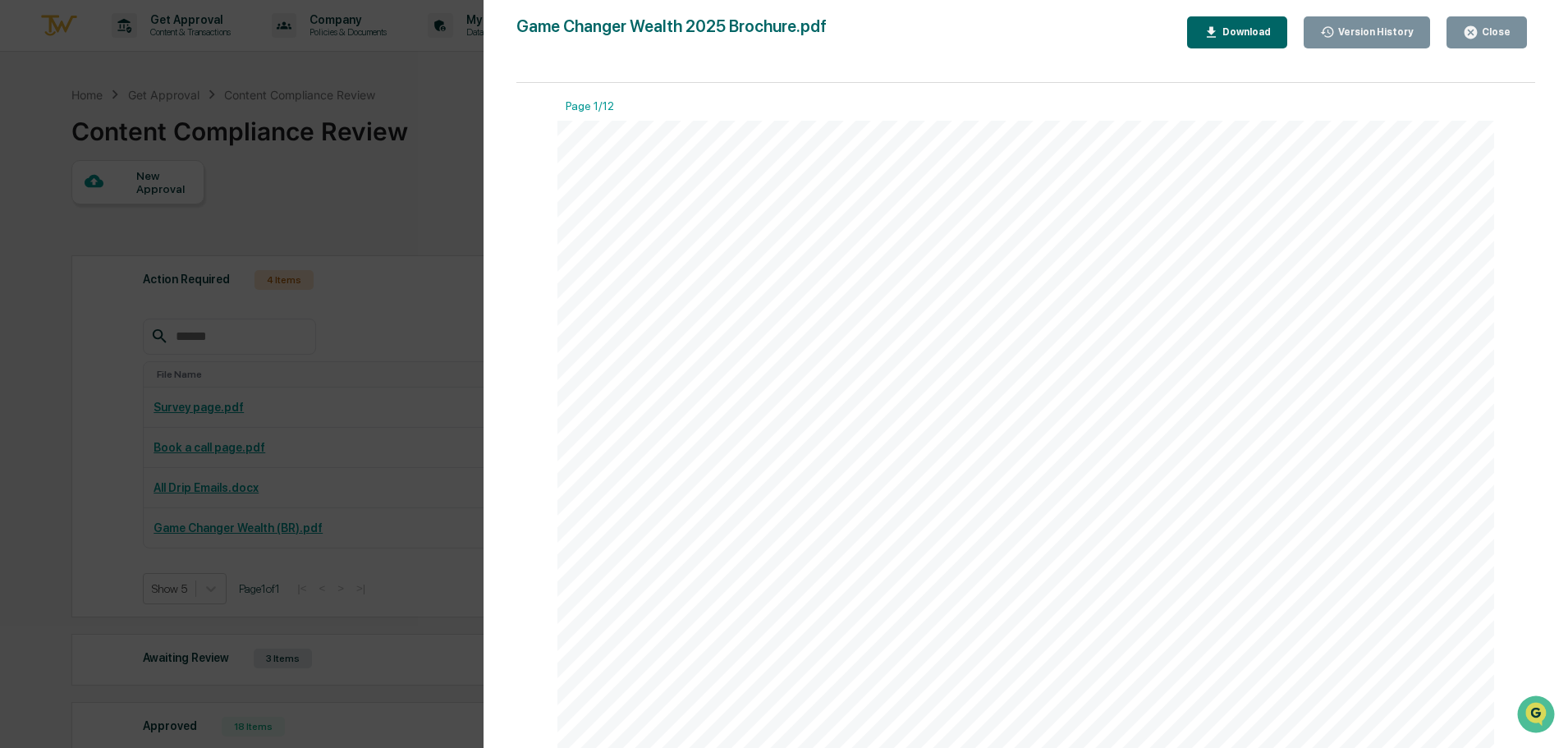
click at [1504, 31] on div "Close" at bounding box center [1494, 32] width 32 height 12
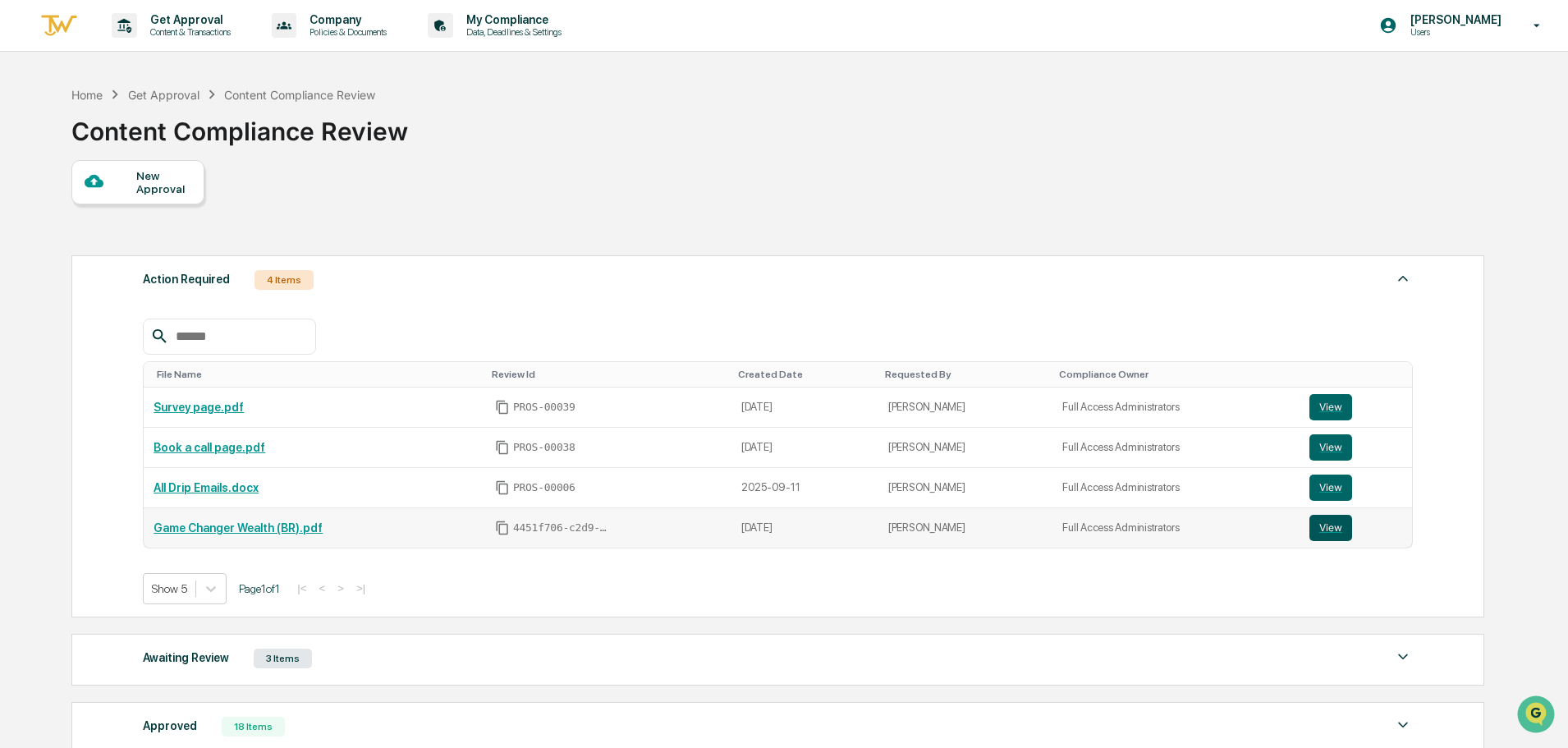
click at [1337, 531] on button "View" at bounding box center [1330, 527] width 43 height 26
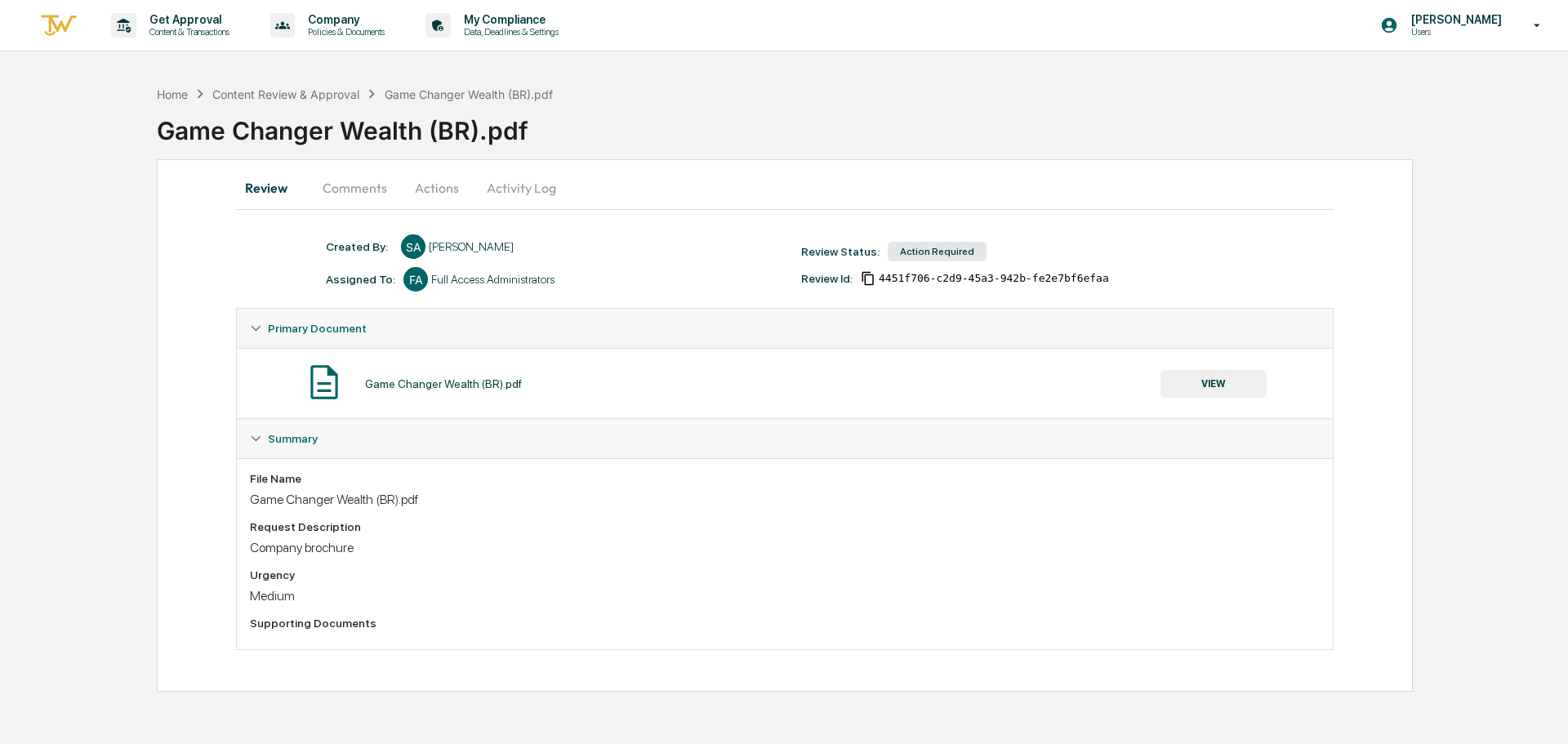
click at [344, 193] on button "Comments" at bounding box center [354, 188] width 91 height 40
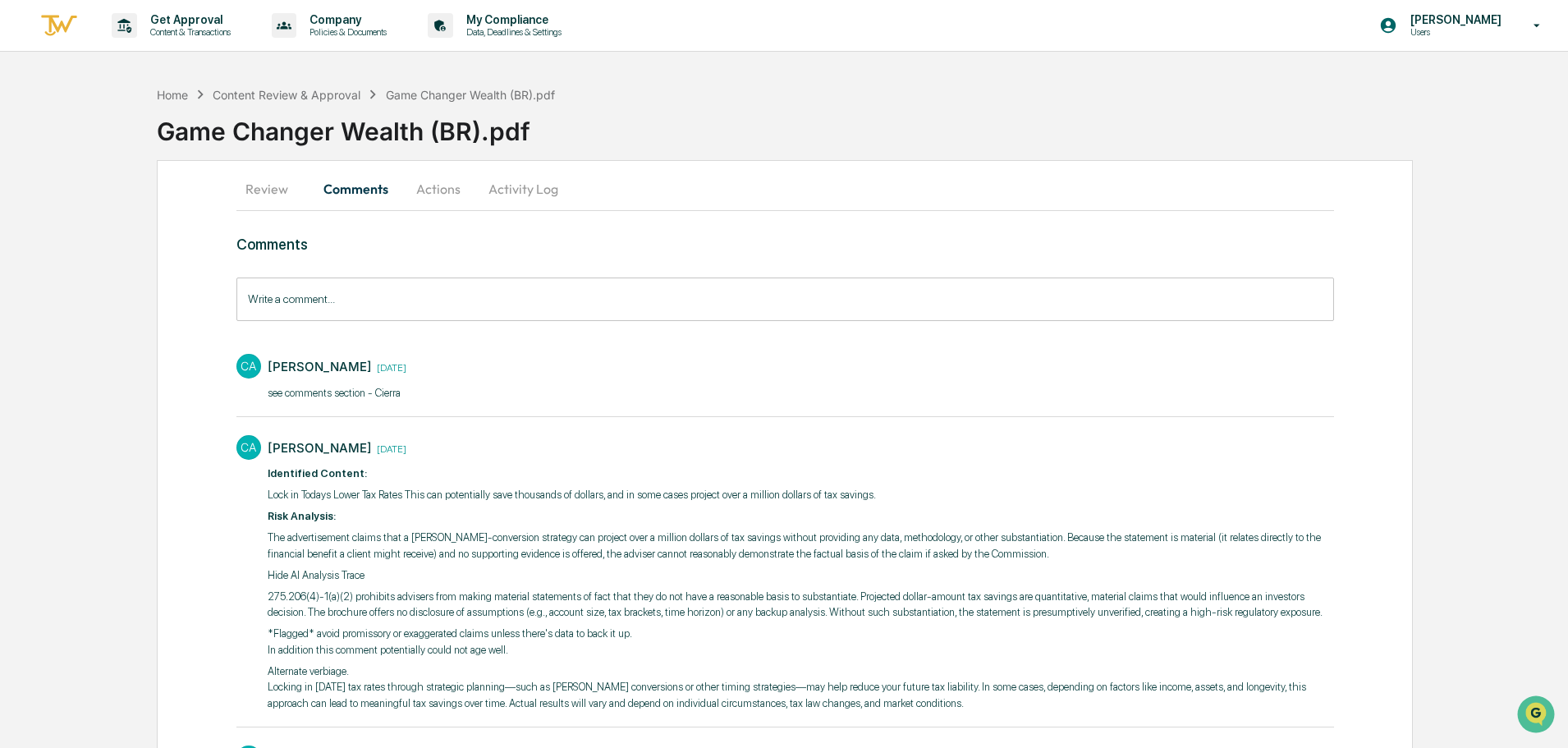
drag, startPoint x: 259, startPoint y: 183, endPoint x: 288, endPoint y: 194, distance: 31.0
click at [259, 183] on button "Review" at bounding box center [273, 189] width 74 height 40
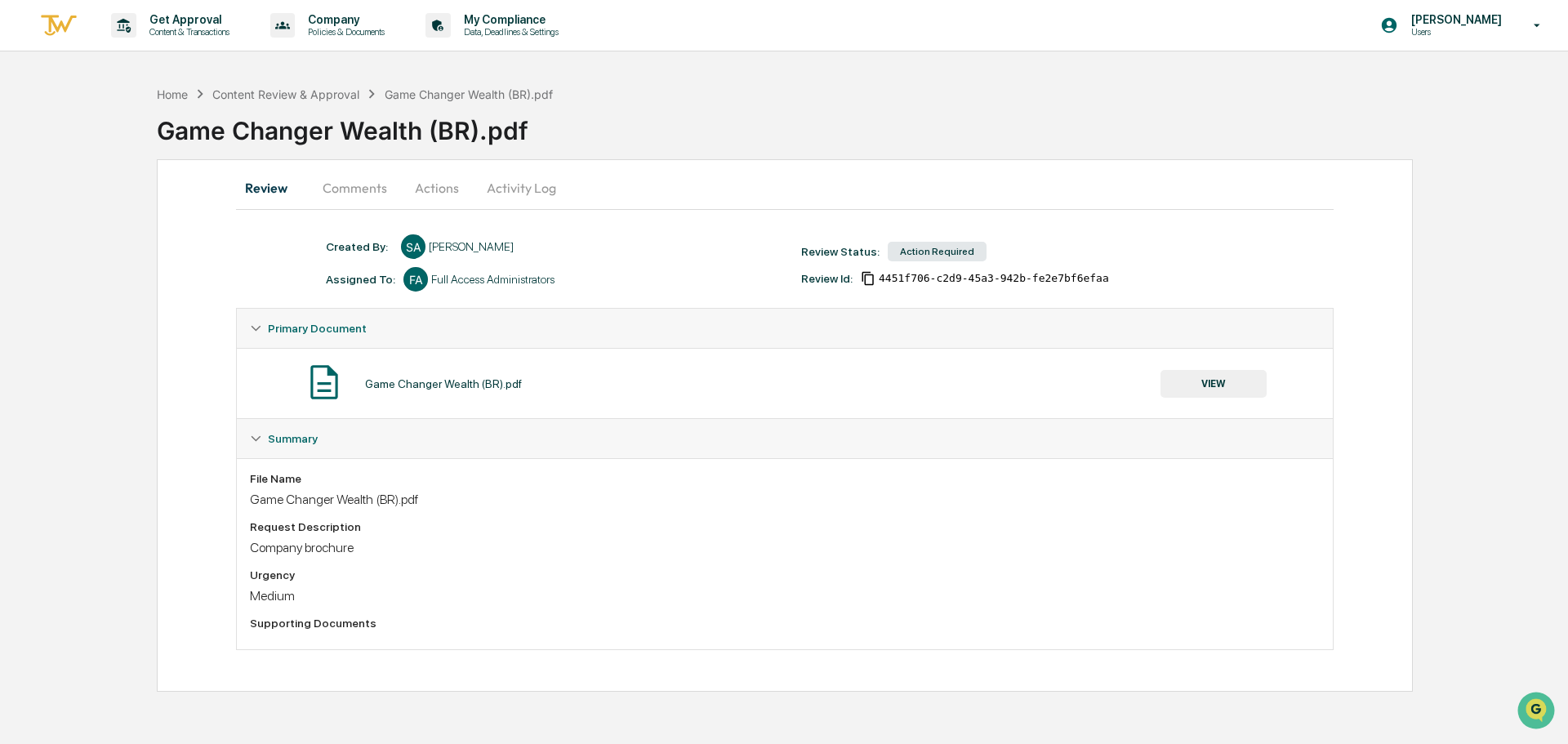
click at [1187, 389] on button "VIEW" at bounding box center [1214, 383] width 106 height 28
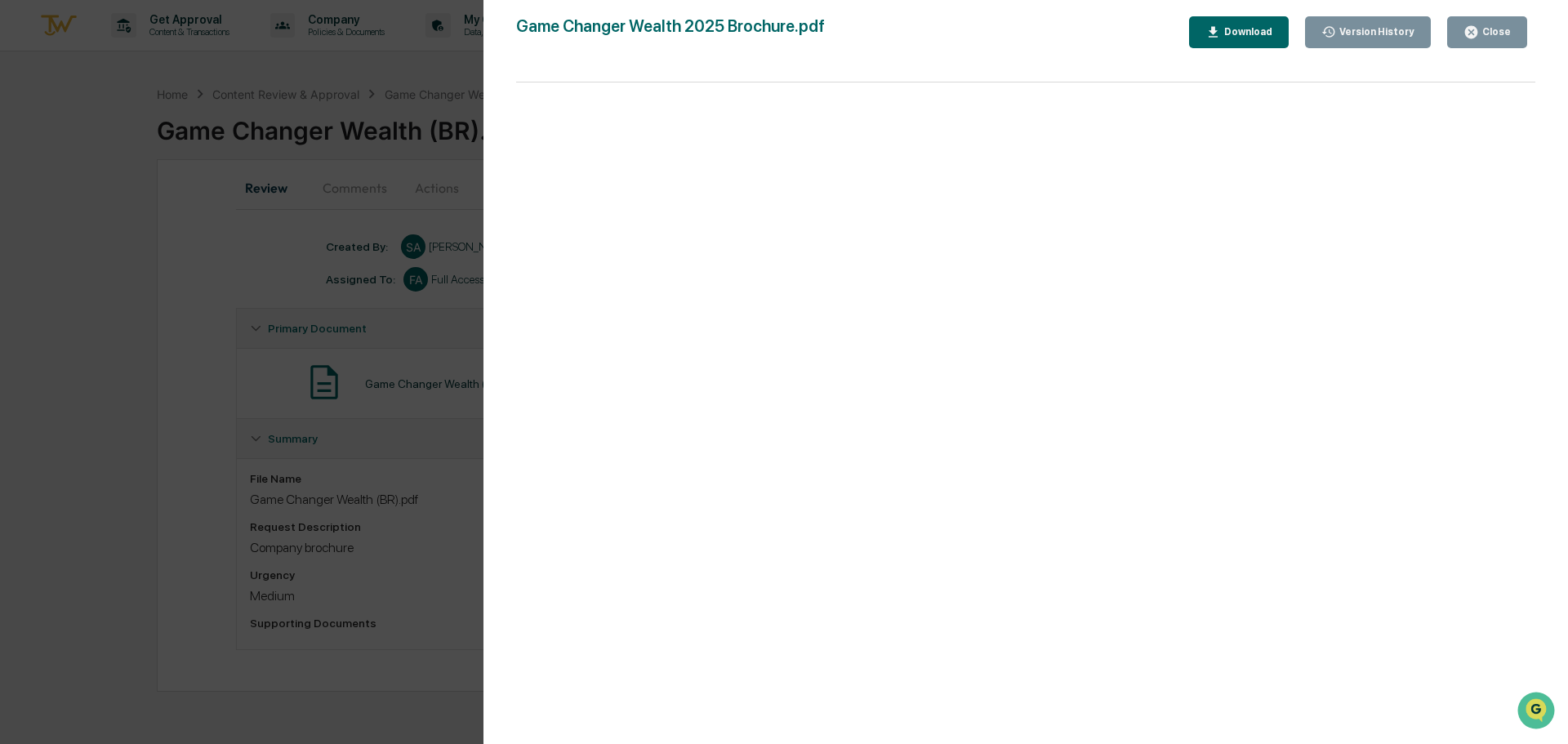
click at [1266, 22] on button "Download" at bounding box center [1239, 31] width 100 height 31
click at [1522, 31] on button "Close" at bounding box center [1487, 31] width 80 height 31
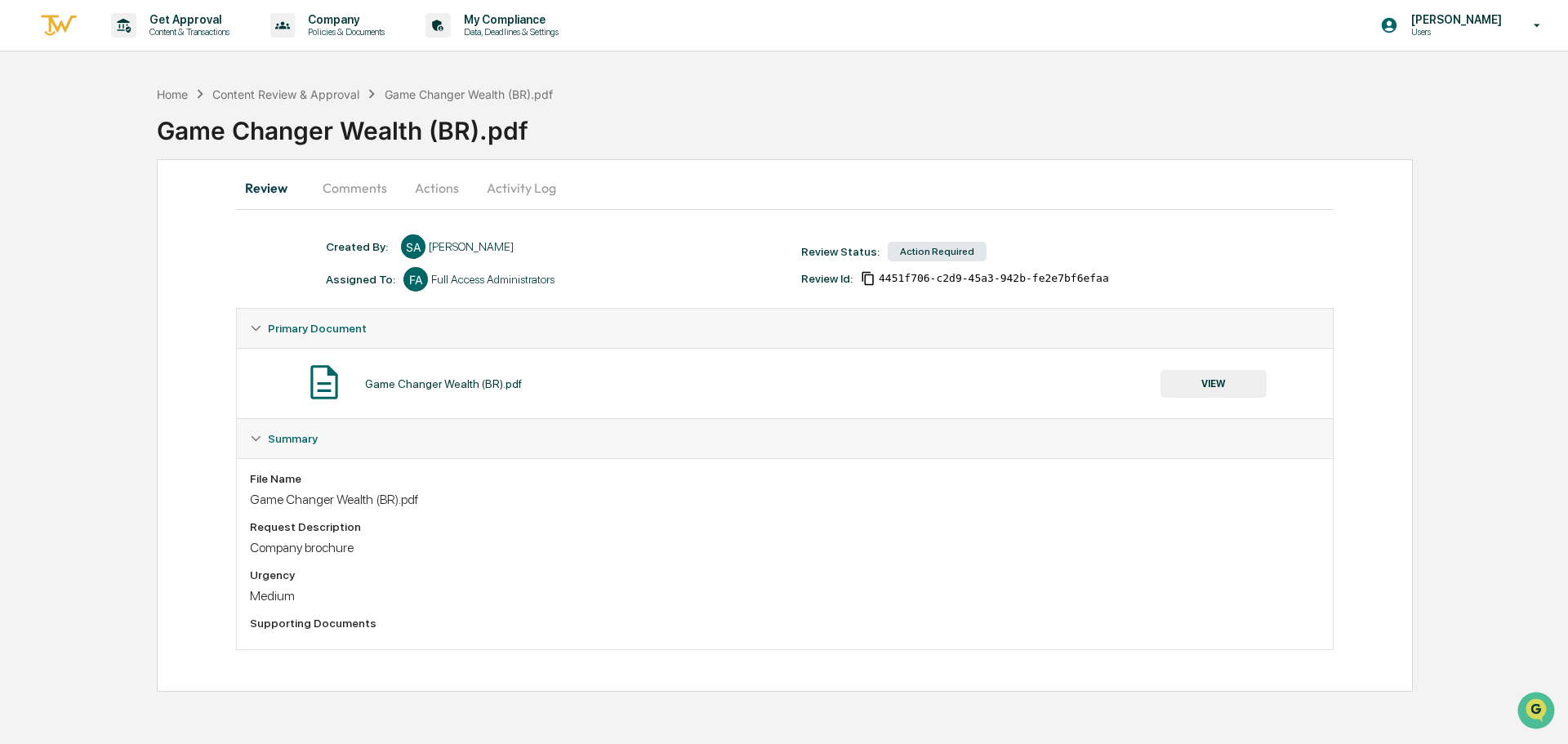
click at [1485, 35] on p "Users" at bounding box center [1454, 31] width 112 height 12
click at [1518, 182] on div at bounding box center [784, 372] width 1568 height 744
click at [371, 191] on button "Comments" at bounding box center [354, 188] width 91 height 40
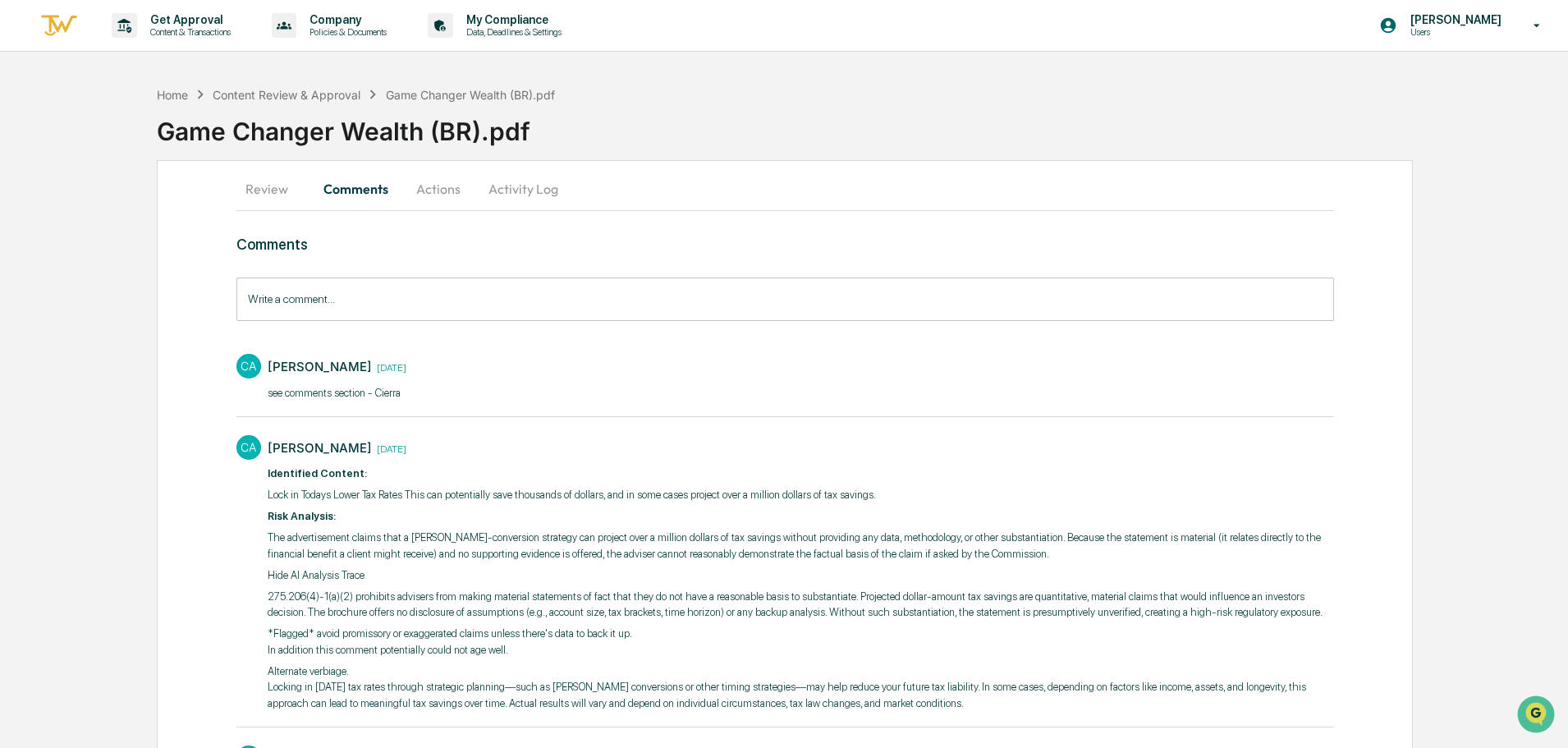
click at [268, 195] on button "Review" at bounding box center [273, 189] width 74 height 40
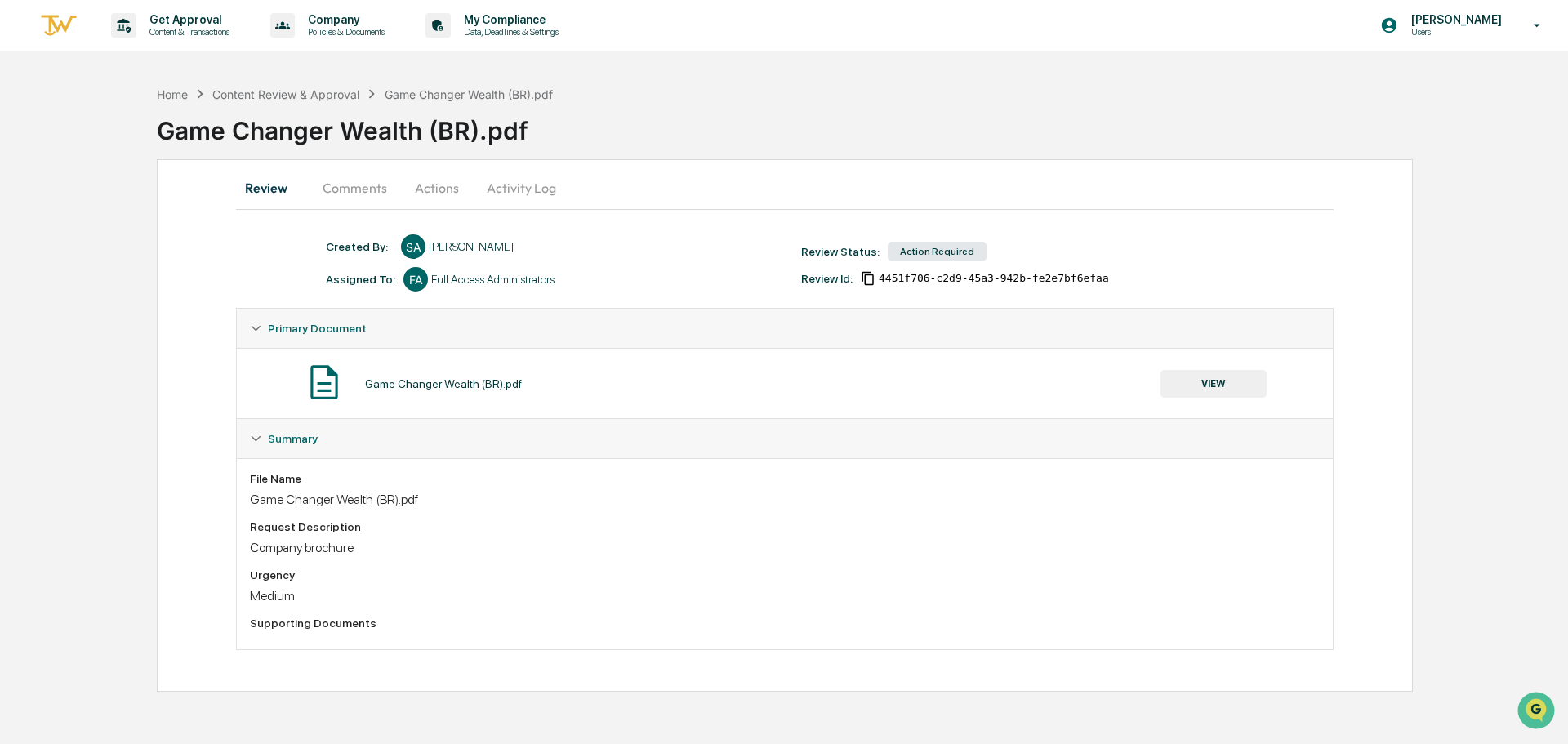
click at [341, 193] on button "Comments" at bounding box center [354, 188] width 91 height 40
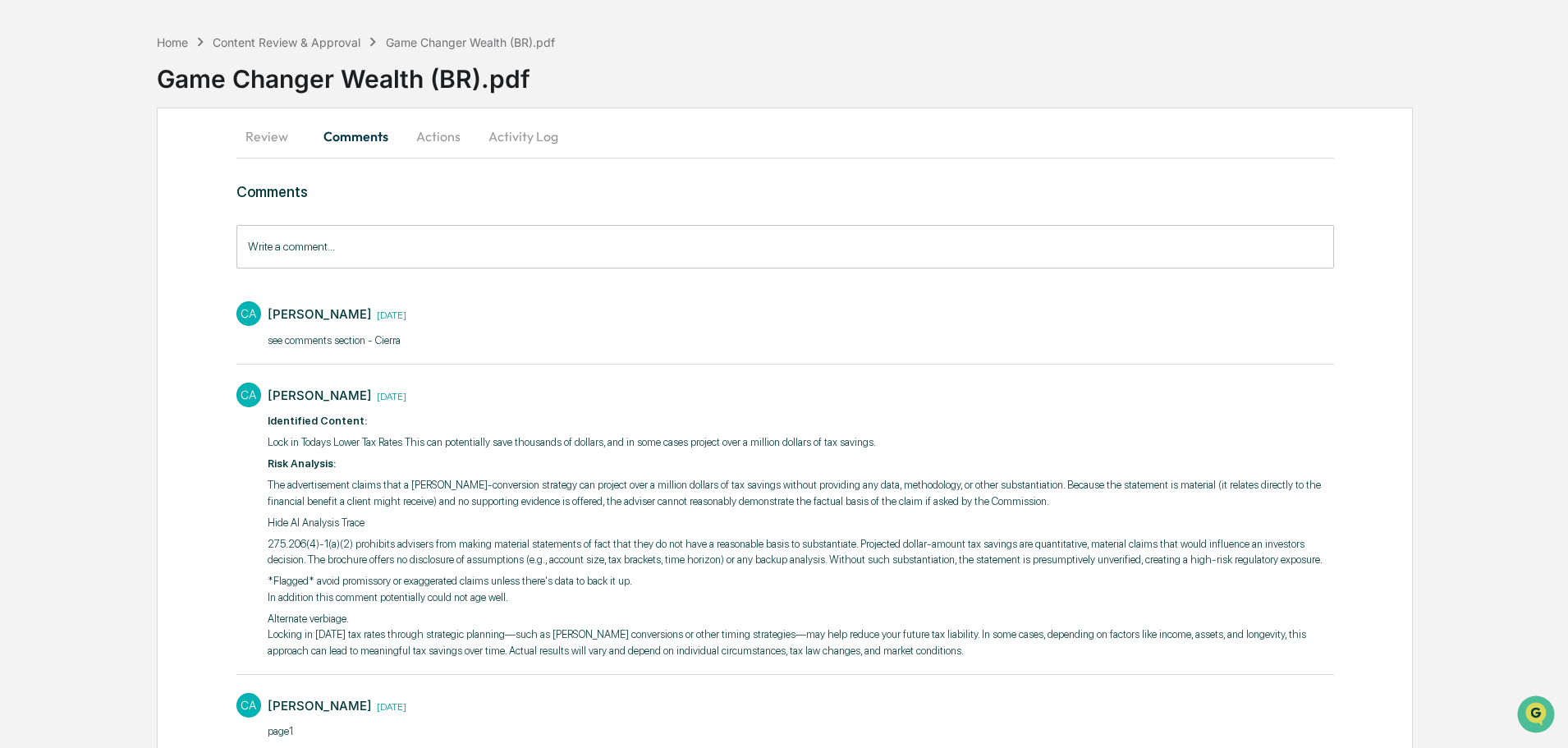
scroll to position [82, 0]
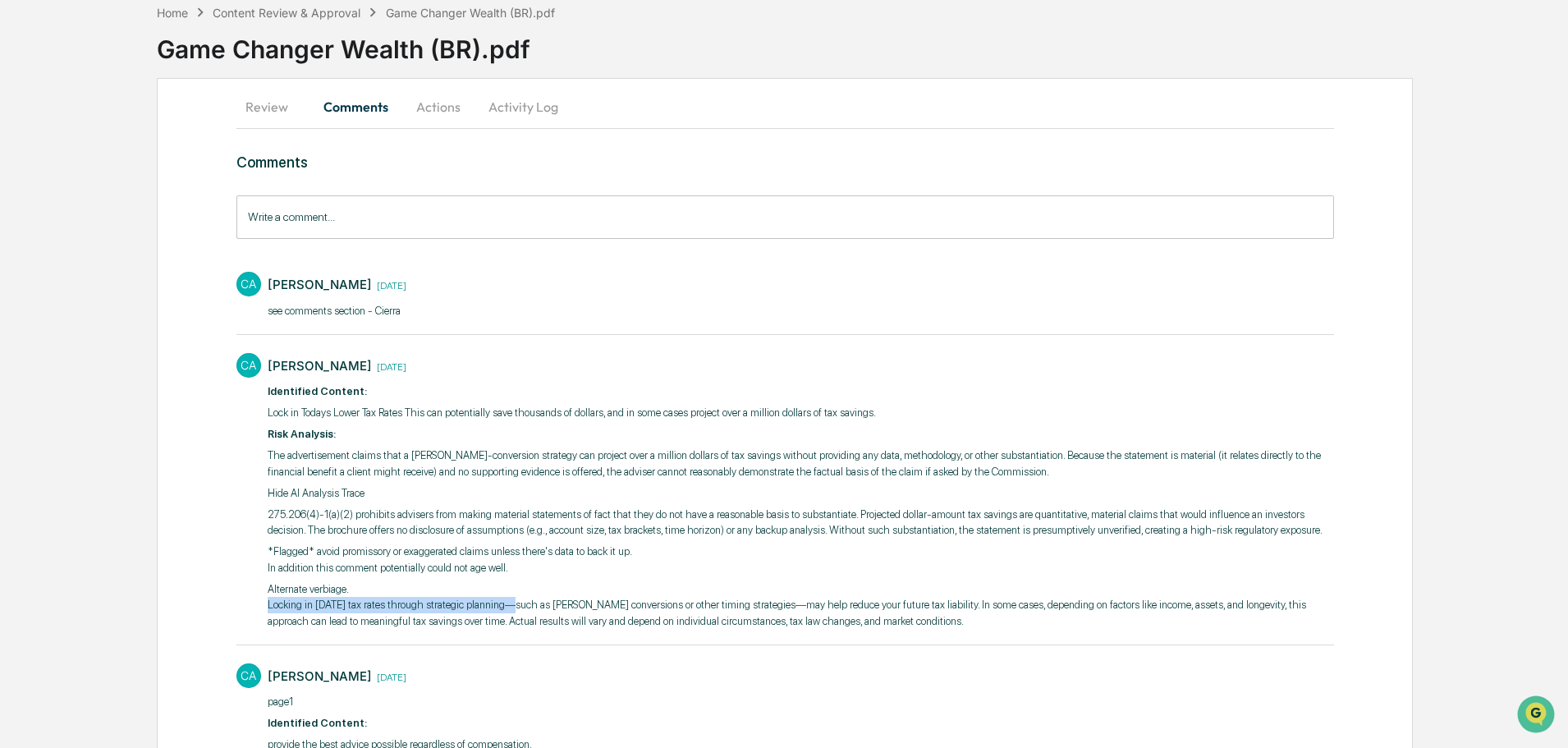
drag, startPoint x: 268, startPoint y: 602, endPoint x: 501, endPoint y: 611, distance: 233.2
click at [501, 611] on p "Alternate verbiage. Locking in [DATE] tax rates through strategic planning—such…" at bounding box center [800, 606] width 1066 height 49
click at [432, 603] on p "Alternate verbiage. Locking in [DATE] tax rates through strategic planning—such…" at bounding box center [800, 606] width 1066 height 49
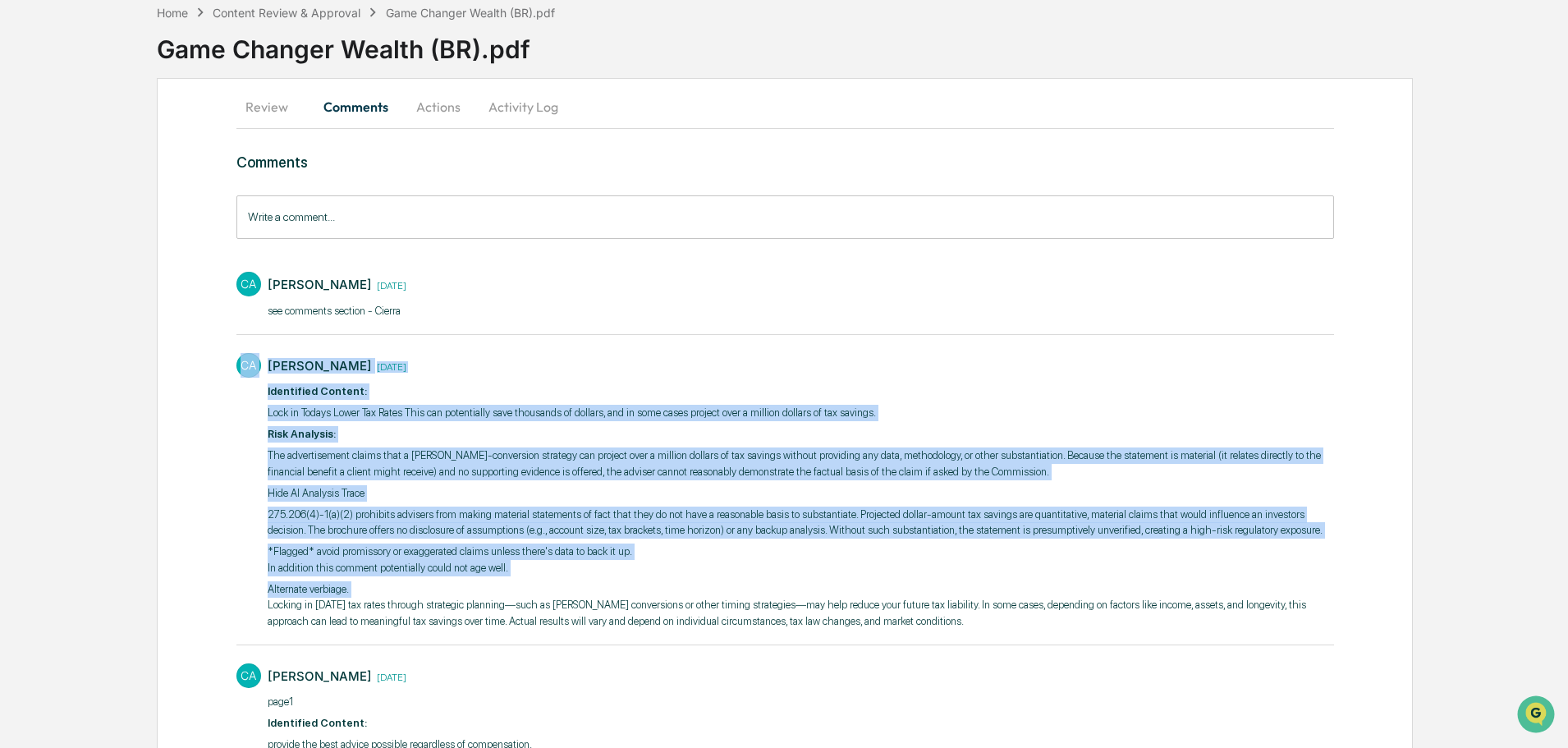
click at [432, 603] on p "Alternate verbiage. Locking in [DATE] tax rates through strategic planning—such…" at bounding box center [800, 606] width 1066 height 49
click at [495, 605] on p "Alternate verbiage. Locking in [DATE] tax rates through strategic planning—such…" at bounding box center [800, 606] width 1066 height 49
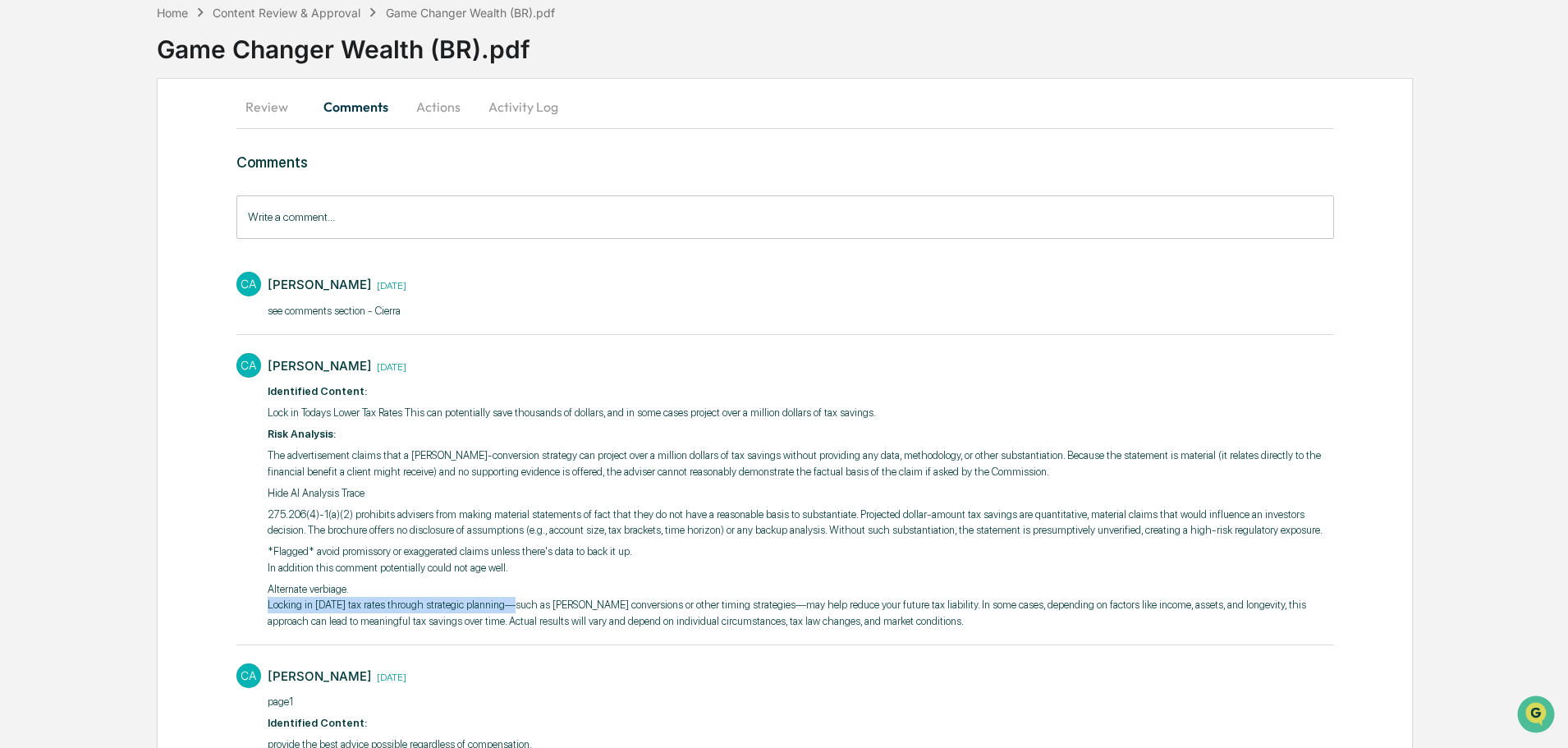
drag, startPoint x: 499, startPoint y: 608, endPoint x: 259, endPoint y: 608, distance: 240.0
click at [259, 608] on div "CA [PERSON_NAME] [DATE] Identified Content: Lock in Todays Lower Tax Rates This…" at bounding box center [785, 489] width 1098 height 289
copy p "Locking in [DATE] tax rates through strategic planning"
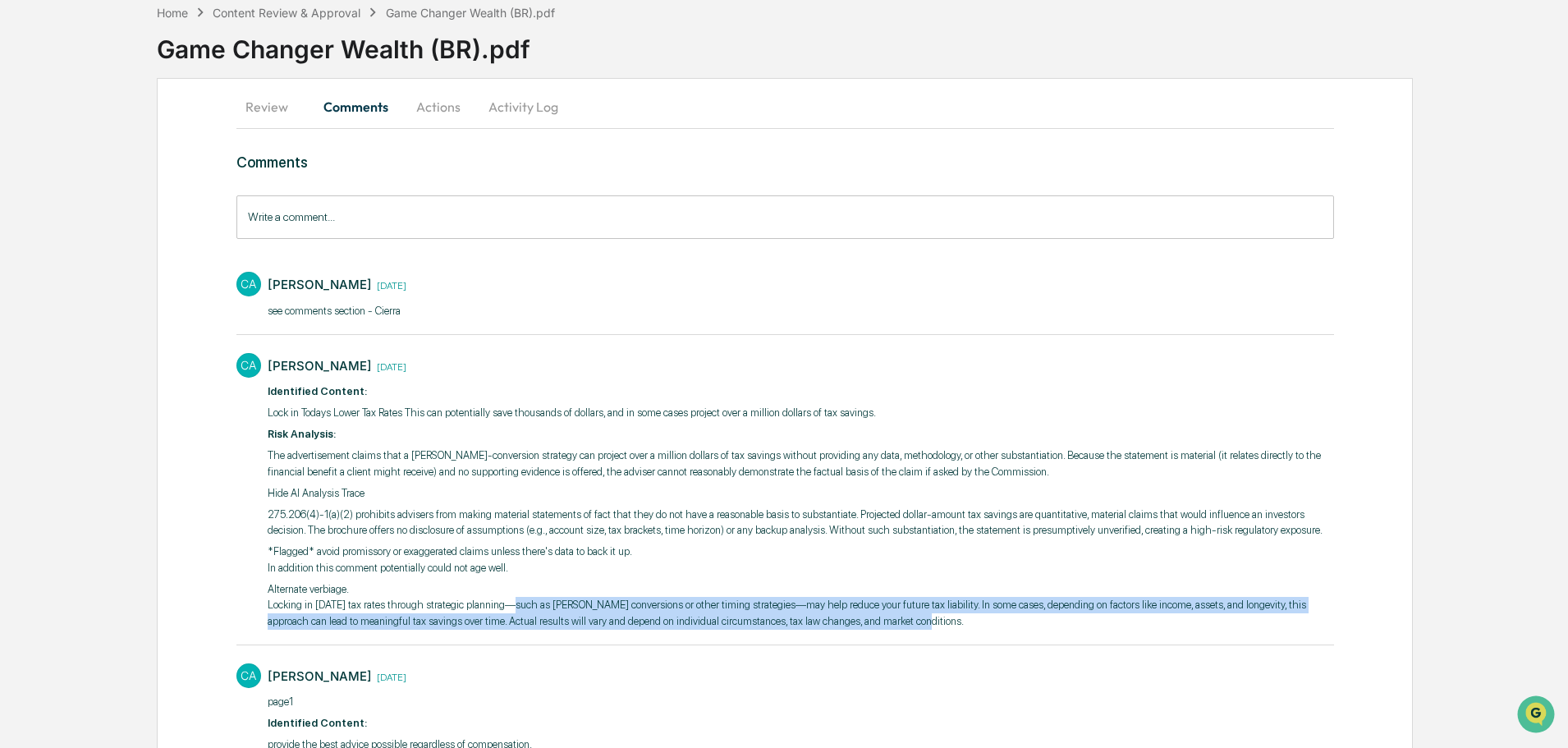
drag, startPoint x: 864, startPoint y: 623, endPoint x: 498, endPoint y: 601, distance: 366.7
click at [498, 601] on p "Alternate verbiage. Locking in [DATE] tax rates through strategic planning—such…" at bounding box center [800, 606] width 1066 height 49
copy p "—such as [PERSON_NAME] conversions or other timing strategies—may help reduce y…"
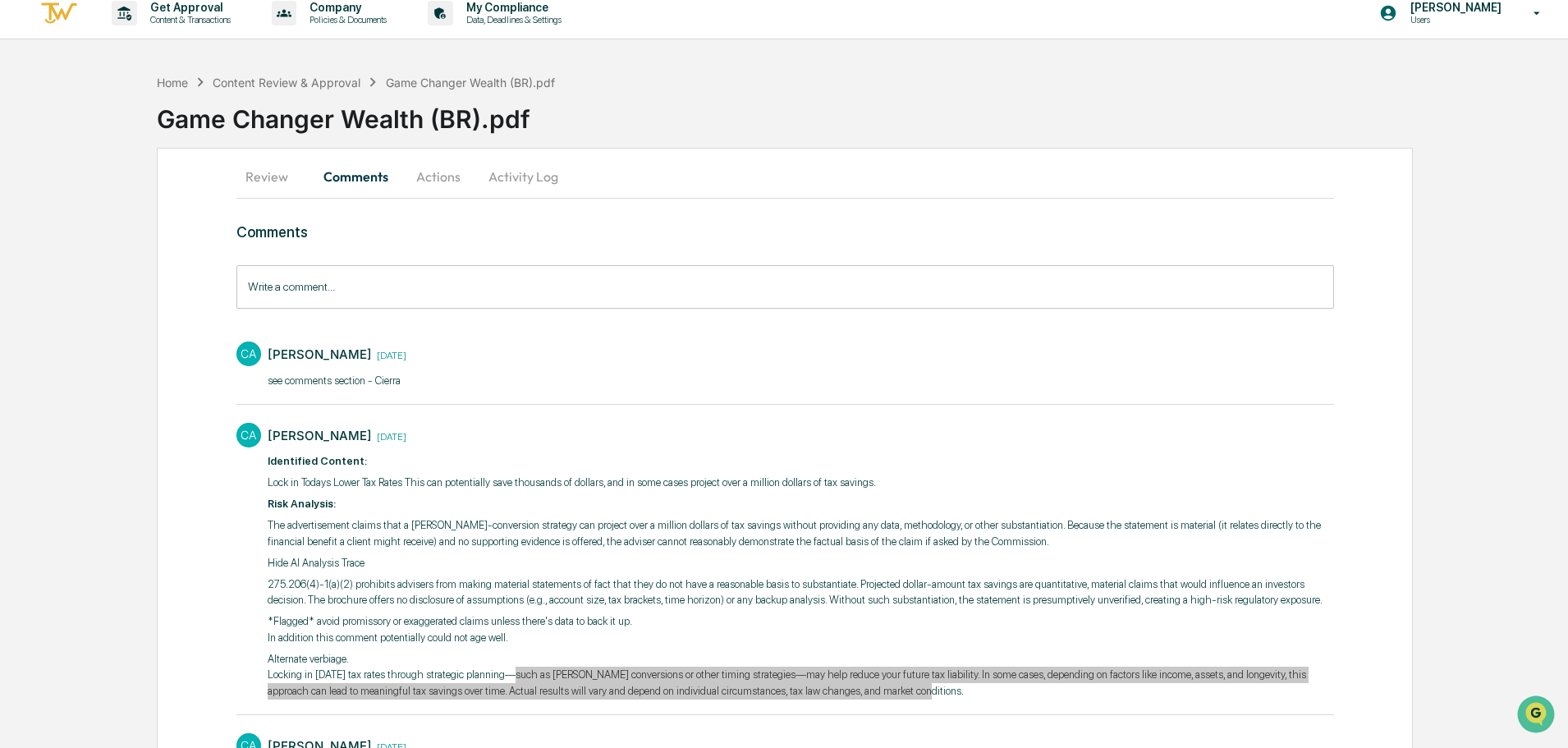
scroll to position [0, 0]
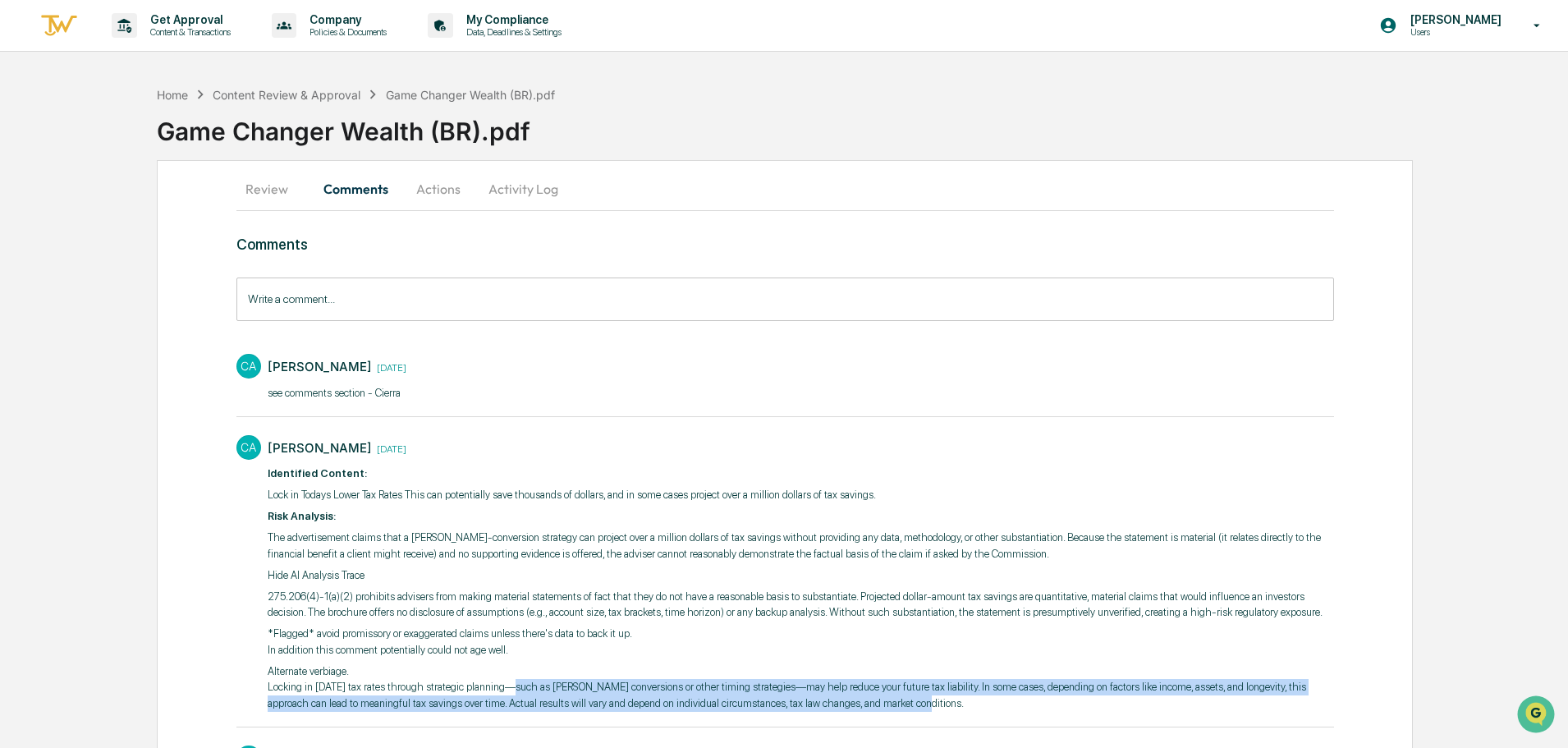
click at [450, 194] on button "Actions" at bounding box center [439, 189] width 74 height 40
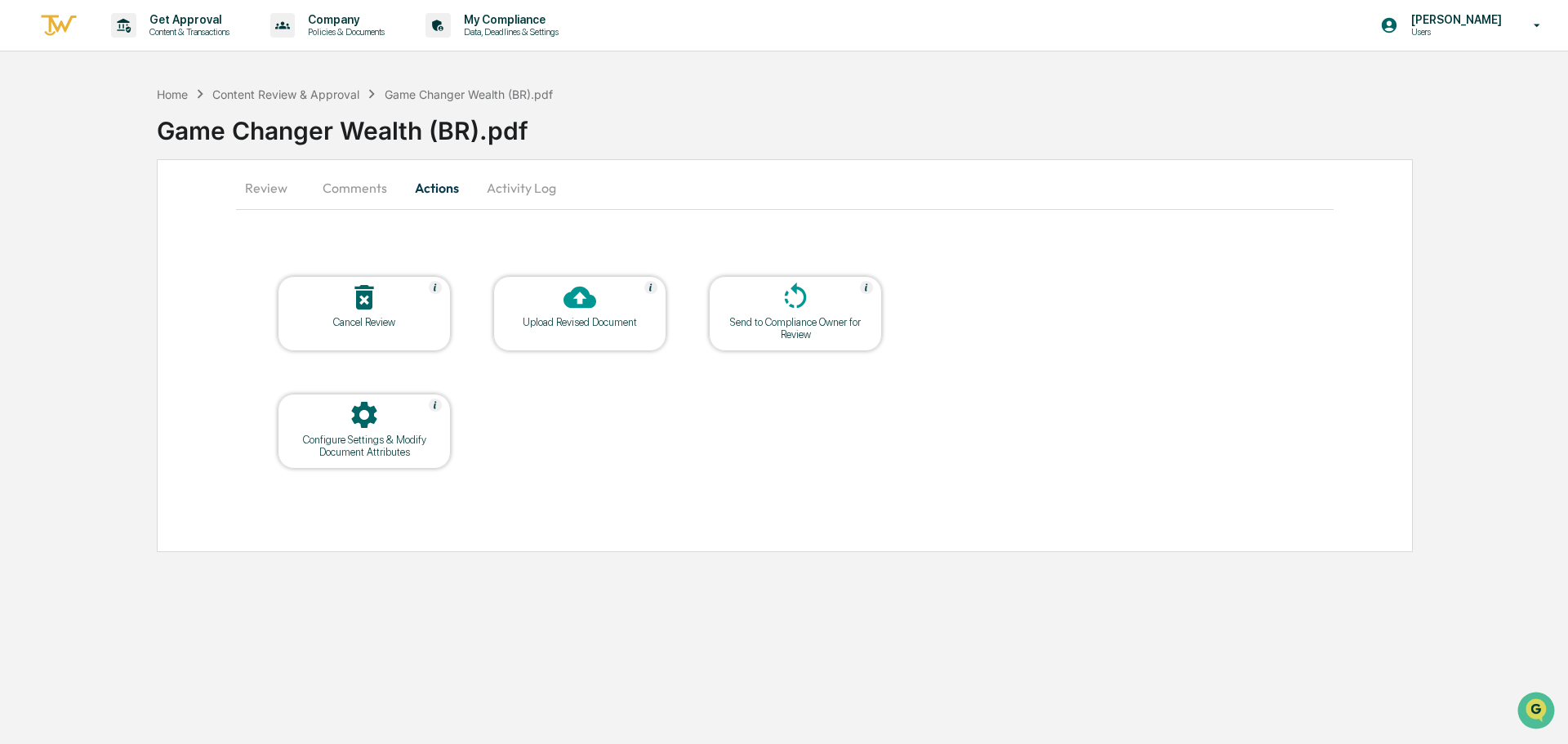
click at [537, 314] on div at bounding box center [580, 298] width 164 height 35
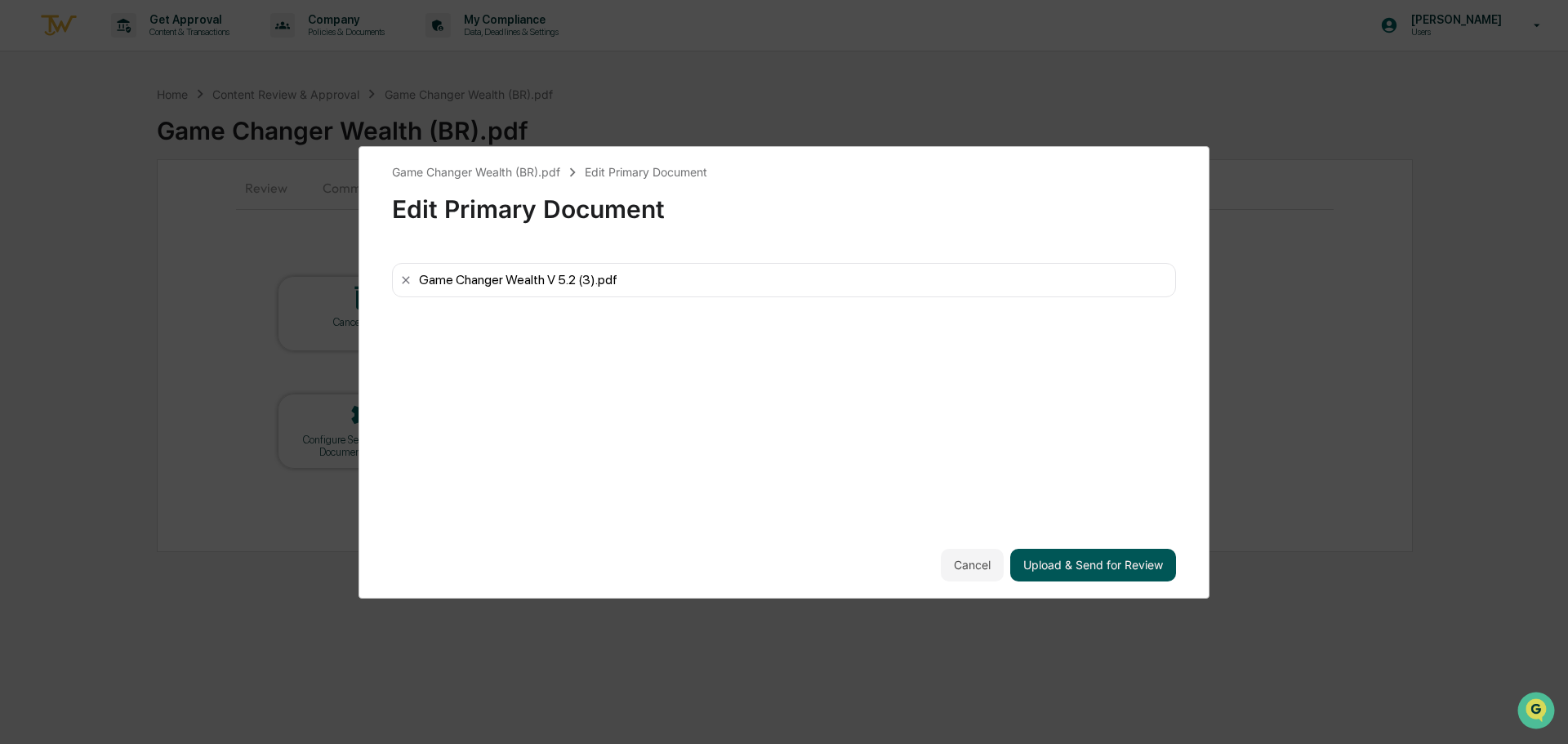
click at [1073, 569] on button "Upload & Send for Review" at bounding box center [1093, 565] width 166 height 32
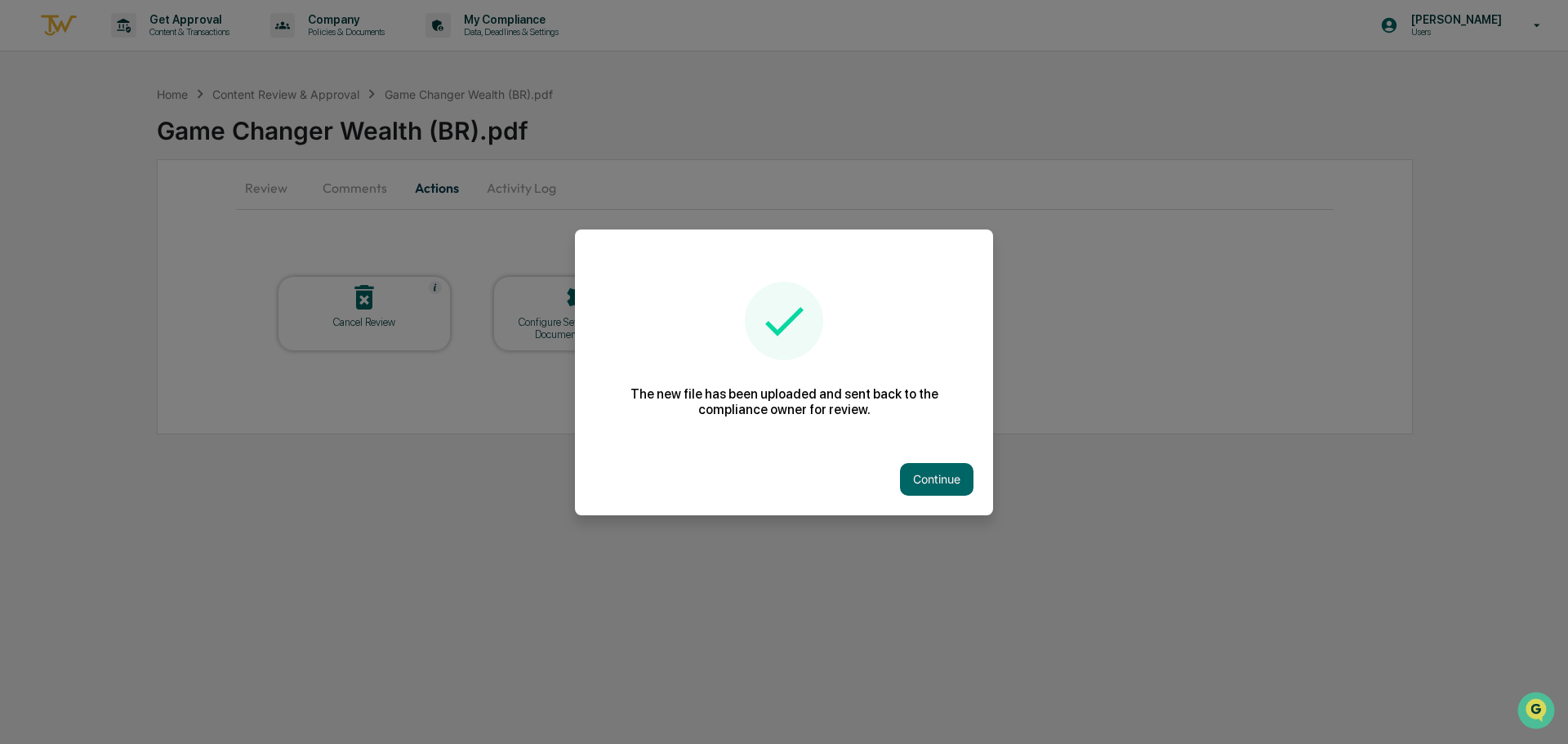
click at [933, 472] on button "Continue" at bounding box center [936, 480] width 74 height 32
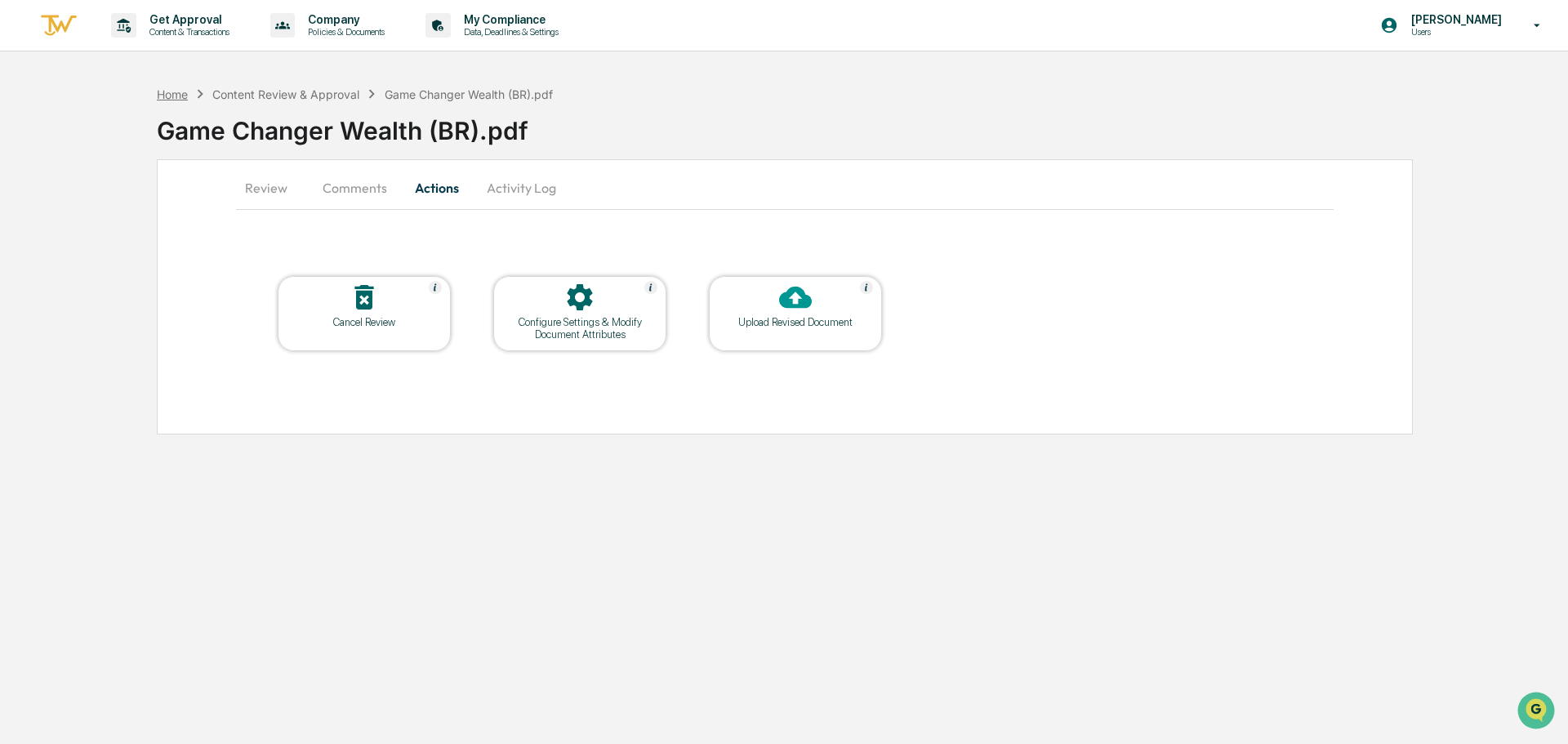
click at [173, 98] on div "Home" at bounding box center [172, 94] width 31 height 13
